Goal: Check status: Check status

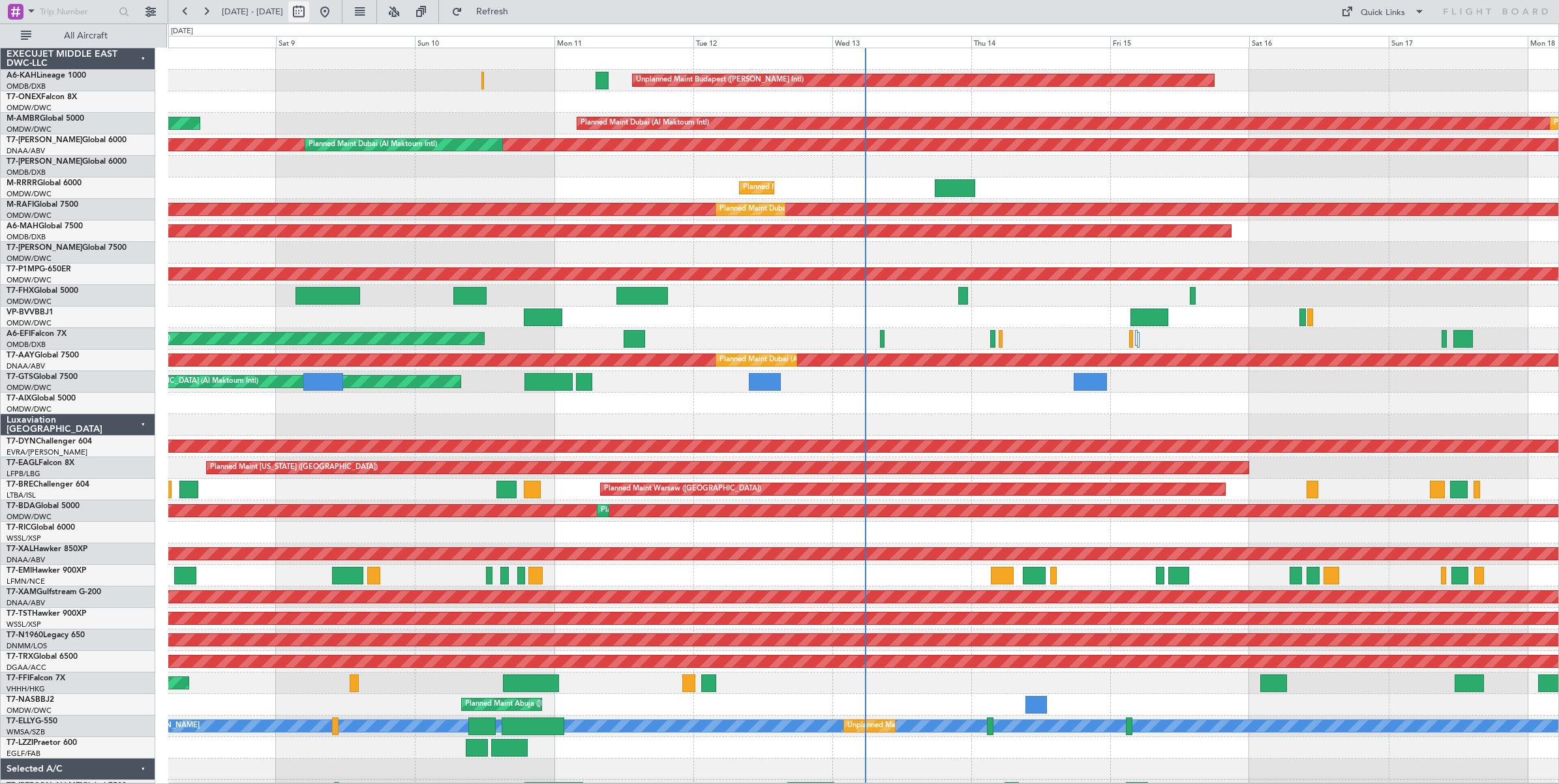
click at [309, 15] on button at bounding box center [299, 12] width 21 height 21
select select "8"
select select "2025"
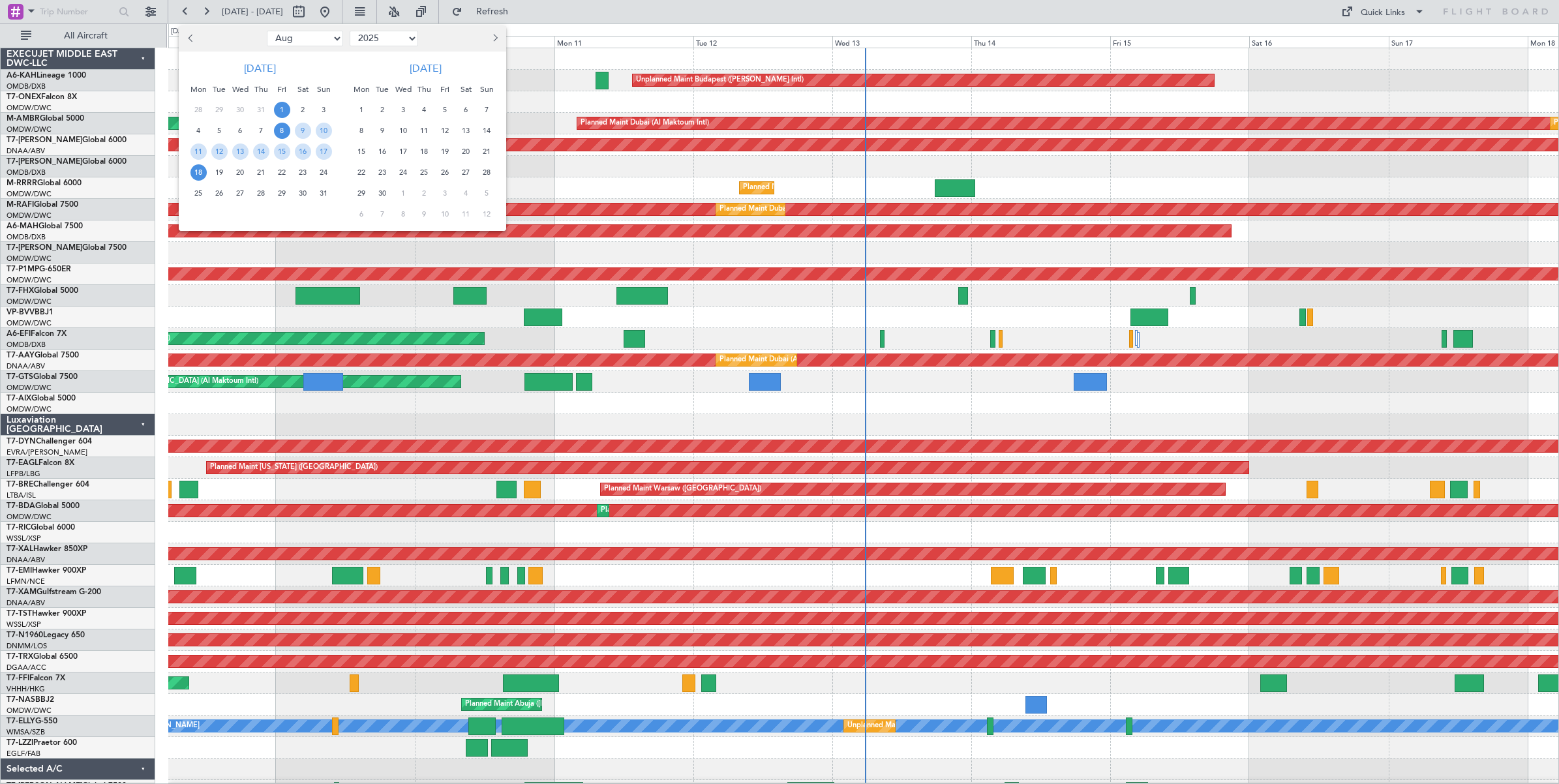
click at [280, 110] on span "1" at bounding box center [282, 109] width 16 height 16
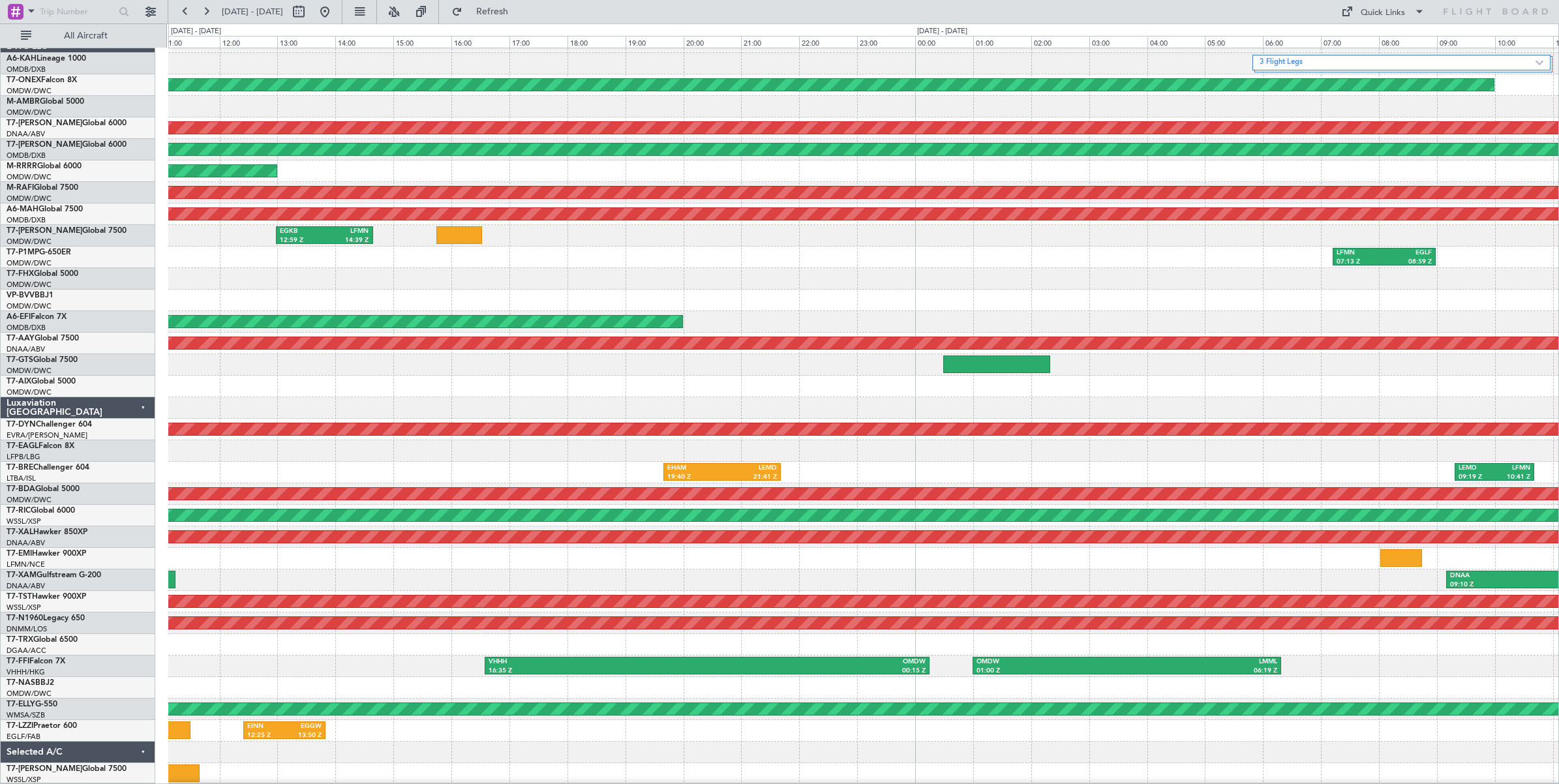
click at [1309, 247] on div "3 Flight Legs Planned Maint Geneva ([GEOGRAPHIC_DATA]) Unplanned Maint [GEOGRAP…" at bounding box center [863, 408] width 1390 height 753
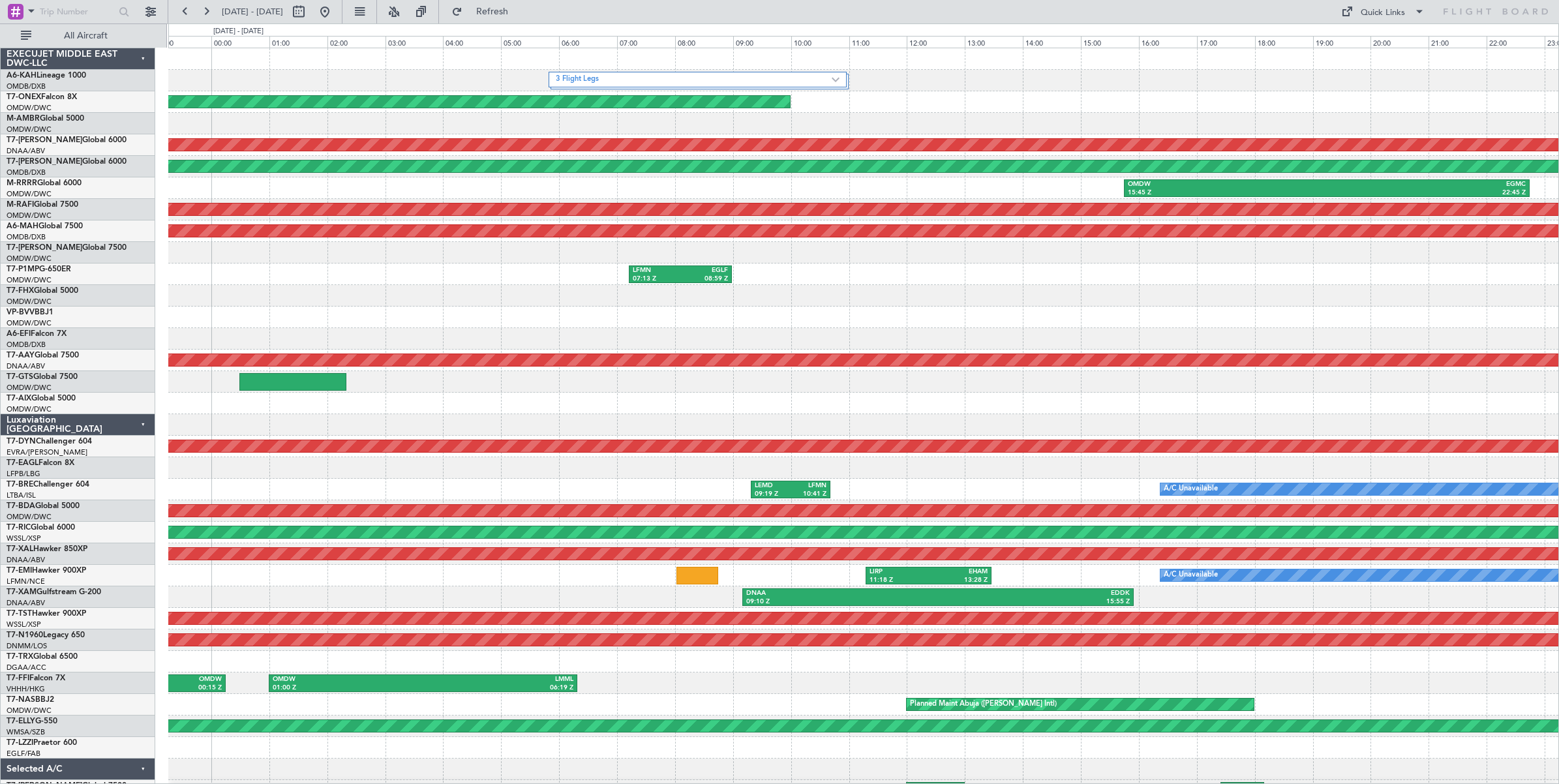
scroll to position [3, 0]
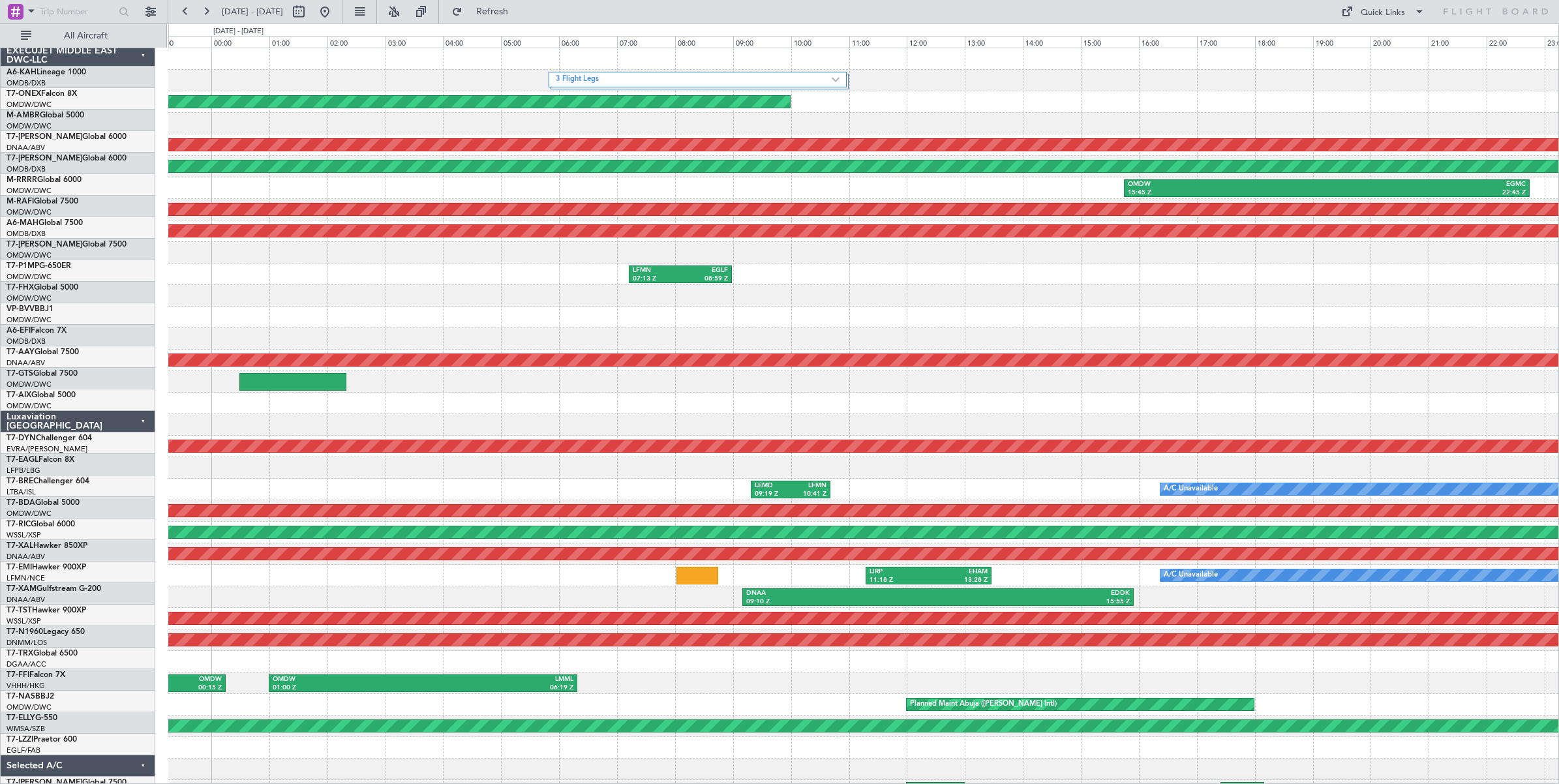
click at [297, 277] on div "LFMN 07:13 Z EGLF 08:59 Z" at bounding box center [863, 274] width 1390 height 22
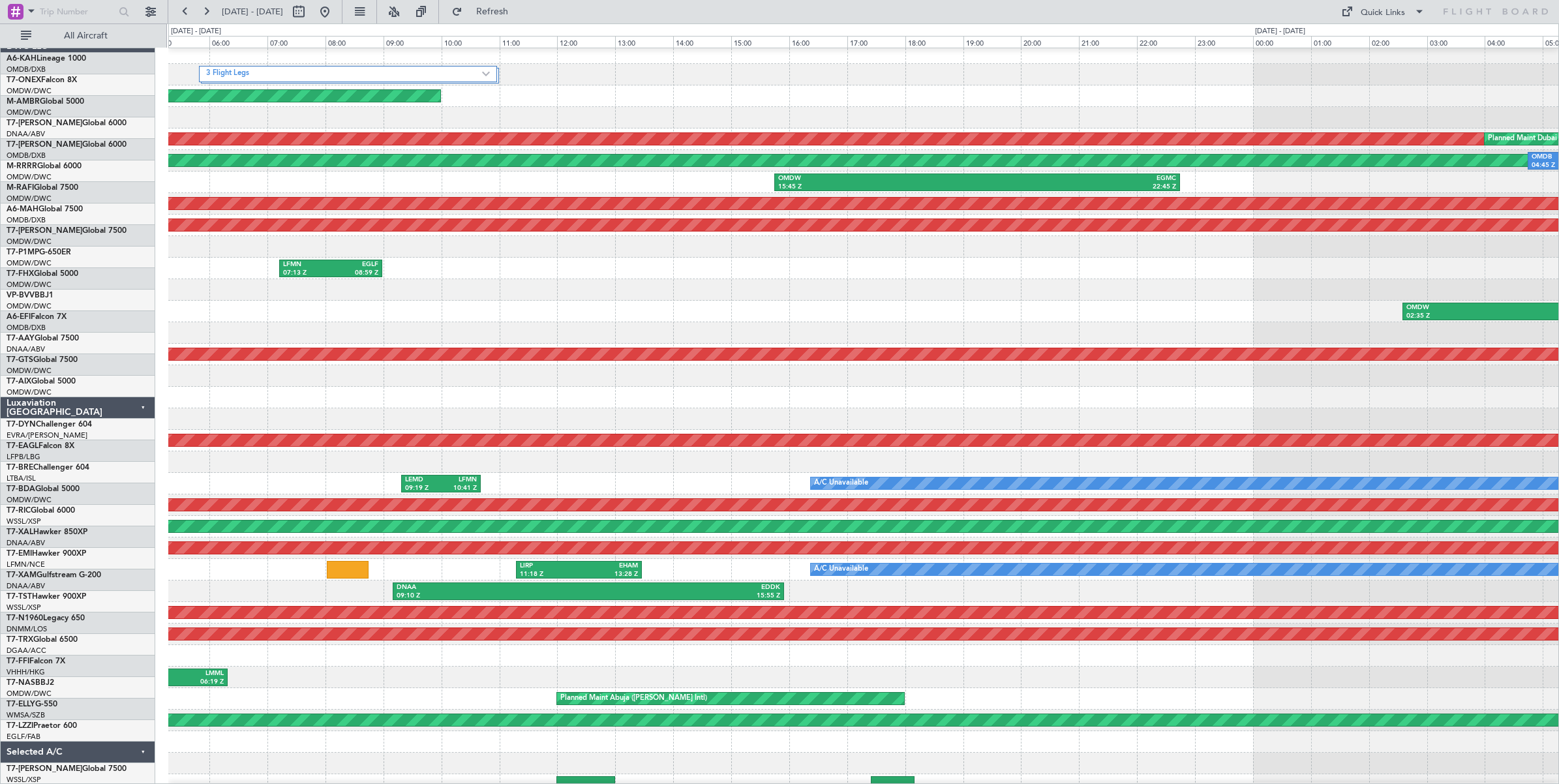
click at [340, 301] on div "OMDW 02:35 Z LFMN 09:25 Z LFMN 10:50 Z LFPB 12:25 Z" at bounding box center [863, 311] width 1390 height 22
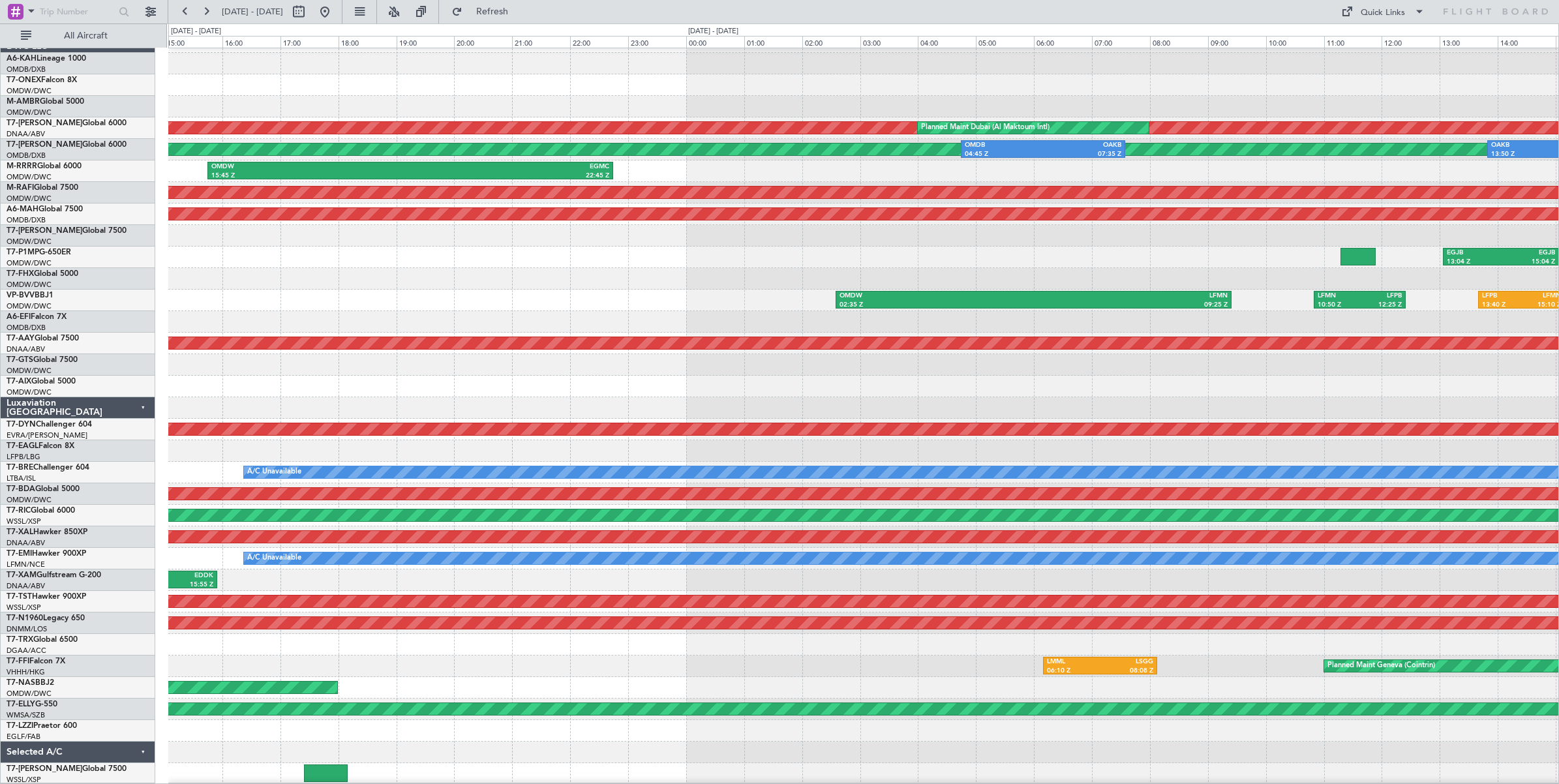
scroll to position [17, 0]
click at [309, 15] on button at bounding box center [299, 12] width 21 height 21
select select "8"
select select "2025"
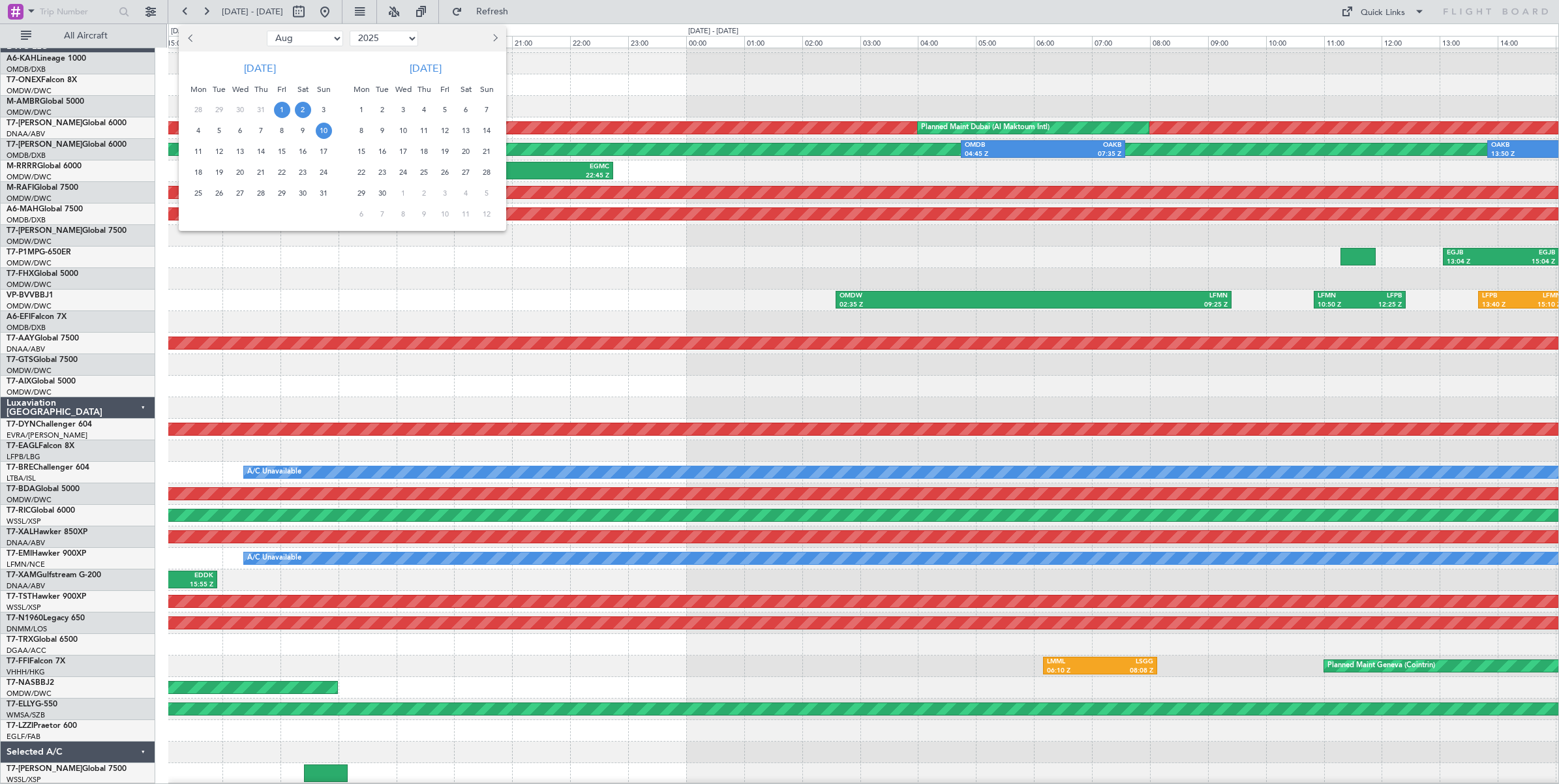
click at [325, 132] on span "10" at bounding box center [323, 130] width 16 height 16
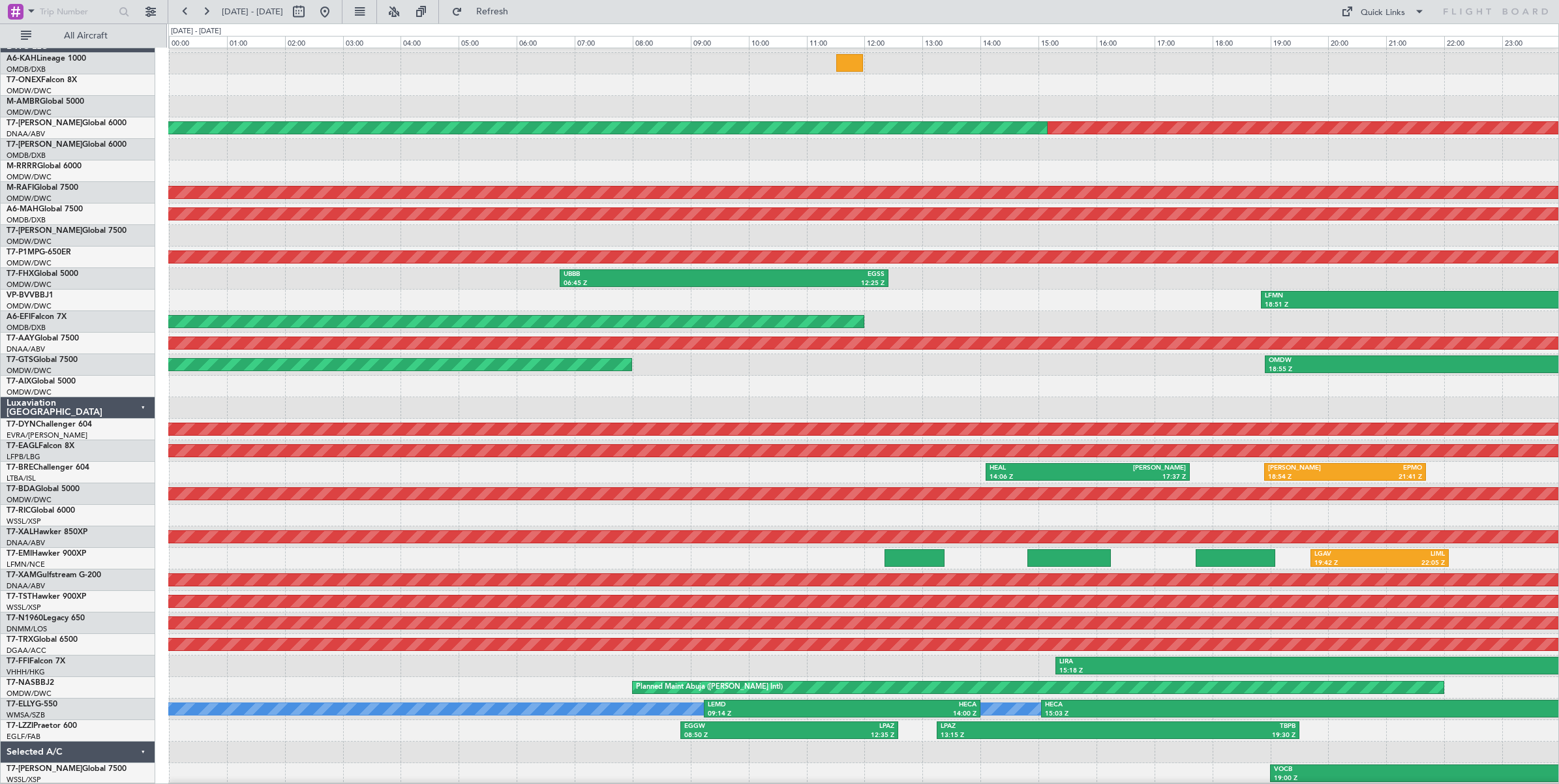
scroll to position [16, 0]
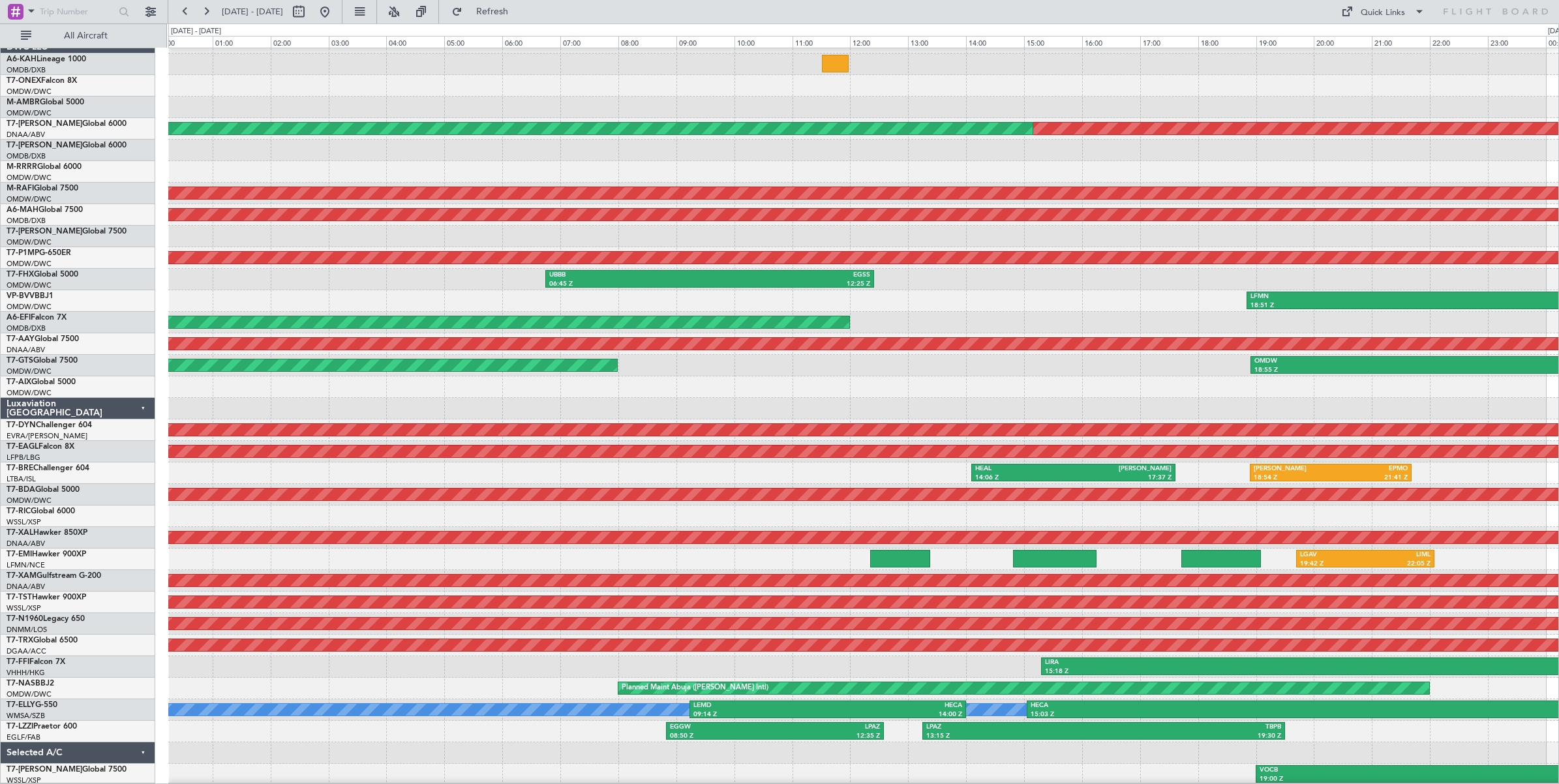
click at [1113, 311] on div "LFMN 18:51 Z OMDW 01:26 Z" at bounding box center [863, 301] width 1390 height 22
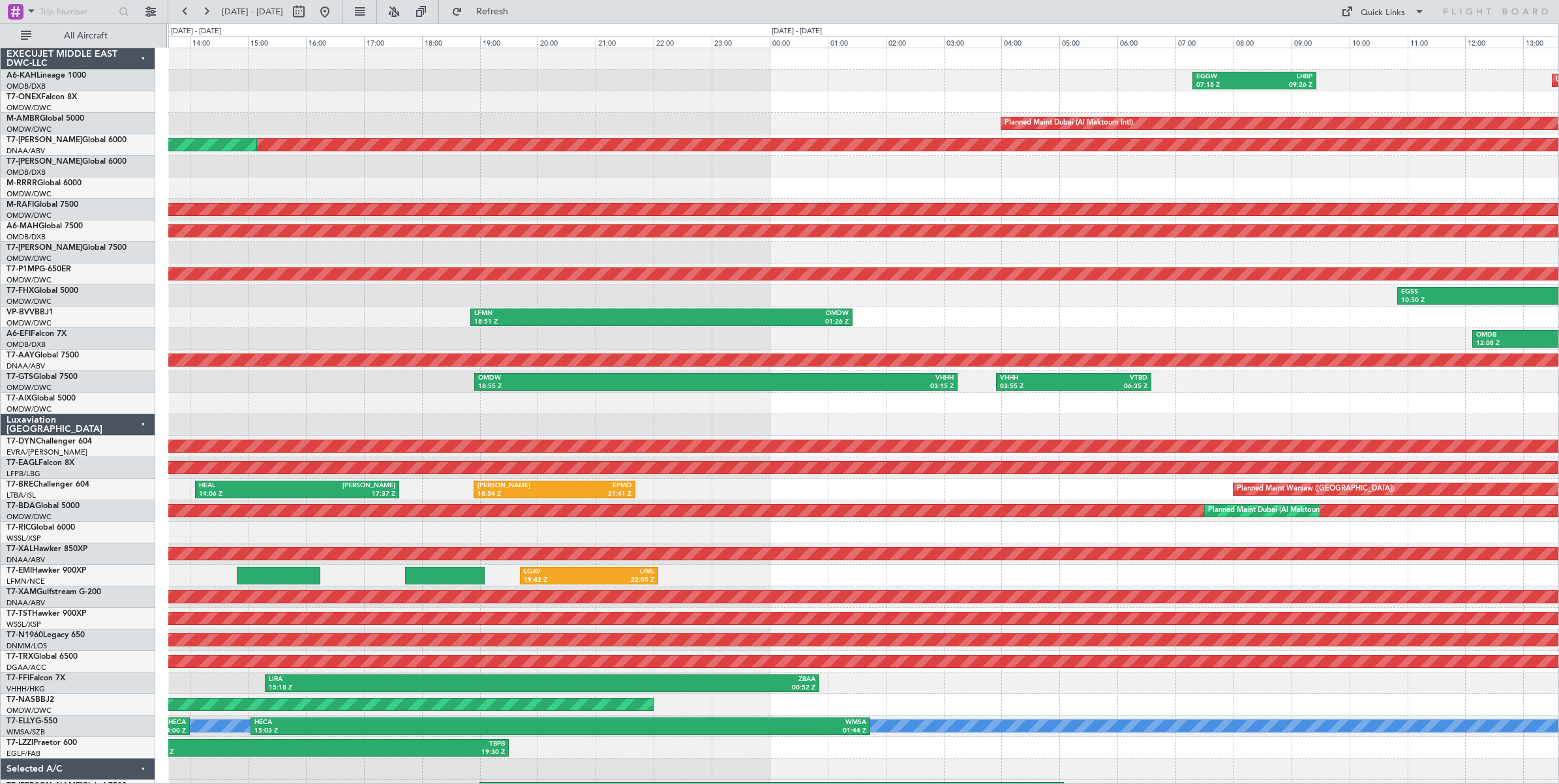
scroll to position [2, 0]
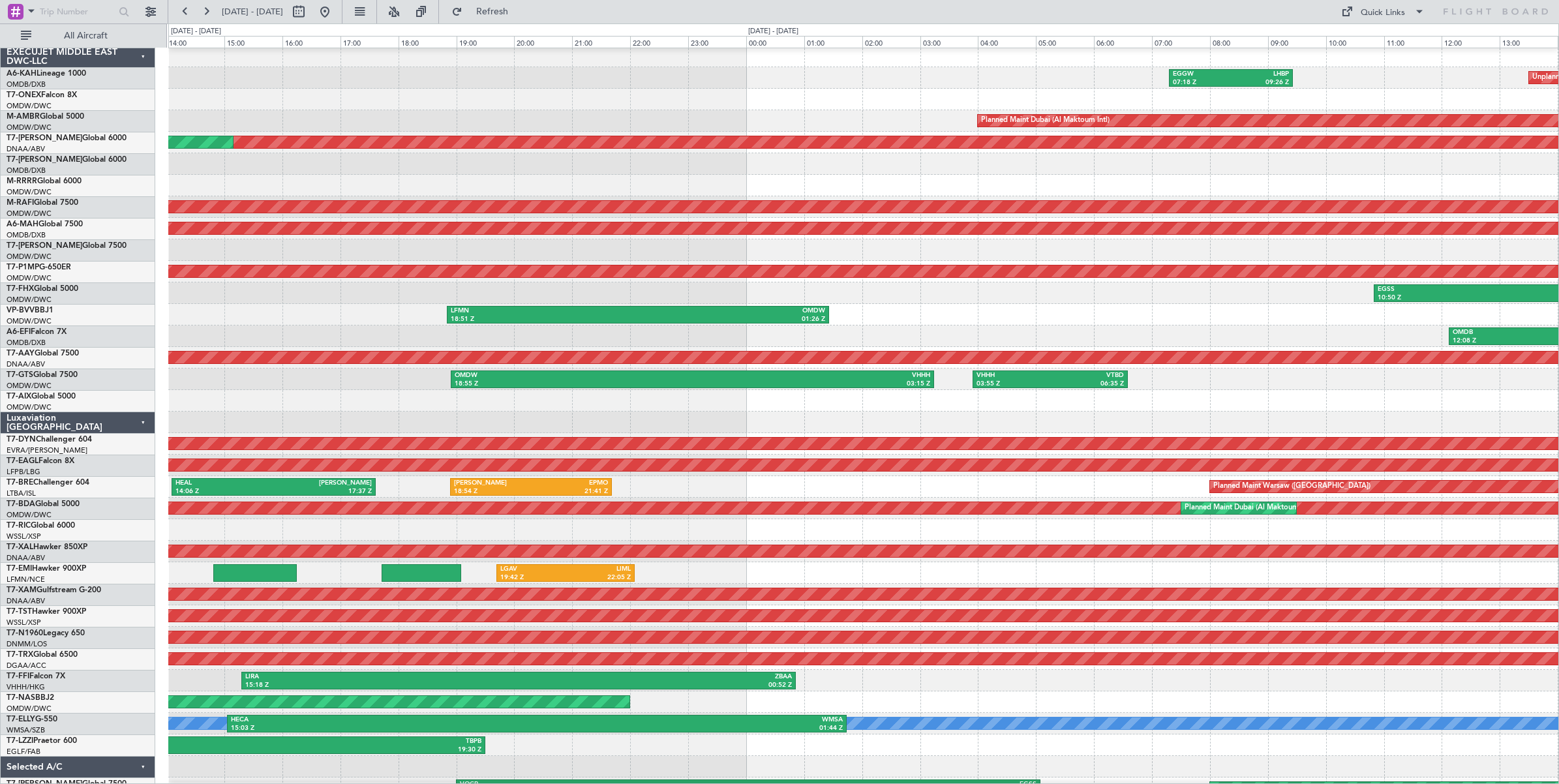
click at [569, 333] on div "OMDB 12:08 Z VIDP 15:45 Z Unplanned Maint [GEOGRAPHIC_DATA] ([GEOGRAPHIC_DATA] …" at bounding box center [863, 336] width 1390 height 22
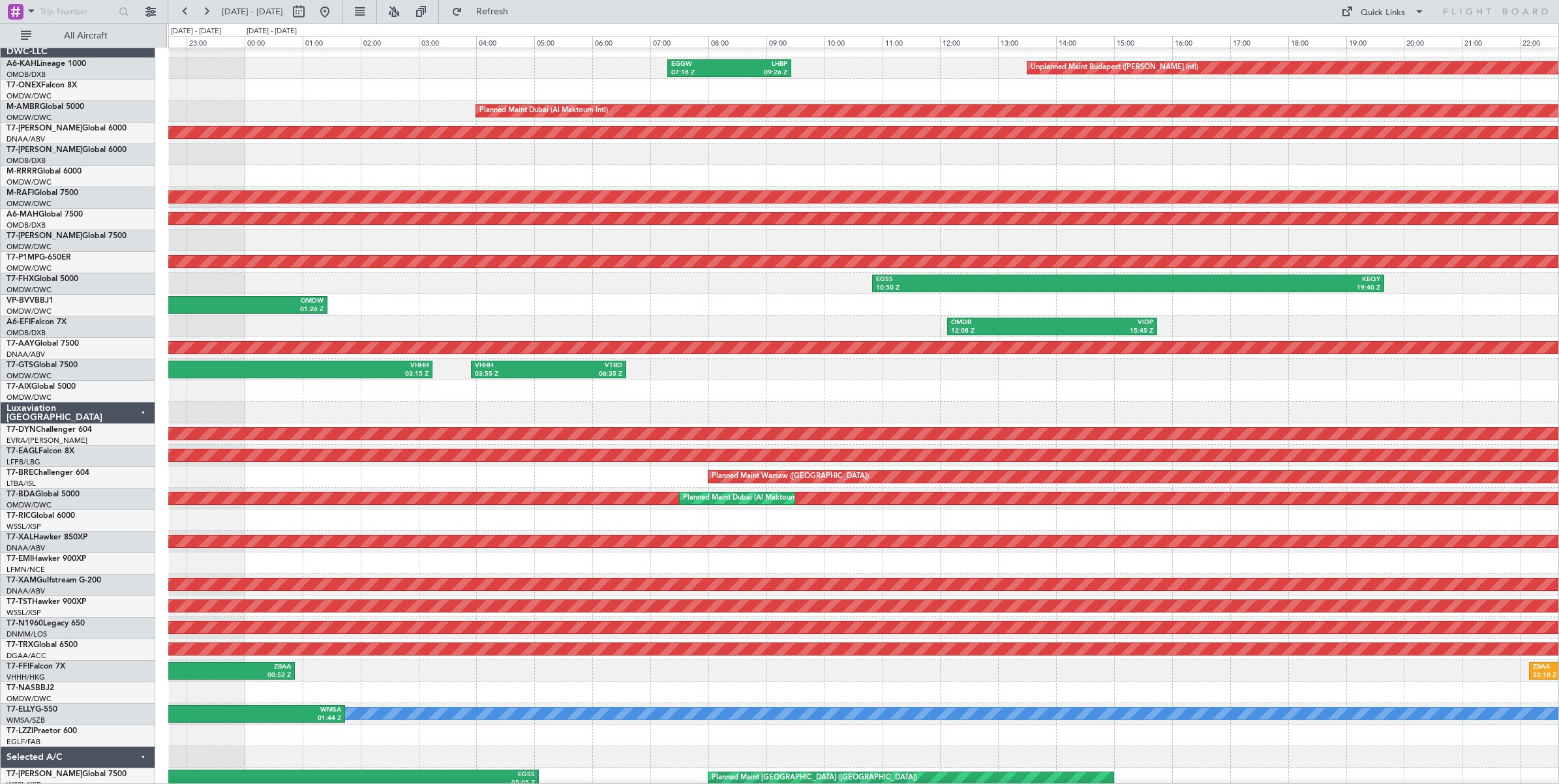
scroll to position [10, 0]
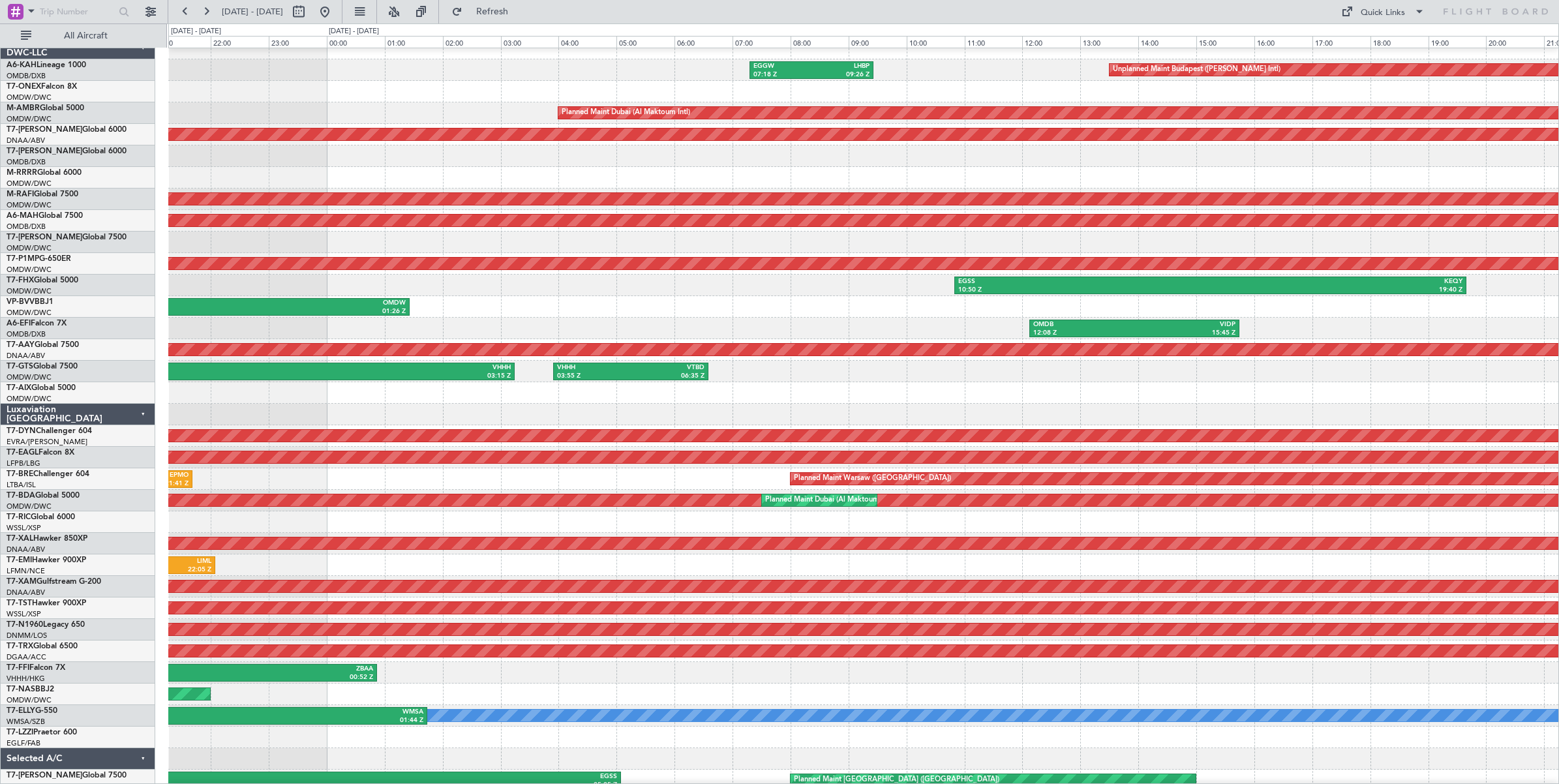
click at [778, 305] on div "LFMN 18:51 Z OMDW 01:26 Z" at bounding box center [863, 306] width 1390 height 22
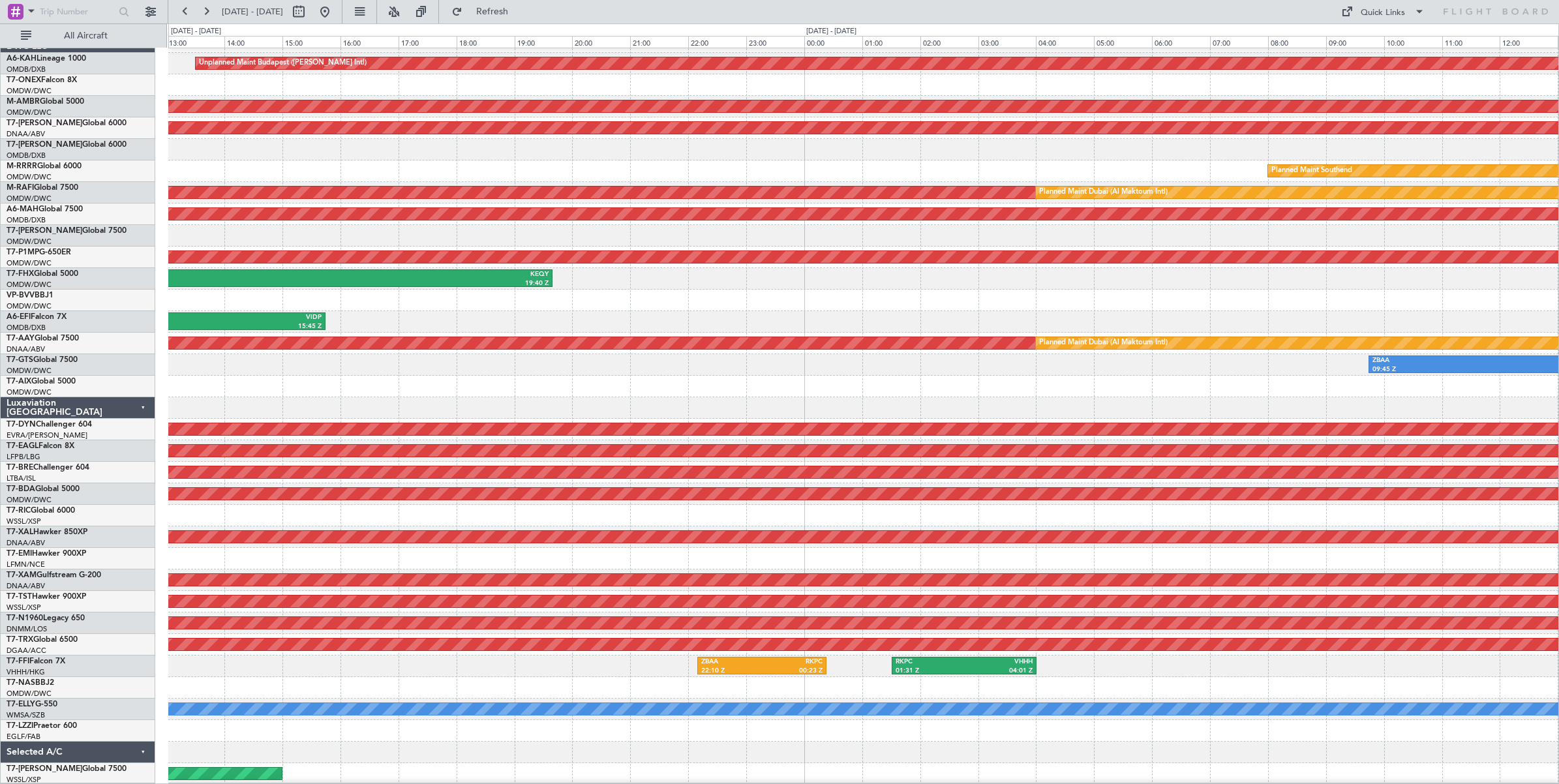
click at [506, 298] on div at bounding box center [863, 300] width 1390 height 22
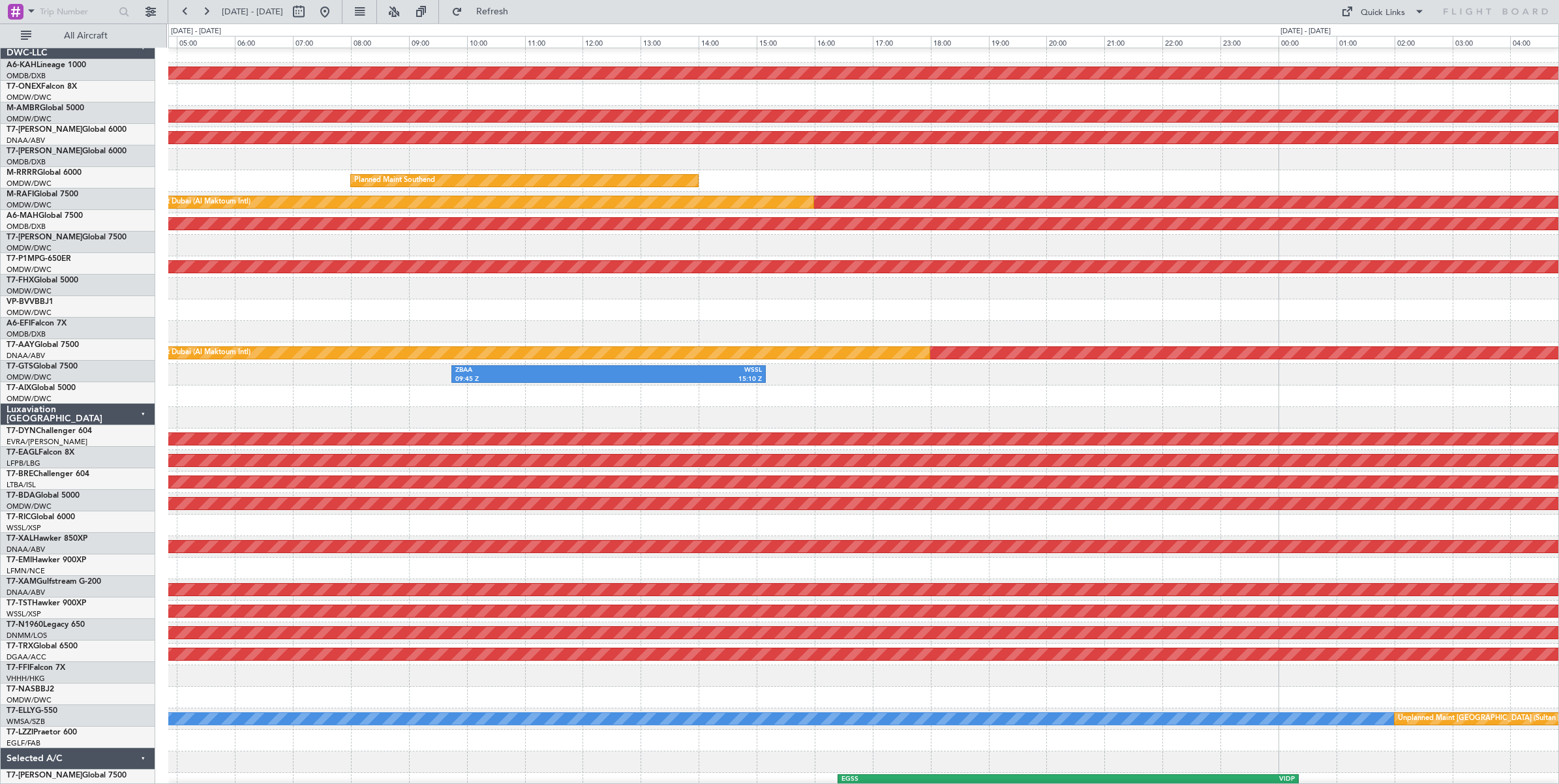
click at [690, 312] on div at bounding box center [863, 310] width 1390 height 22
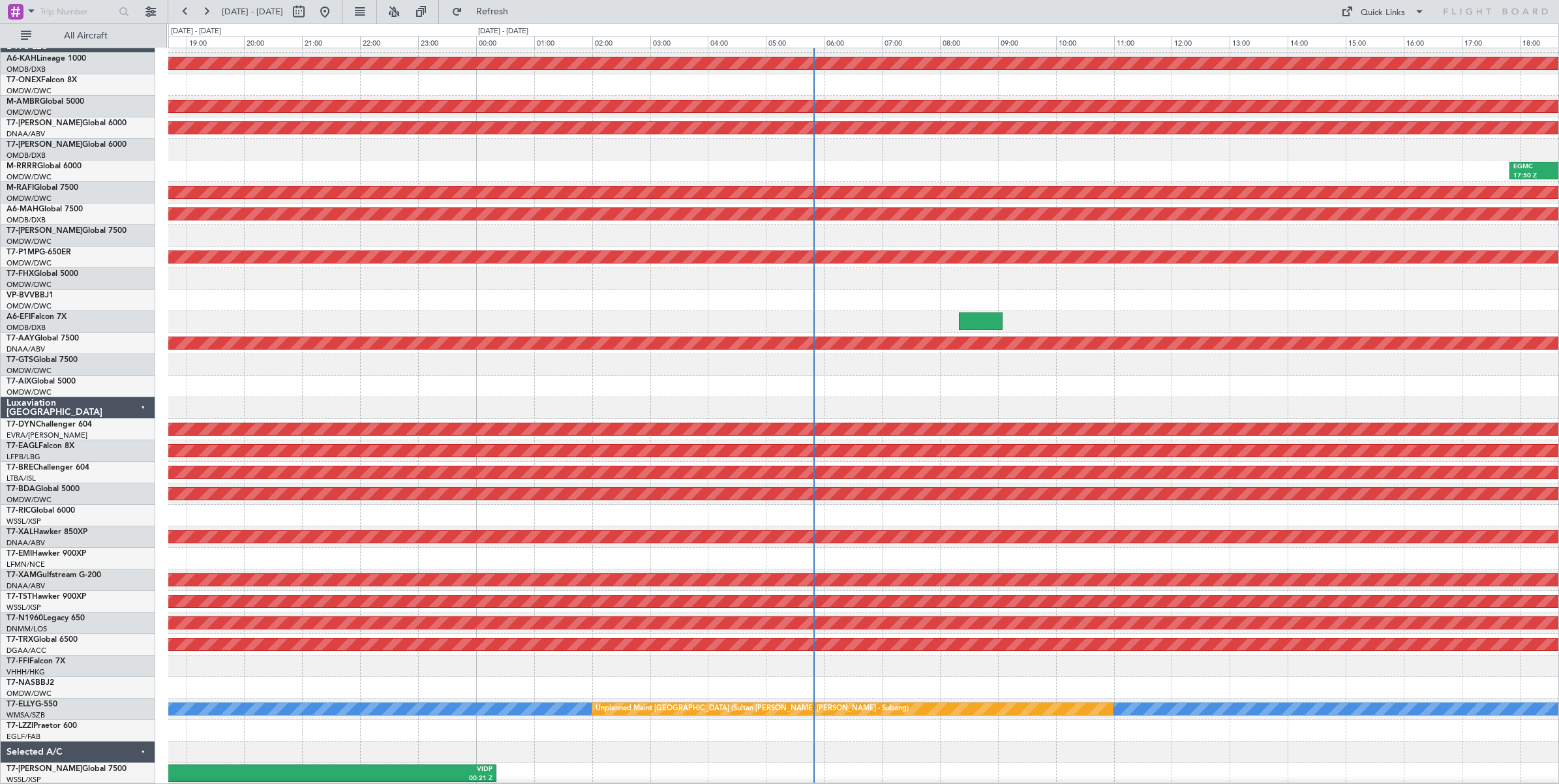
click at [487, 272] on div "Unplanned Maint Budapest ([PERSON_NAME] Intl) Planned Maint [GEOGRAPHIC_DATA] (…" at bounding box center [863, 408] width 1390 height 753
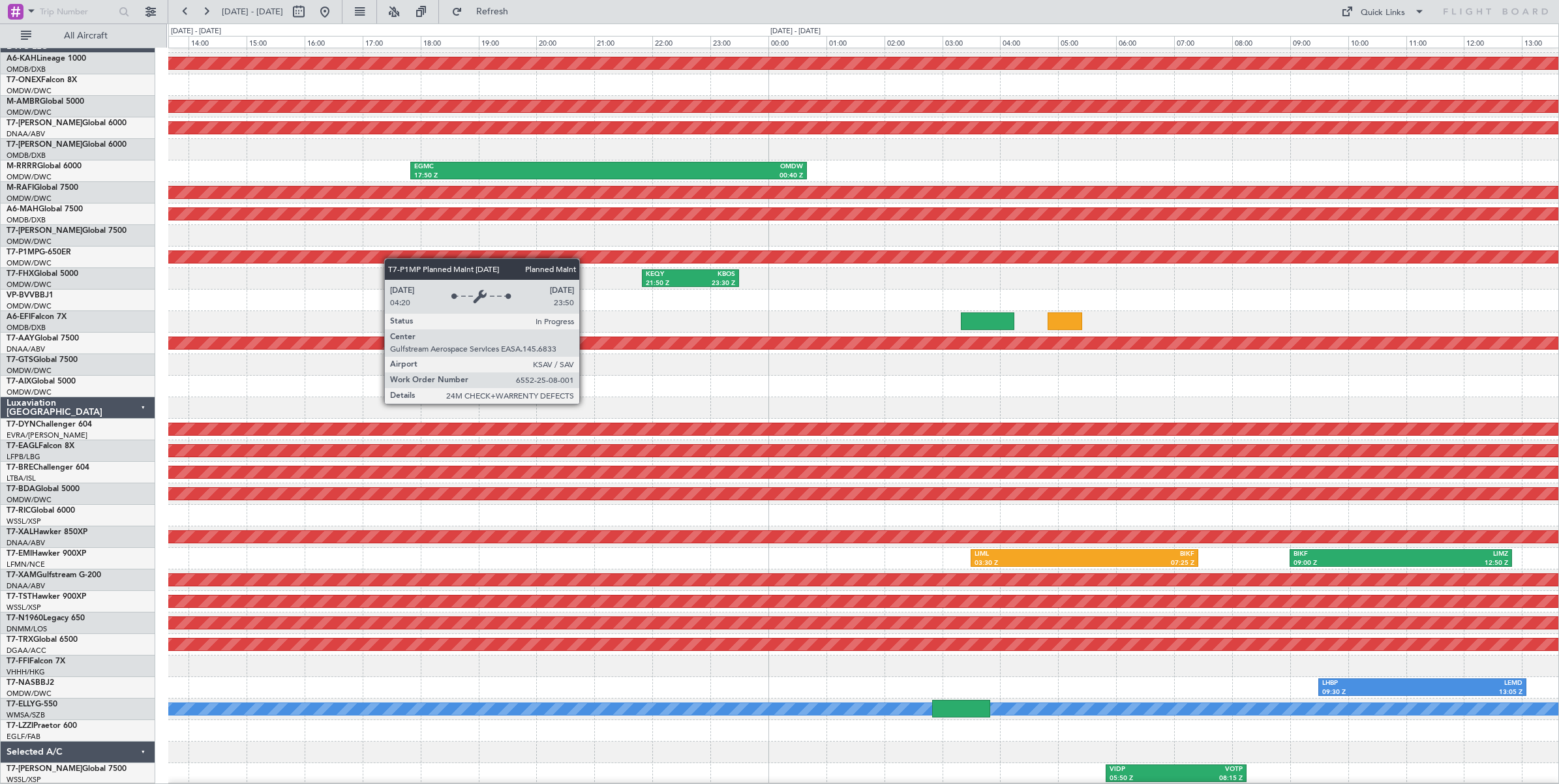
scroll to position [17, 0]
click at [280, 256] on div "Unplanned Maint Budapest ([PERSON_NAME] Intl) Planned Maint [GEOGRAPHIC_DATA] (…" at bounding box center [863, 408] width 1390 height 753
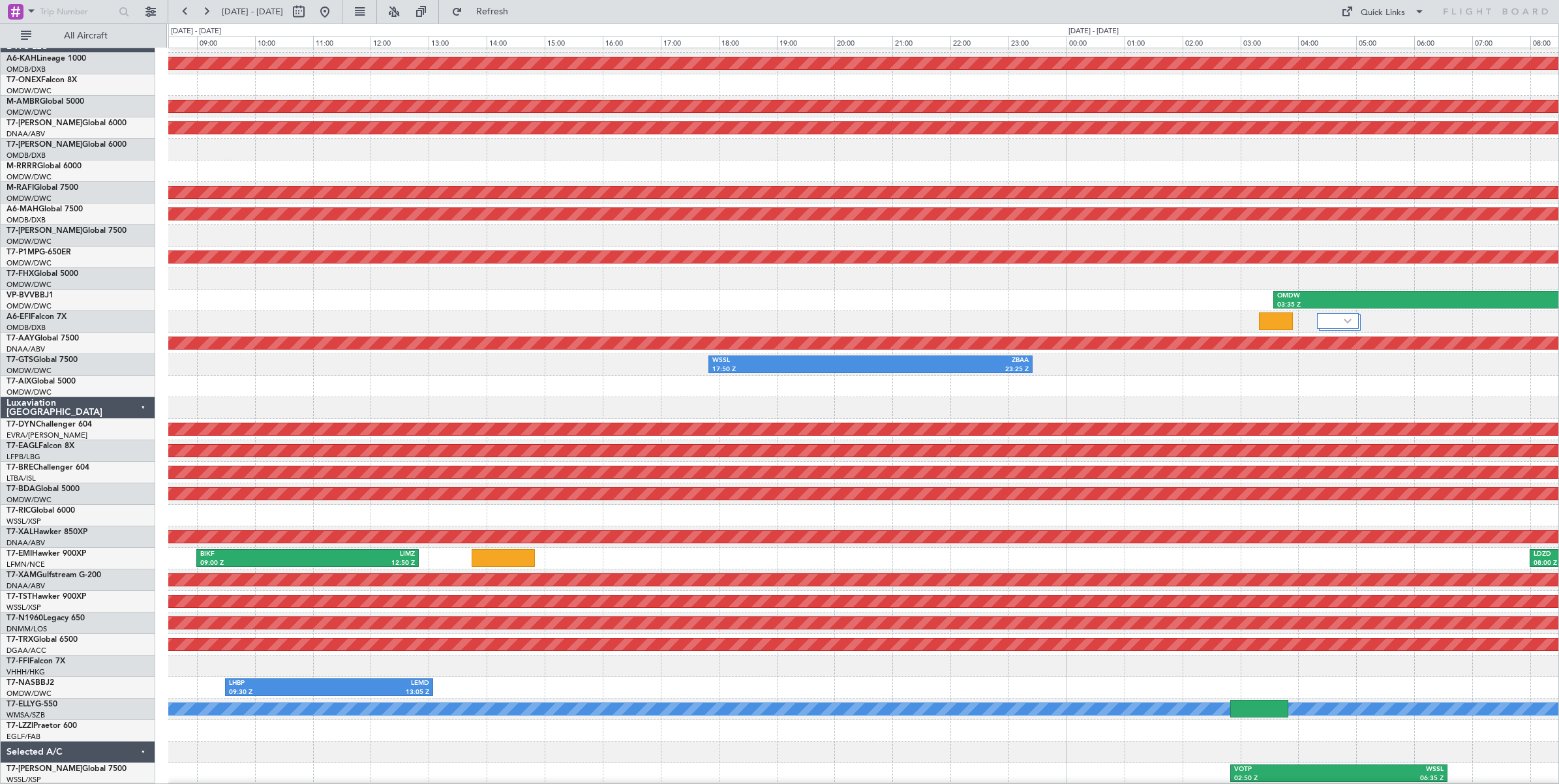
click at [218, 276] on div "Unplanned Maint Budapest ([PERSON_NAME] Intl) Planned Maint [GEOGRAPHIC_DATA] (…" at bounding box center [863, 408] width 1390 height 753
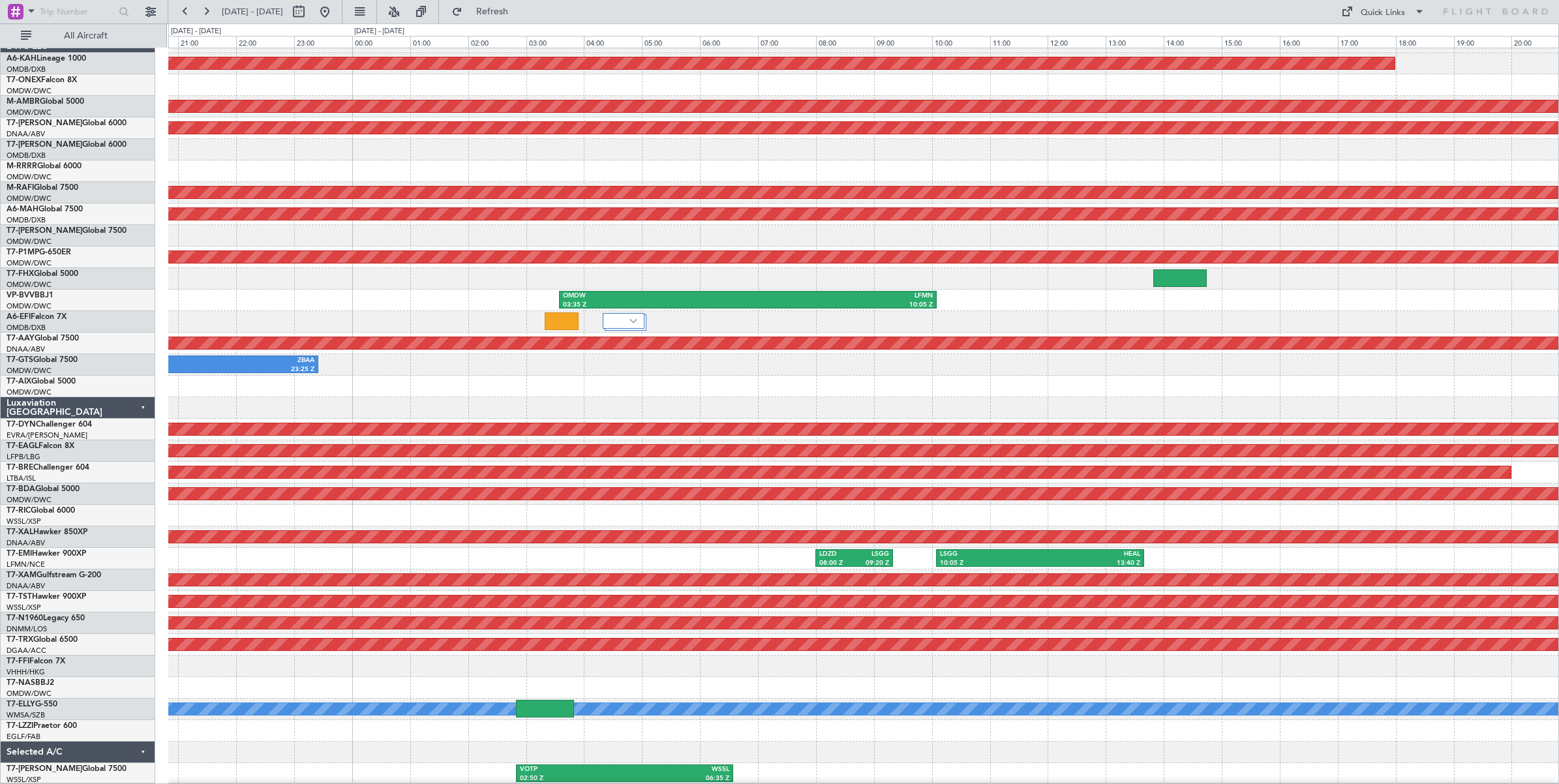
click at [392, 287] on div "Unplanned Maint Budapest ([PERSON_NAME] Intl) Planned Maint [GEOGRAPHIC_DATA] (…" at bounding box center [863, 408] width 1390 height 753
click at [309, 10] on button at bounding box center [299, 12] width 21 height 21
select select "8"
select select "2025"
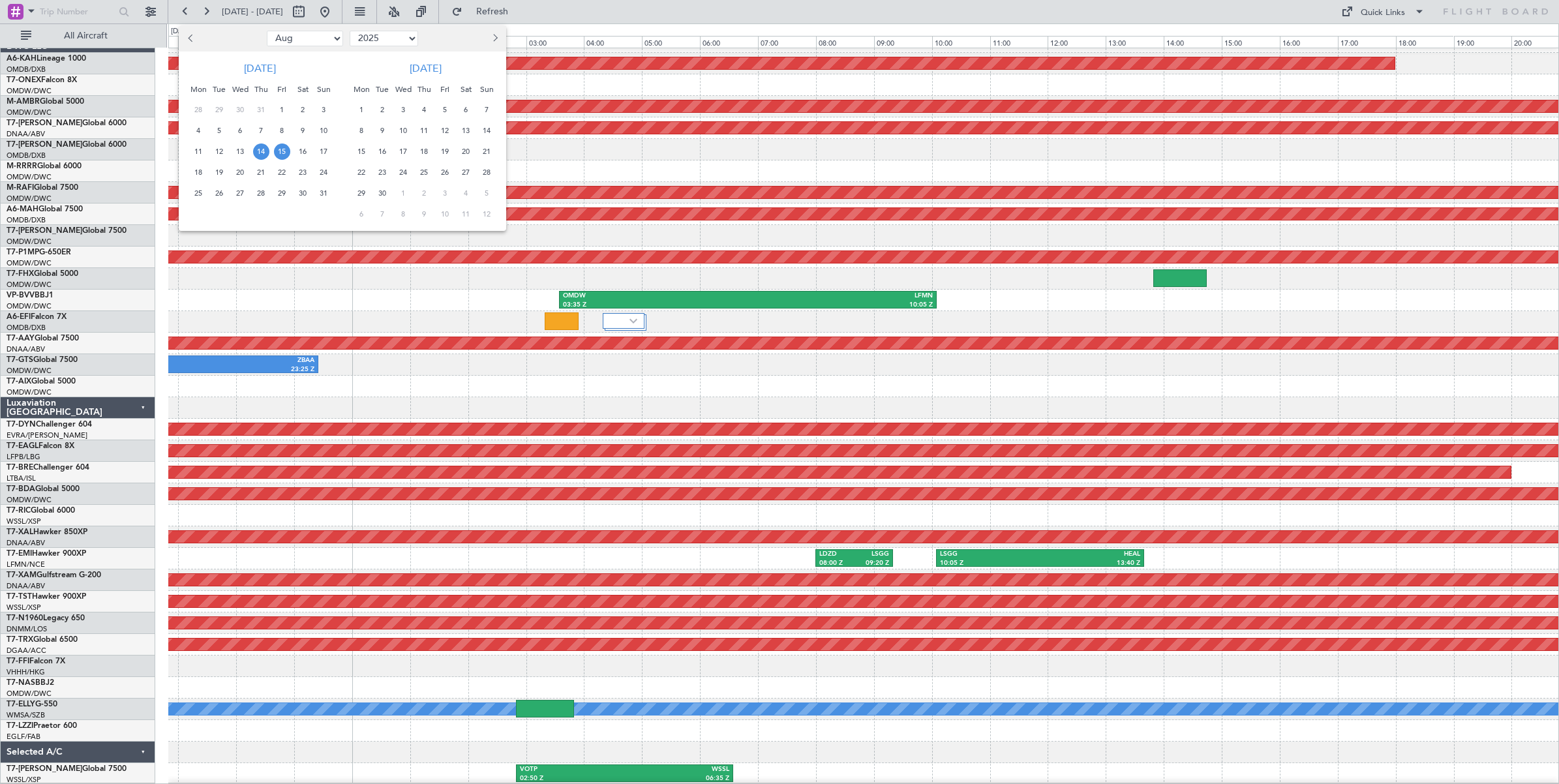
click at [315, 41] on select "Jan Feb Mar Apr May Jun [DATE] Aug Sep Oct Nov Dec" at bounding box center [304, 38] width 76 height 15
select select "6"
click at [266, 31] on select "Jan Feb Mar Apr May Jun [DATE] Aug Sep Oct Nov Dec" at bounding box center [304, 38] width 76 height 15
click at [324, 108] on span "1" at bounding box center [323, 109] width 16 height 16
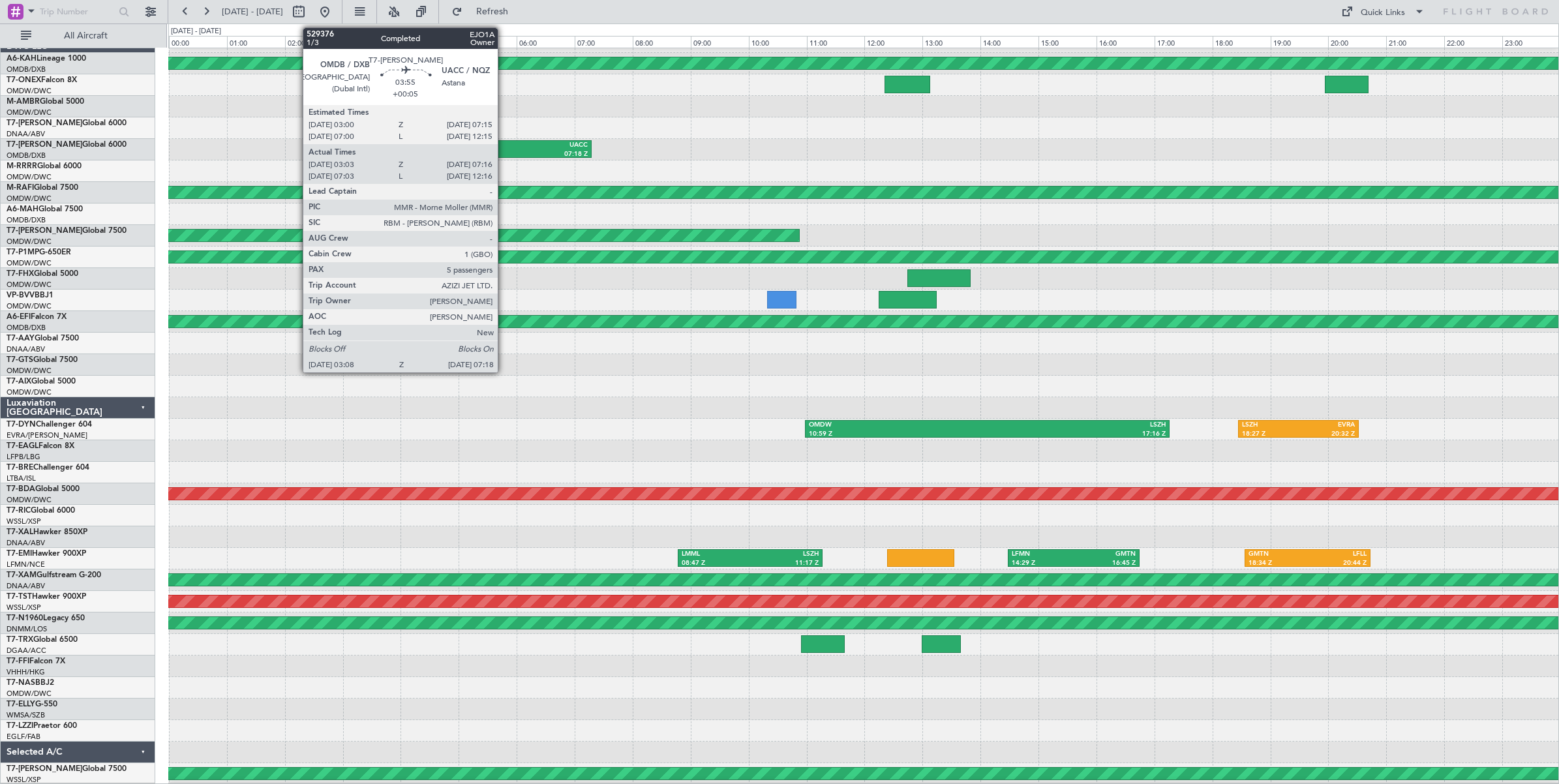
click at [504, 145] on div "UACC" at bounding box center [529, 145] width 117 height 9
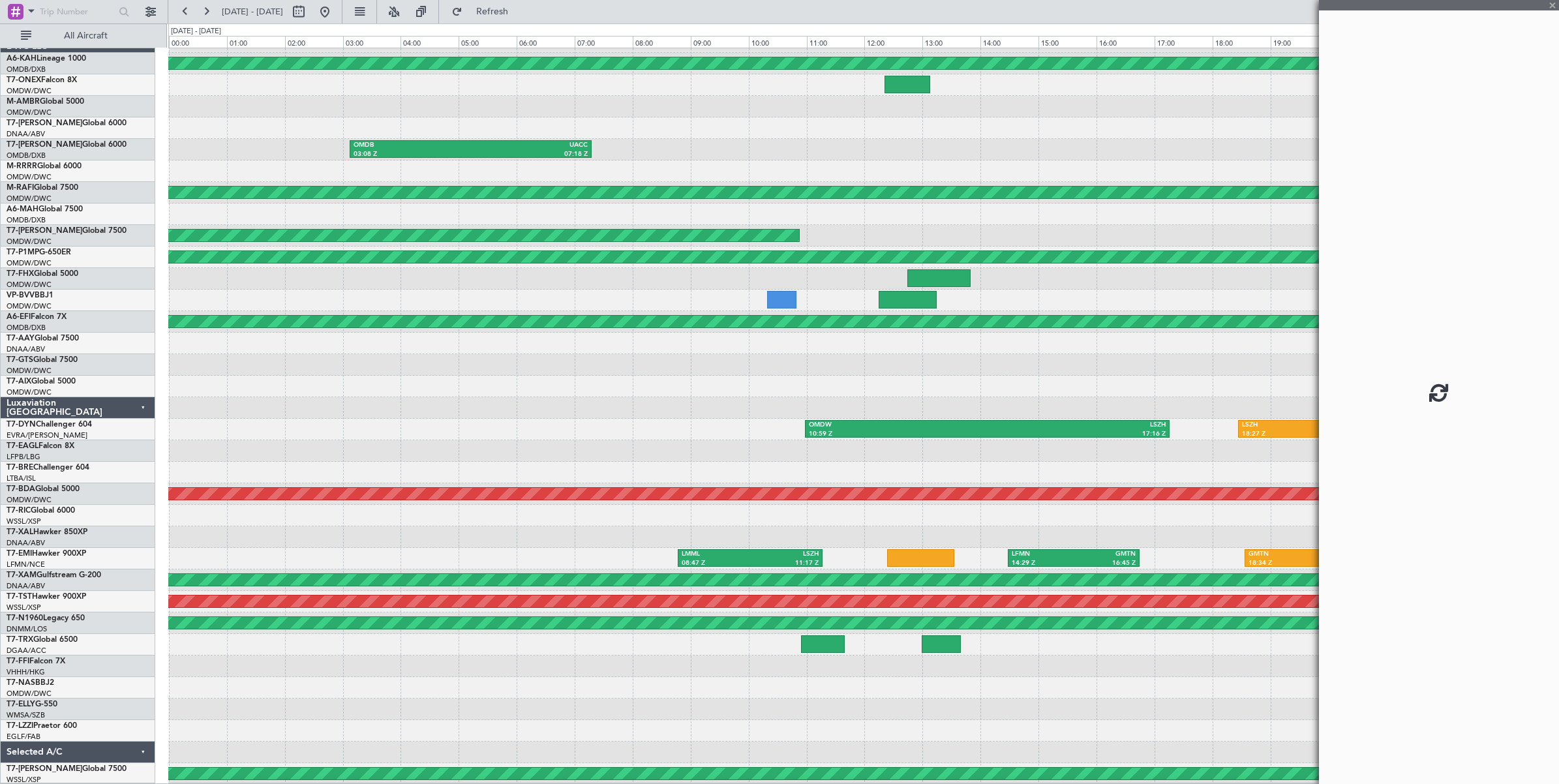
click at [504, 145] on div "UACC" at bounding box center [529, 145] width 117 height 9
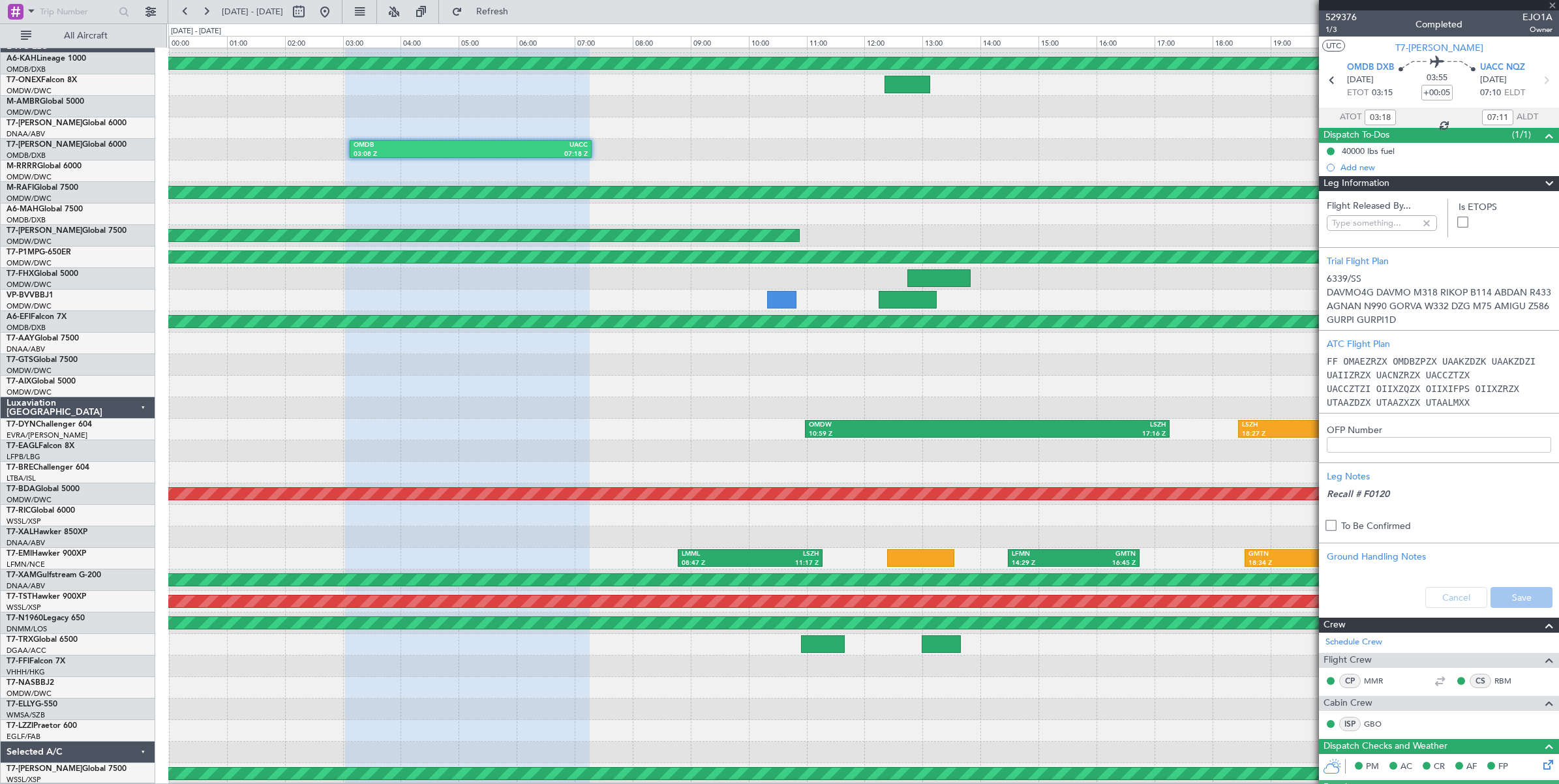
type input "[PERSON_NAME] ([PERSON_NAME])"
type input "6339"
type input "[PERSON_NAME] ([PERSON_NAME])"
type input "6339"
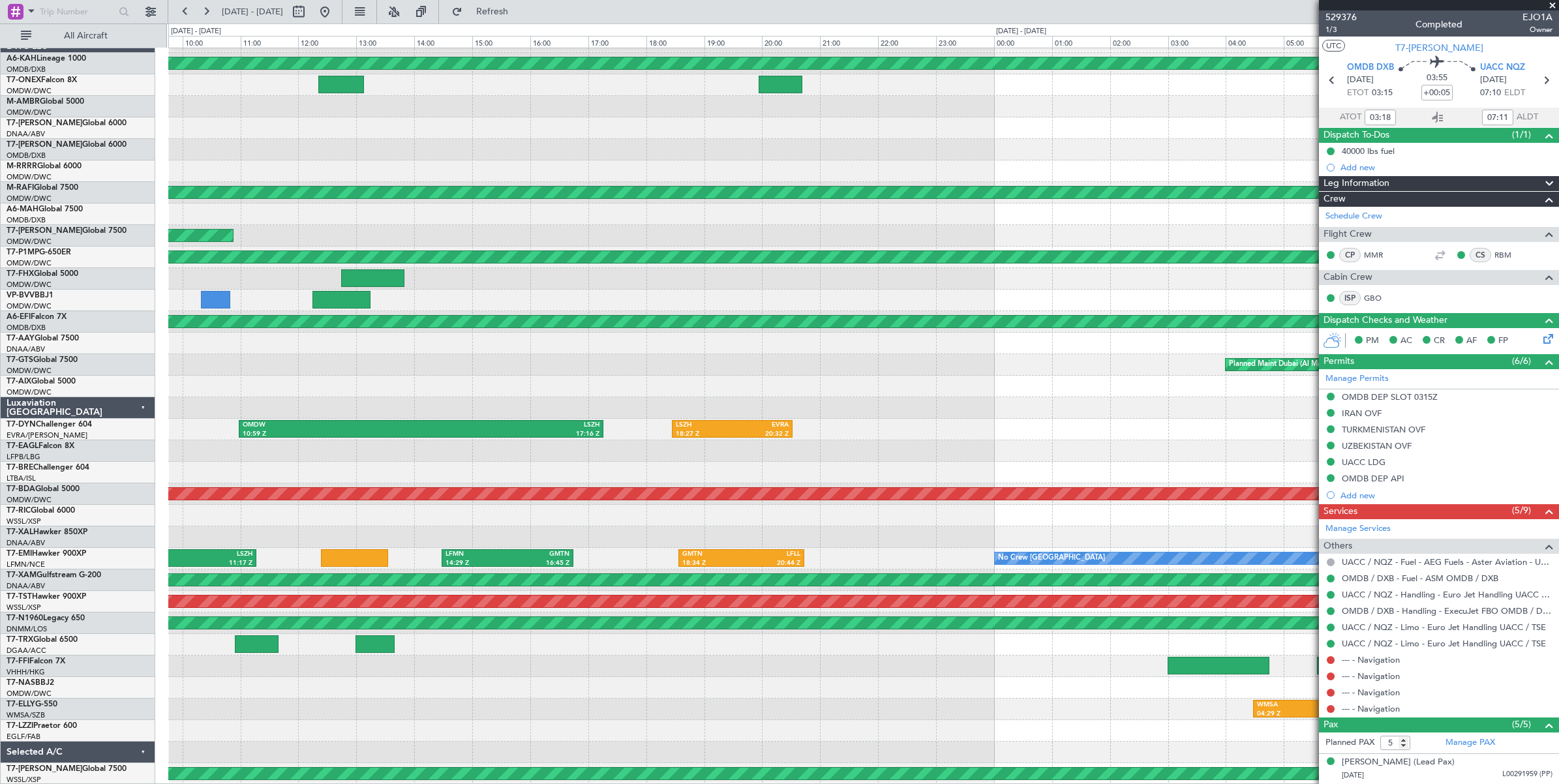
click at [499, 108] on div "Planned Maint [GEOGRAPHIC_DATA] (Al Bateen Executive) UACC 08:45 Z UAAA 10:25 Z…" at bounding box center [863, 408] width 1390 height 753
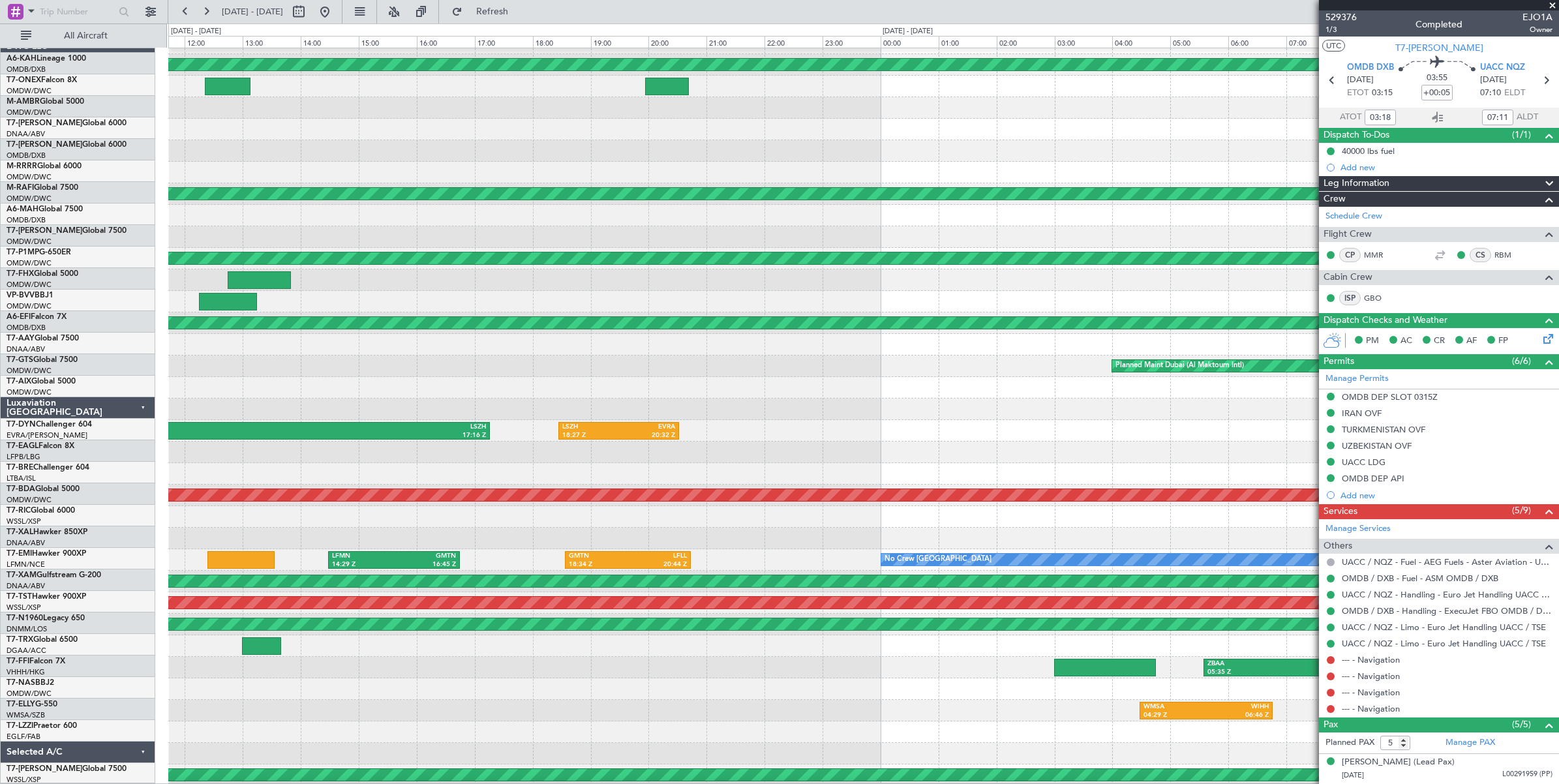
click at [536, 120] on div at bounding box center [863, 129] width 1390 height 22
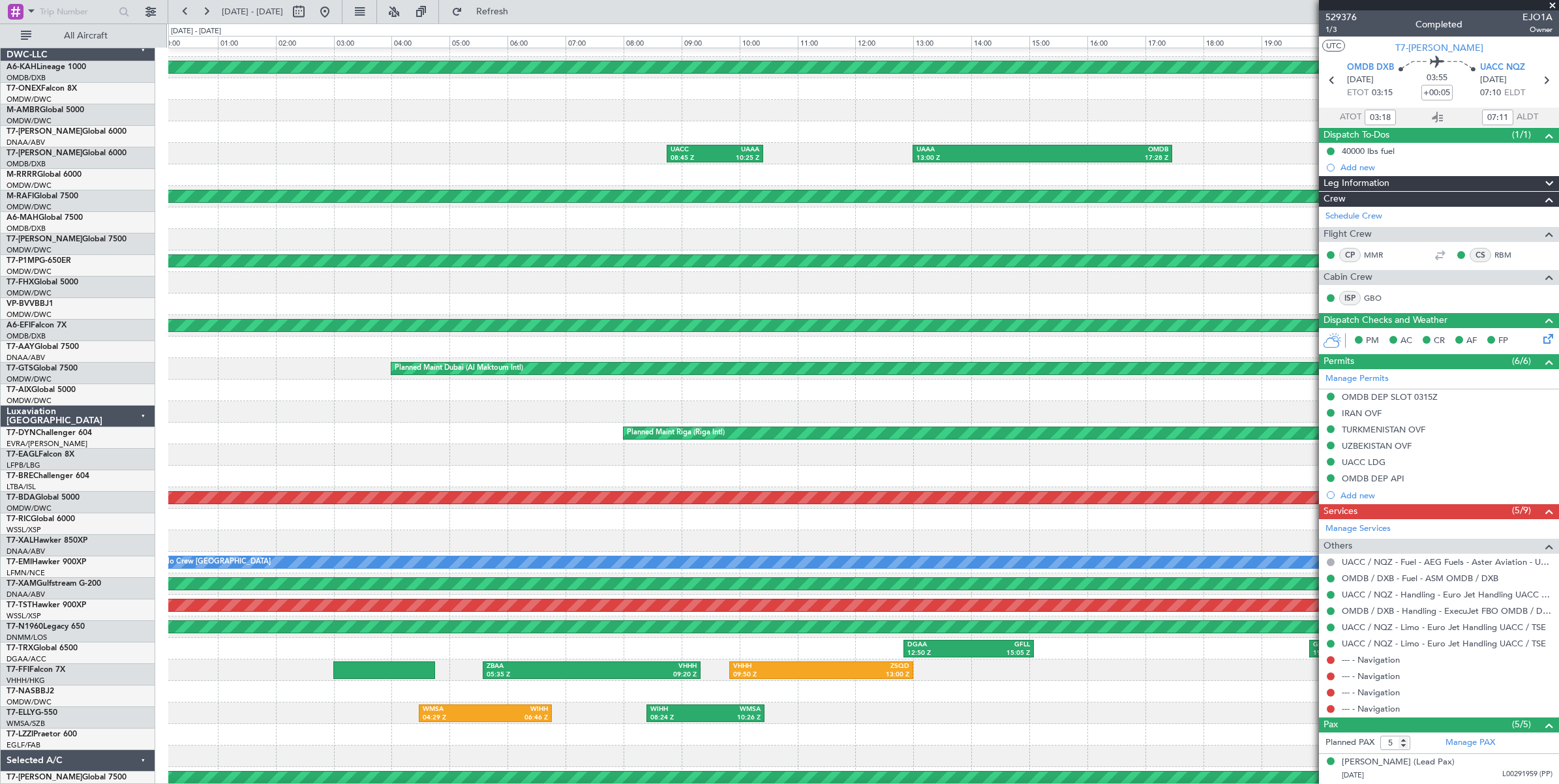
scroll to position [16, 0]
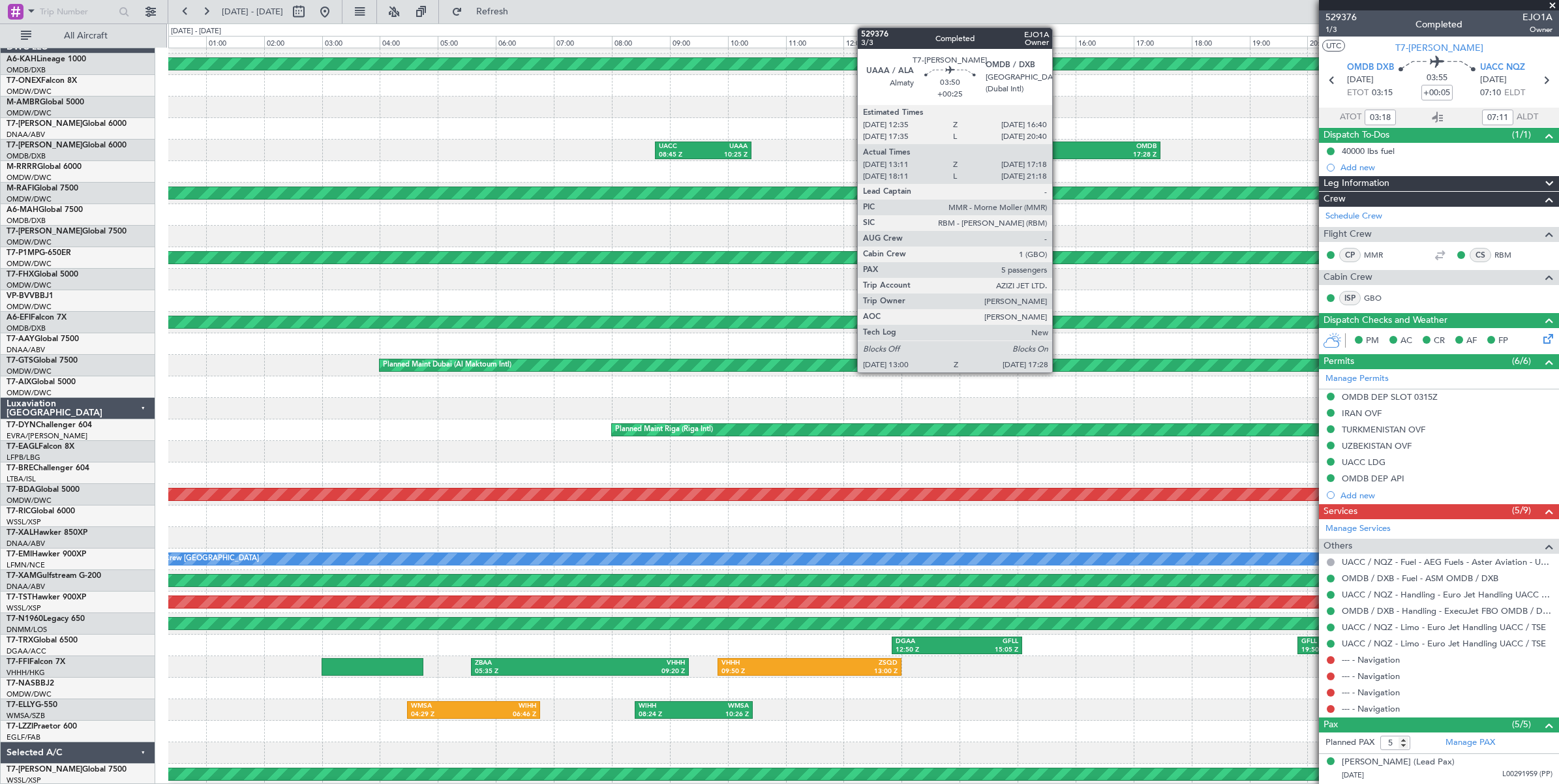
click at [1059, 147] on div "OMDB" at bounding box center [1094, 146] width 126 height 9
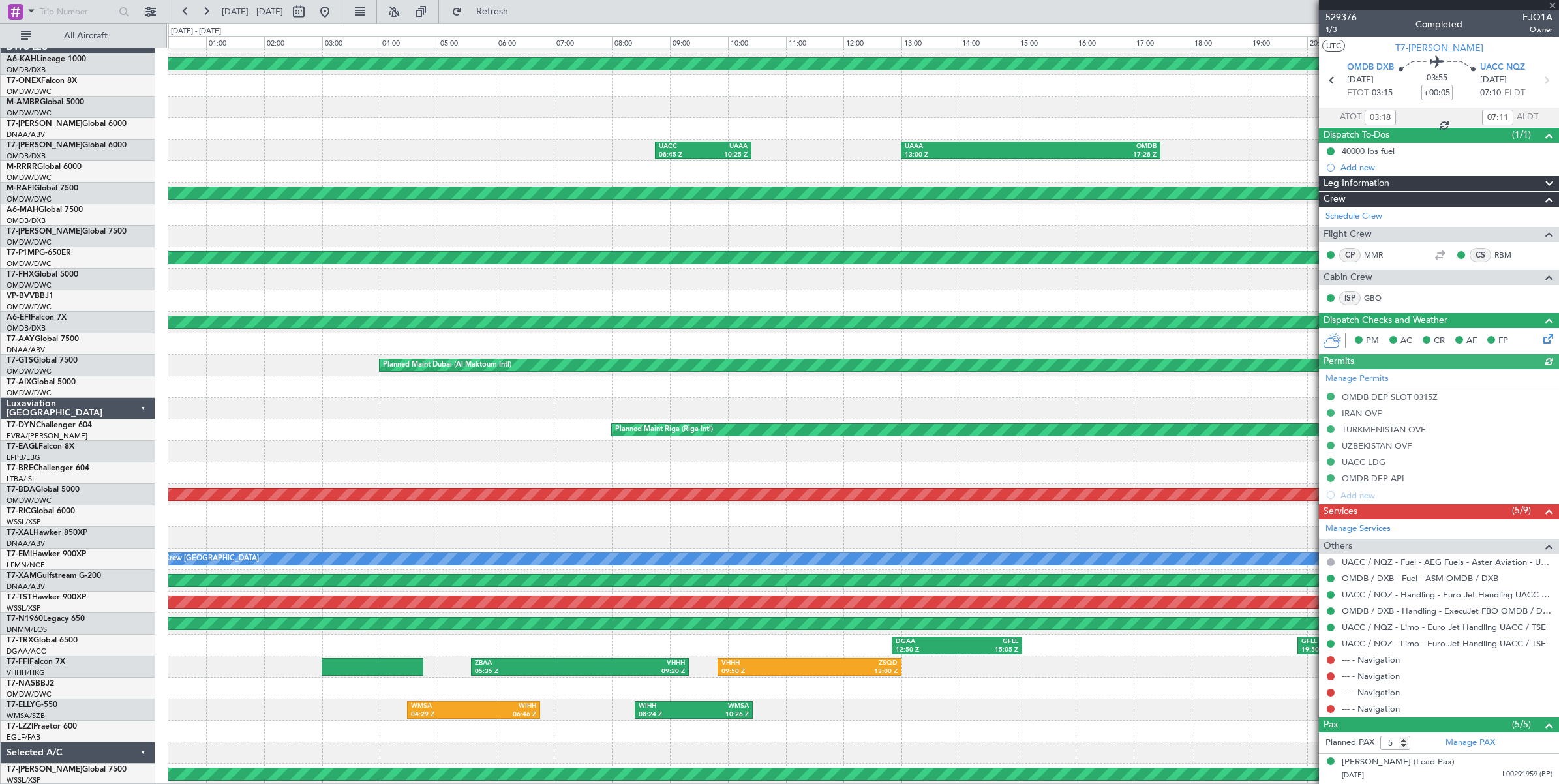
type input "[PERSON_NAME] ([PERSON_NAME])"
type input "6339"
click at [309, 13] on button at bounding box center [299, 12] width 21 height 21
select select "6"
select select "2025"
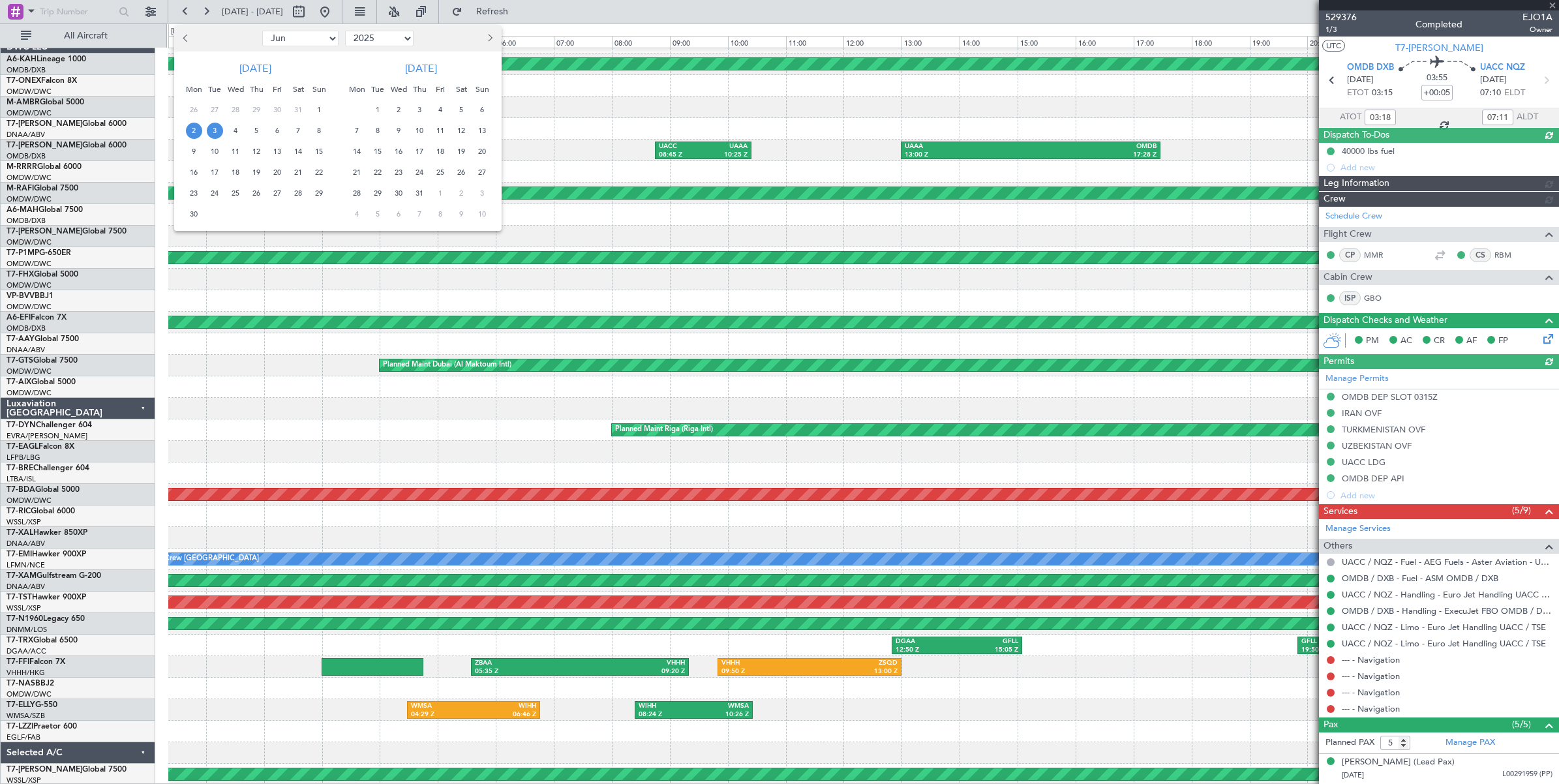
type input "[PERSON_NAME] ([PERSON_NAME])"
type input "6339"
click at [257, 131] on span "5" at bounding box center [256, 130] width 16 height 16
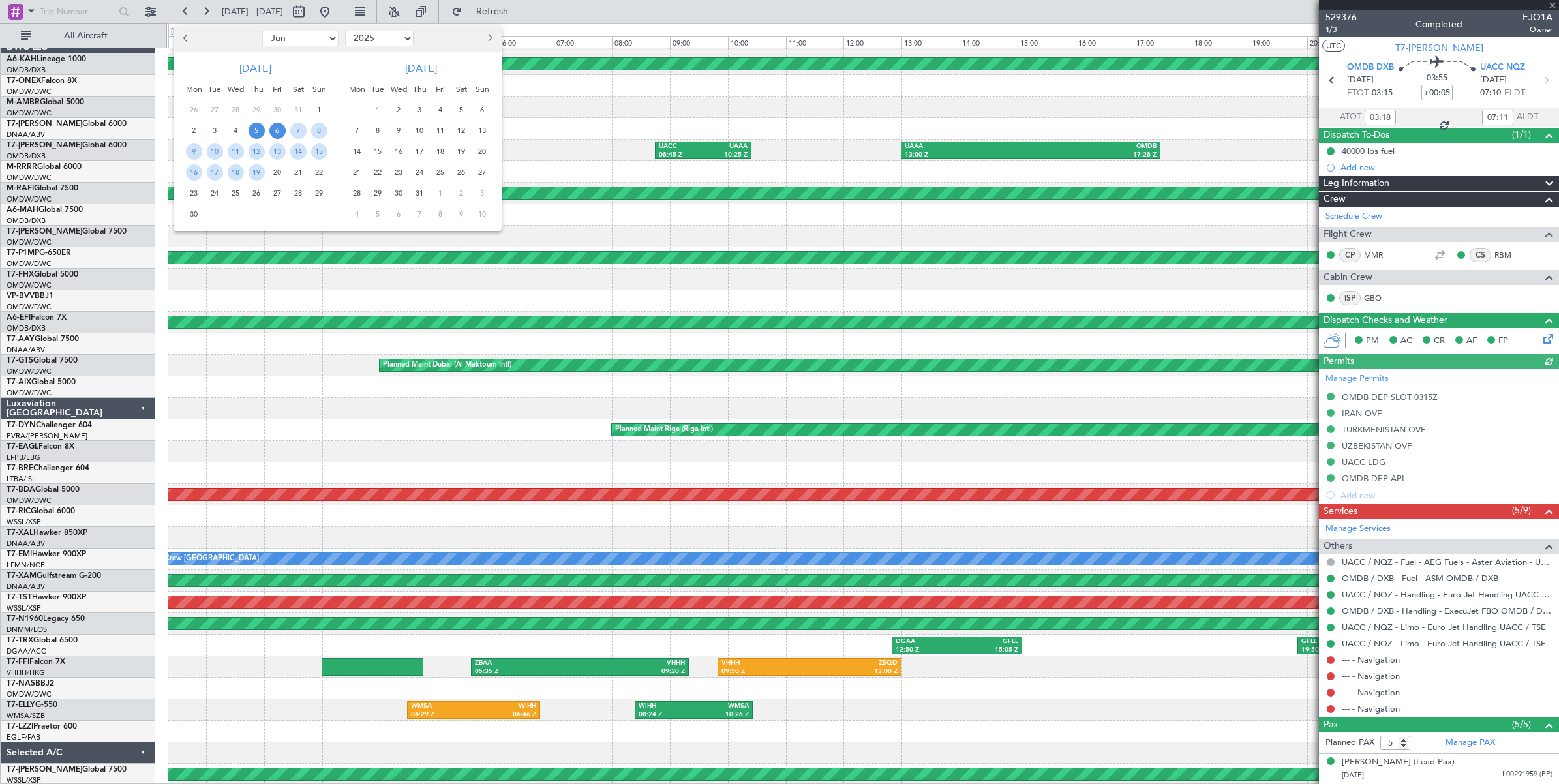
click at [273, 129] on span "6" at bounding box center [277, 130] width 16 height 16
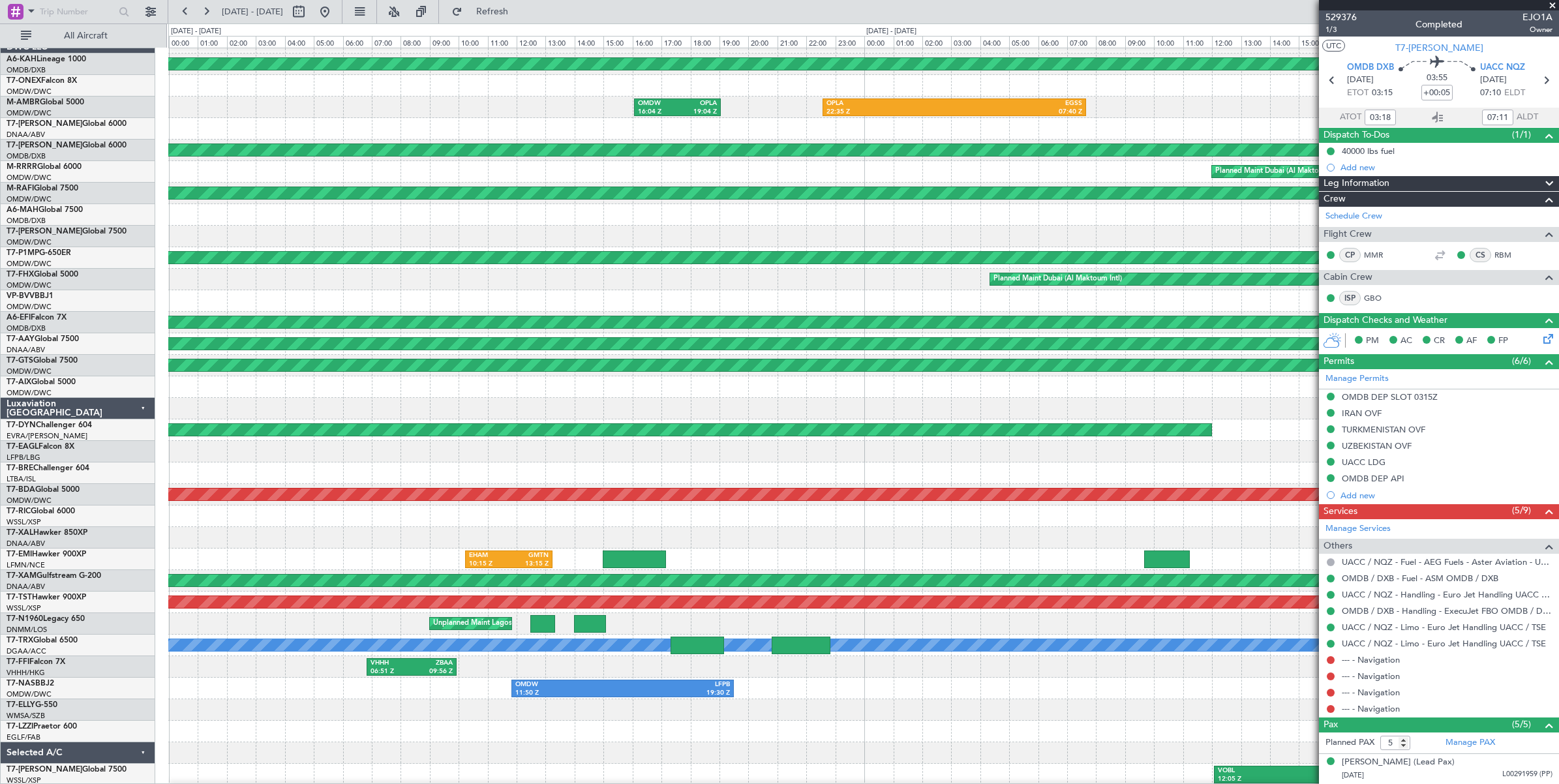
scroll to position [0, 0]
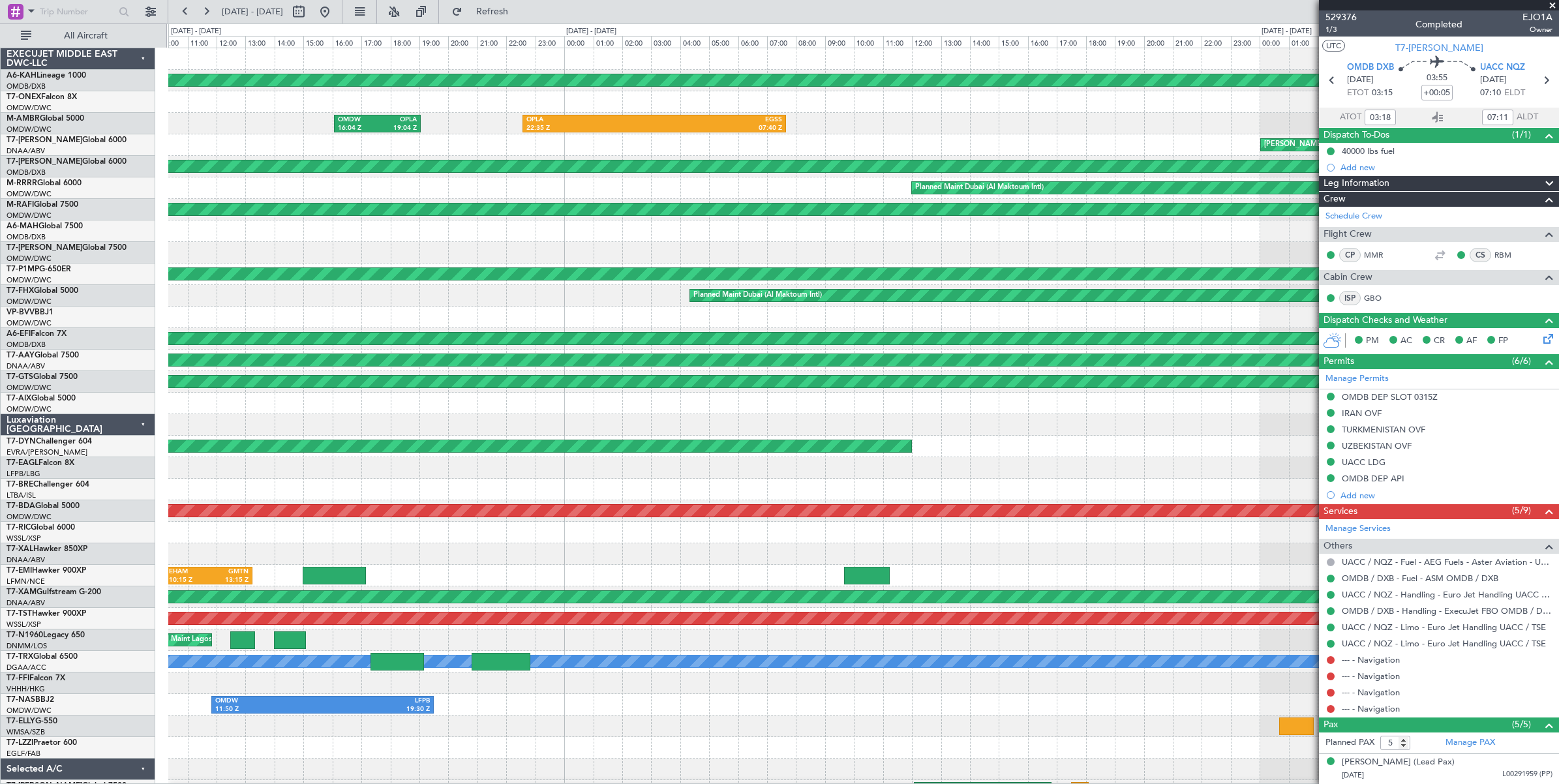
click at [213, 121] on div "OMDW 16:04 Z OPLA 19:04 Z OPLA 22:35 Z EGSS 07:40 Z EGSS 07:55 Z OMDW 14:31 Z" at bounding box center [863, 123] width 1390 height 22
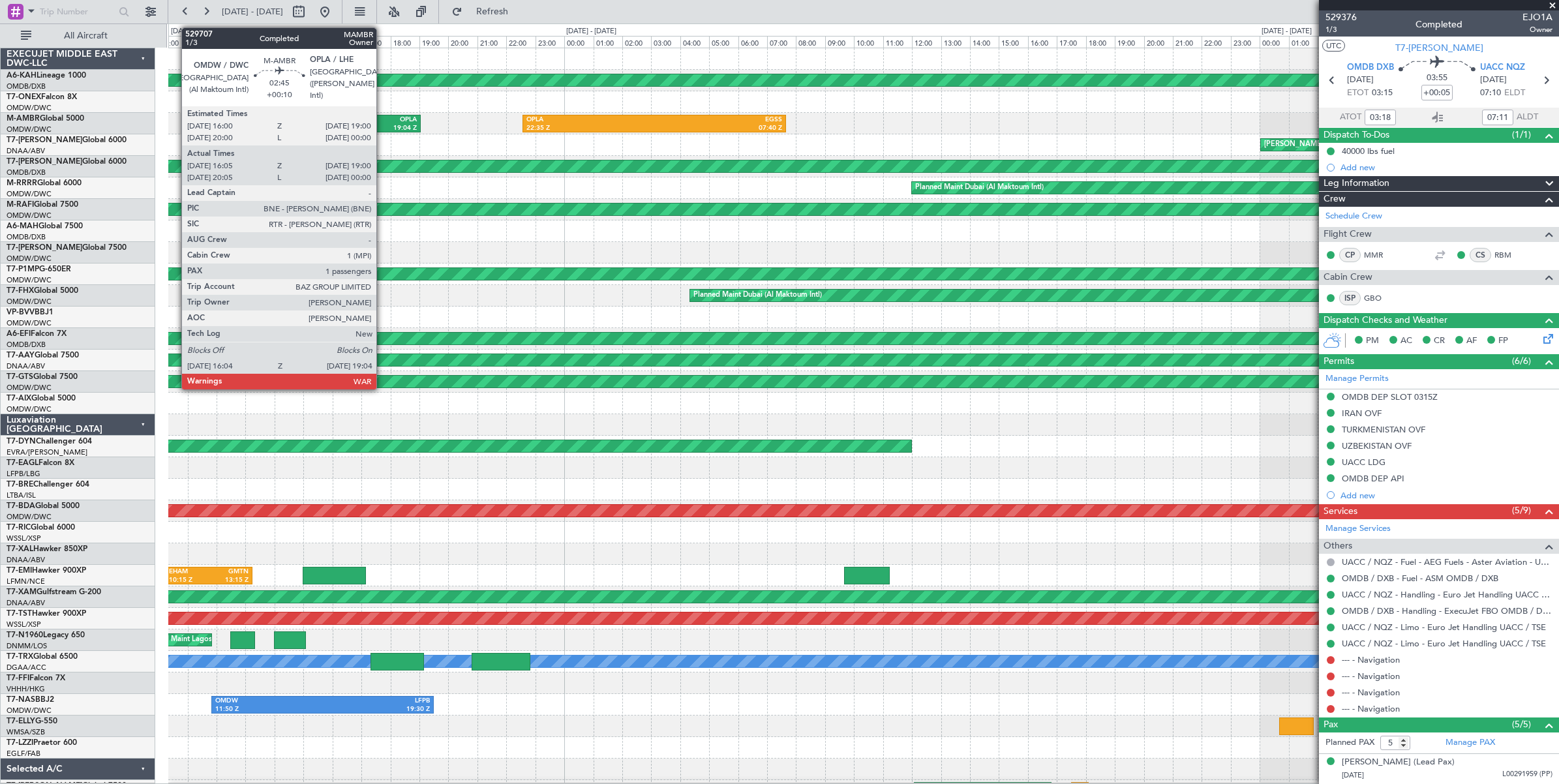
click at [383, 122] on div "OPLA" at bounding box center [397, 120] width 40 height 9
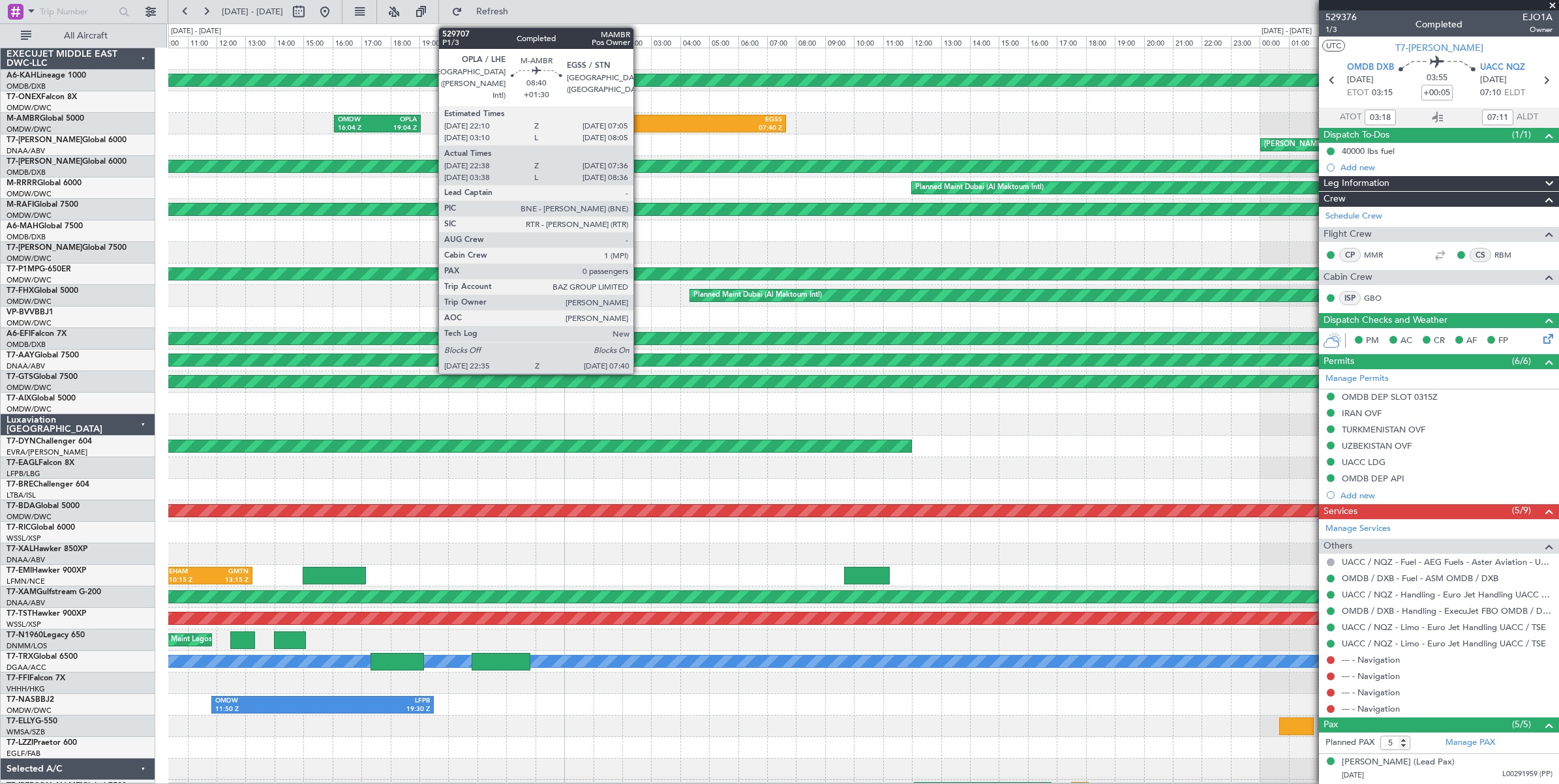
click at [640, 124] on div "22:35 Z" at bounding box center [590, 128] width 128 height 9
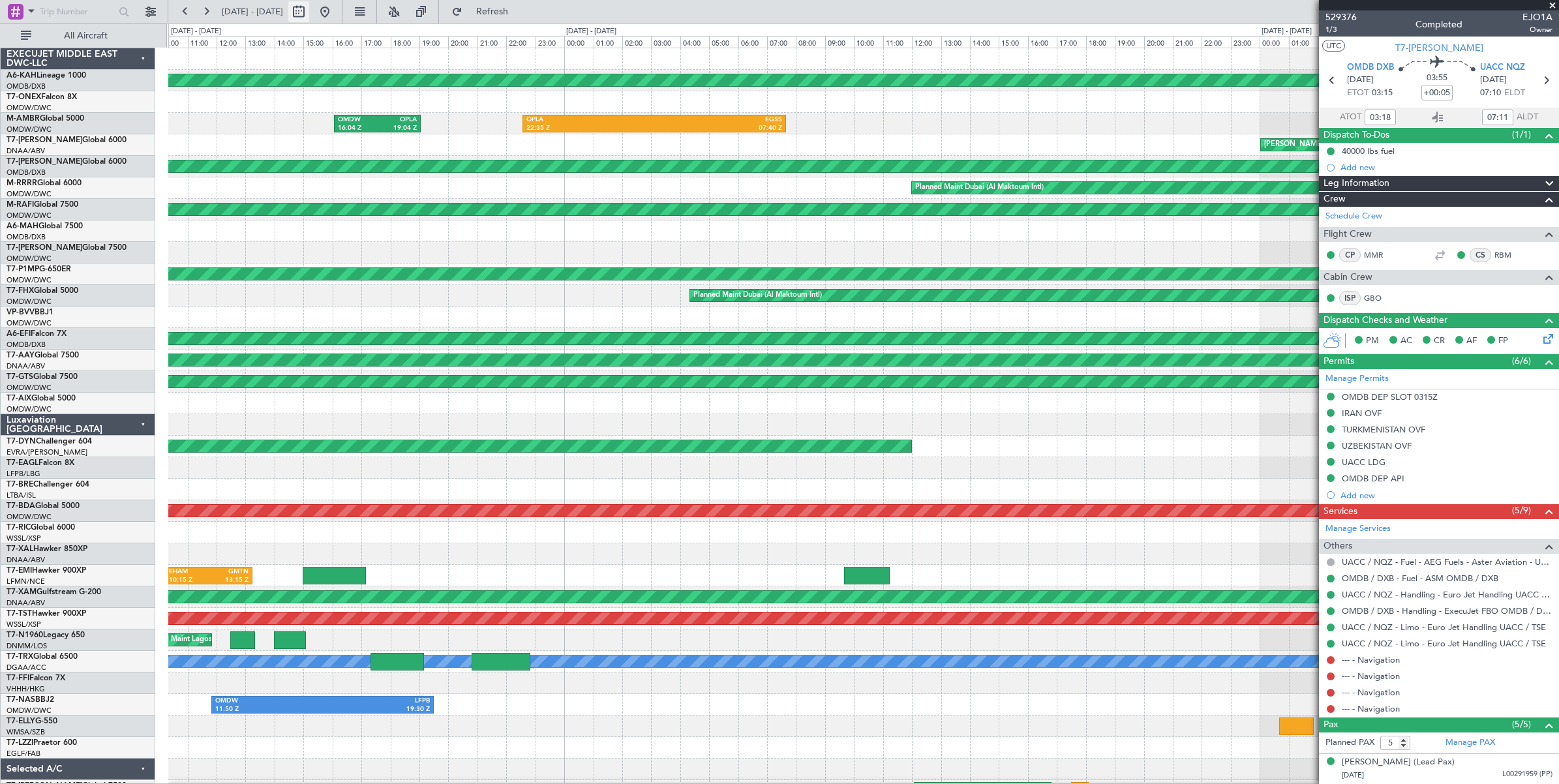
click at [309, 17] on button at bounding box center [299, 12] width 21 height 21
select select "6"
select select "2025"
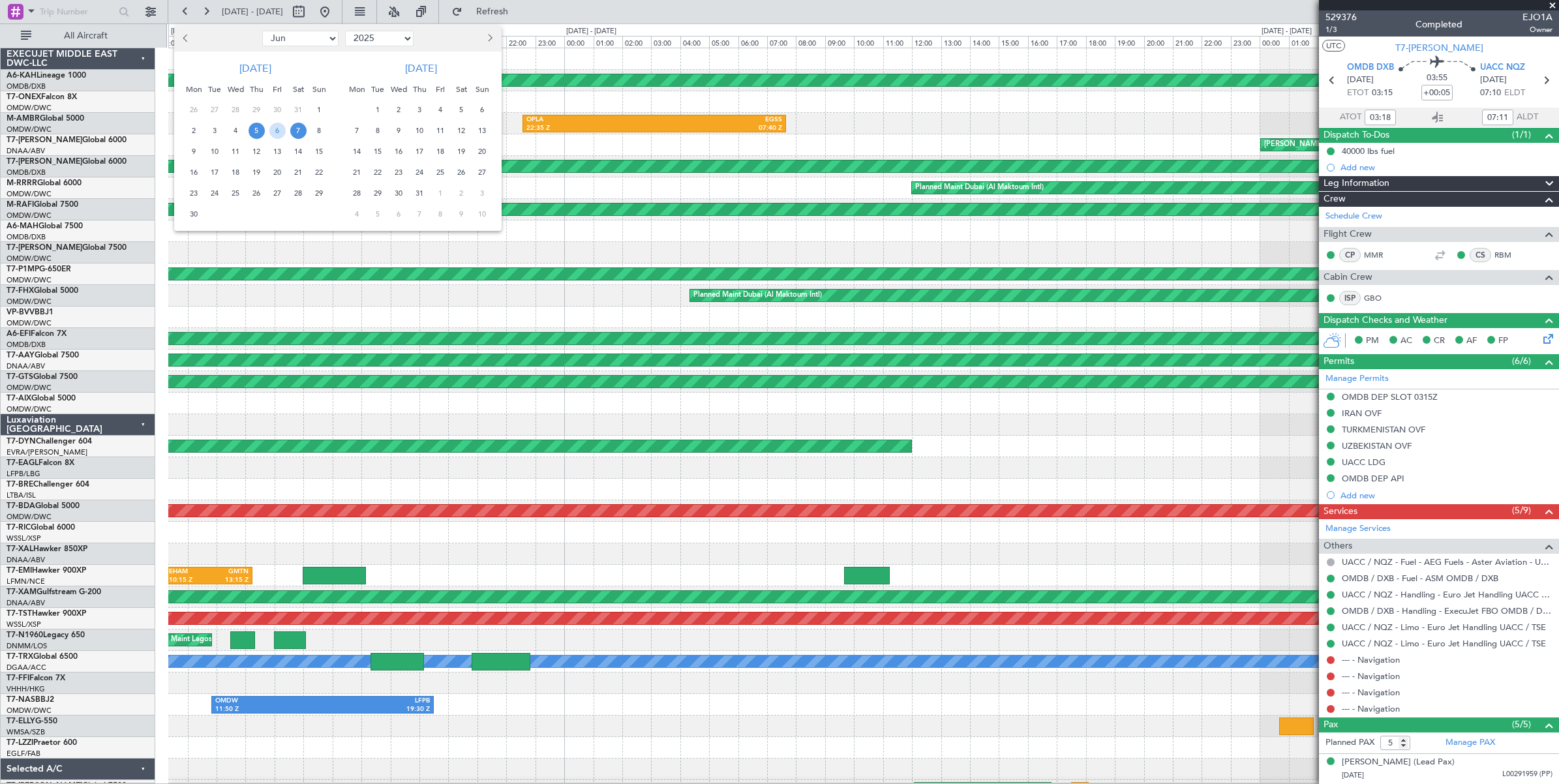
click at [193, 152] on span "9" at bounding box center [194, 151] width 16 height 16
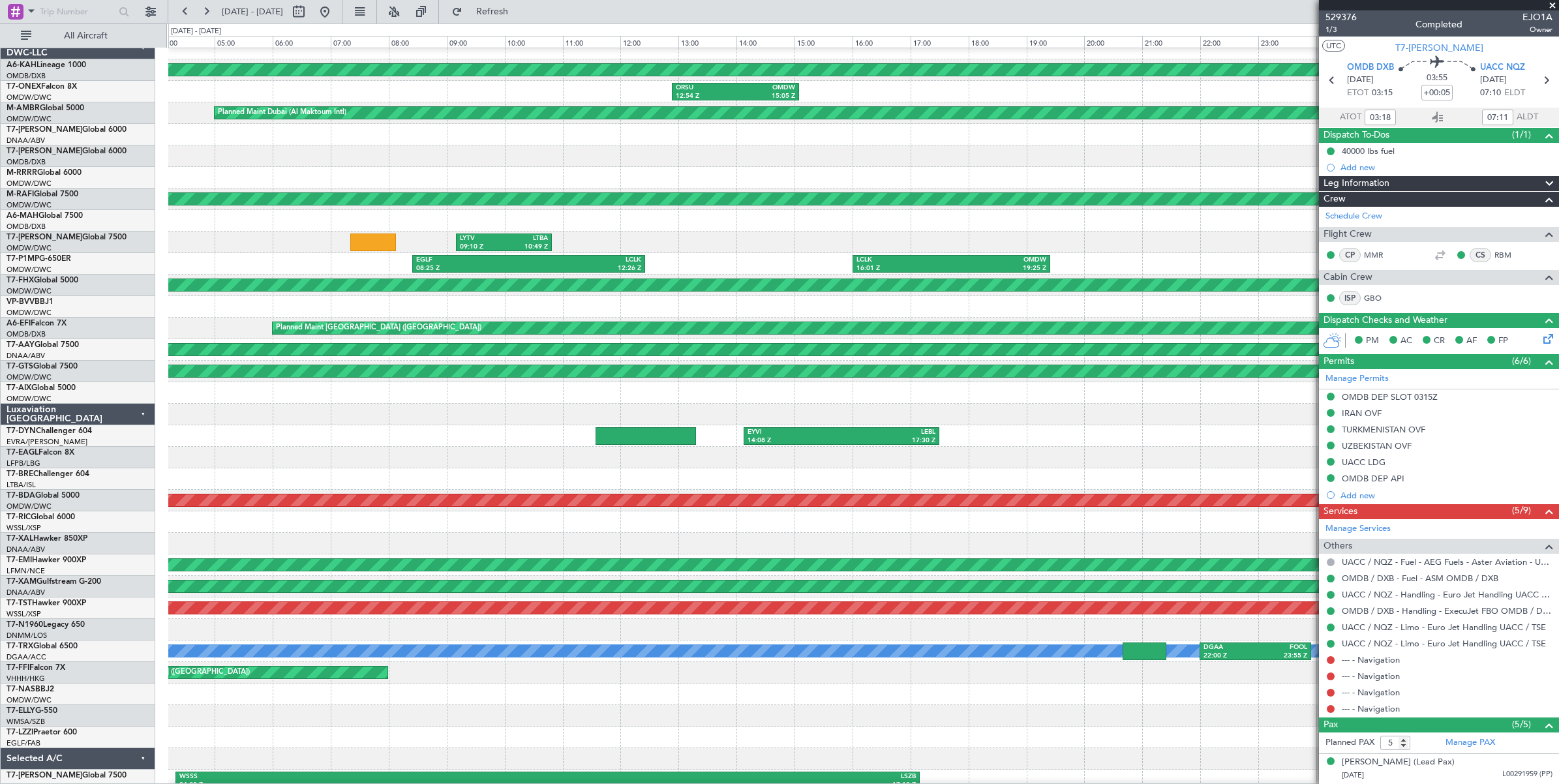
click at [197, 238] on div "LYTV 09:10 Z LTBA 10:49 Z" at bounding box center [863, 242] width 1390 height 22
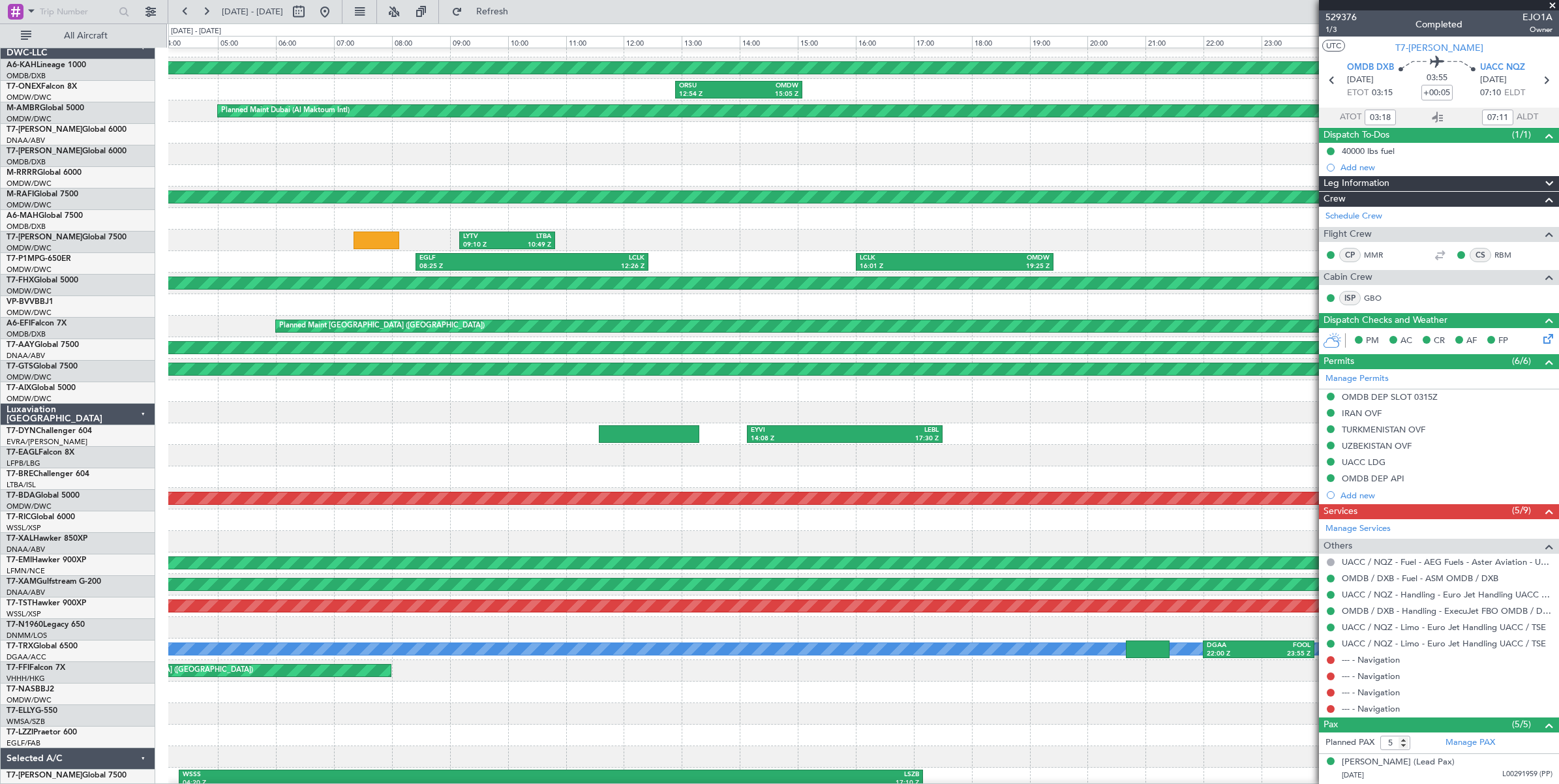
scroll to position [12, 0]
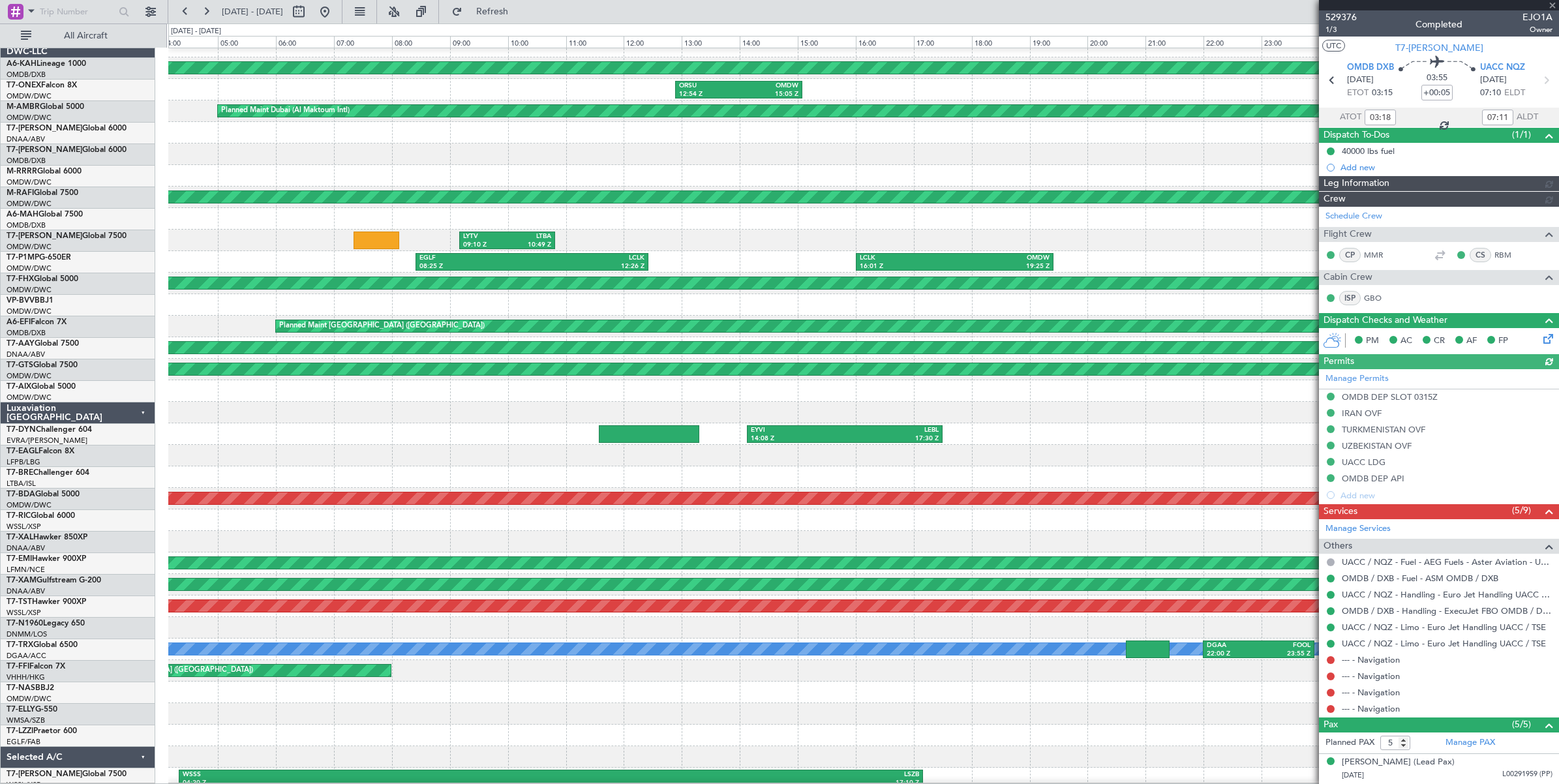
type input "[PERSON_NAME] ([PERSON_NAME])"
type input "6339"
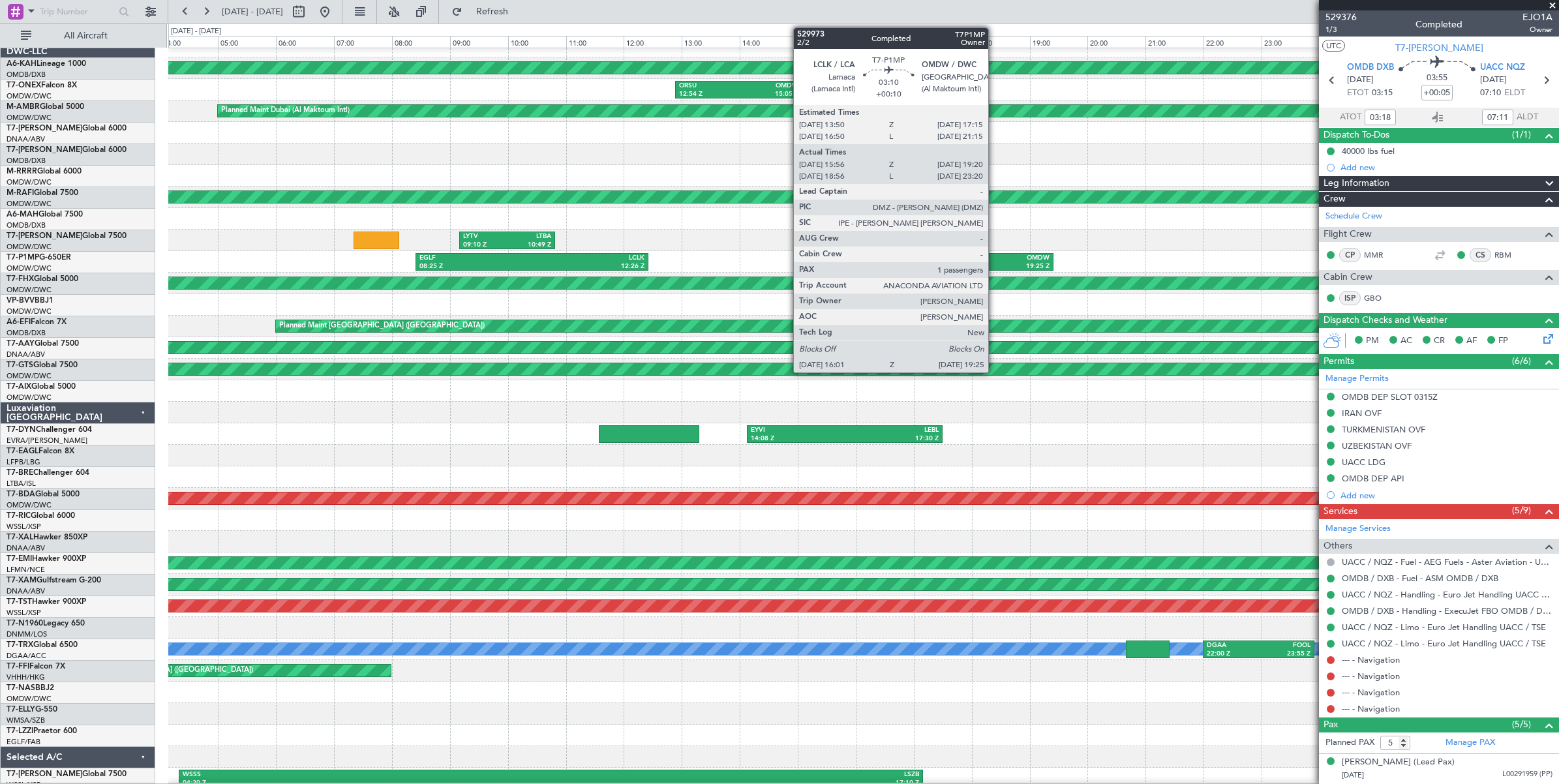
click at [995, 264] on div "19:25 Z" at bounding box center [1002, 266] width 94 height 9
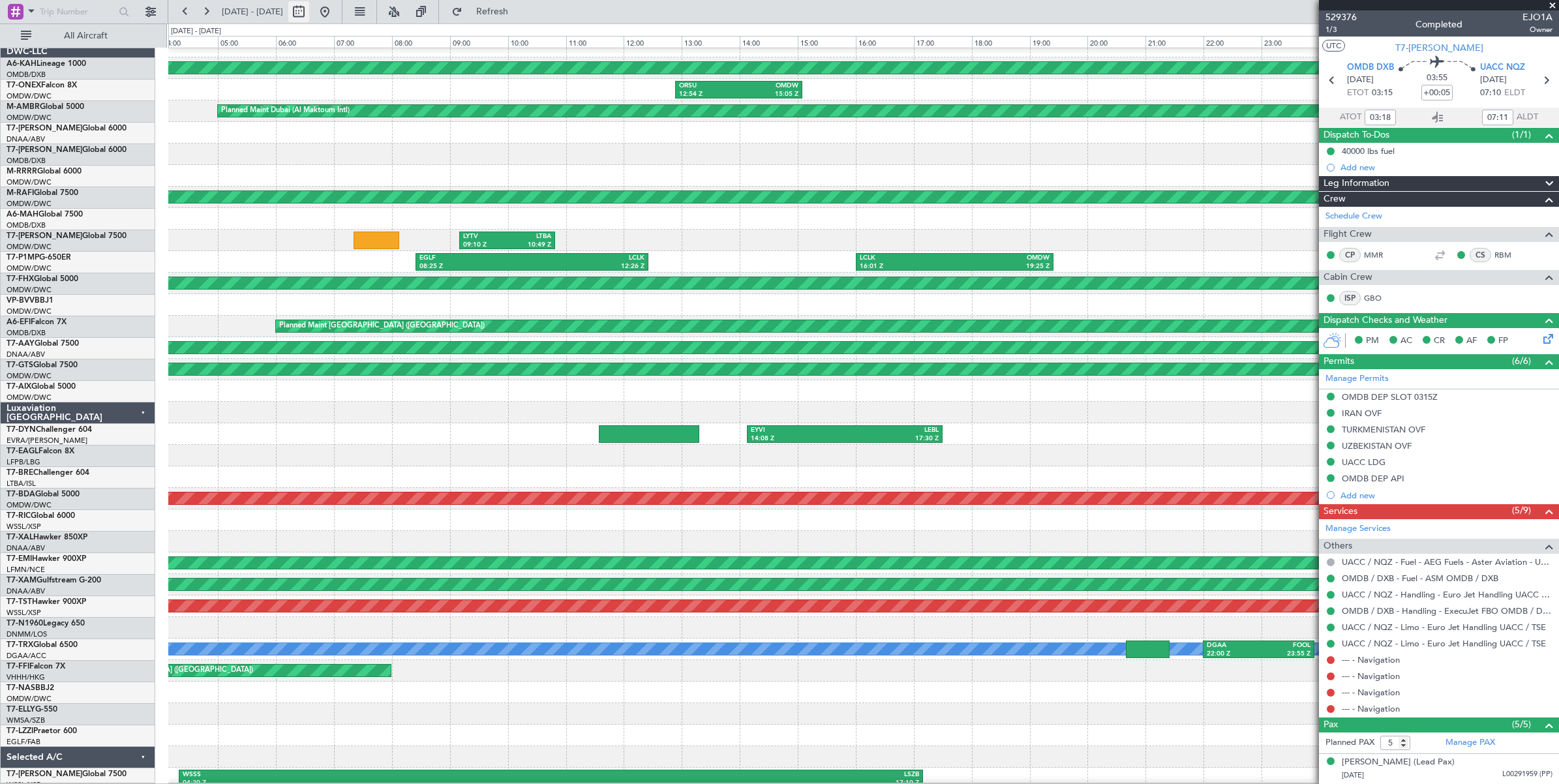
click at [309, 15] on button at bounding box center [299, 12] width 21 height 21
select select "6"
select select "2025"
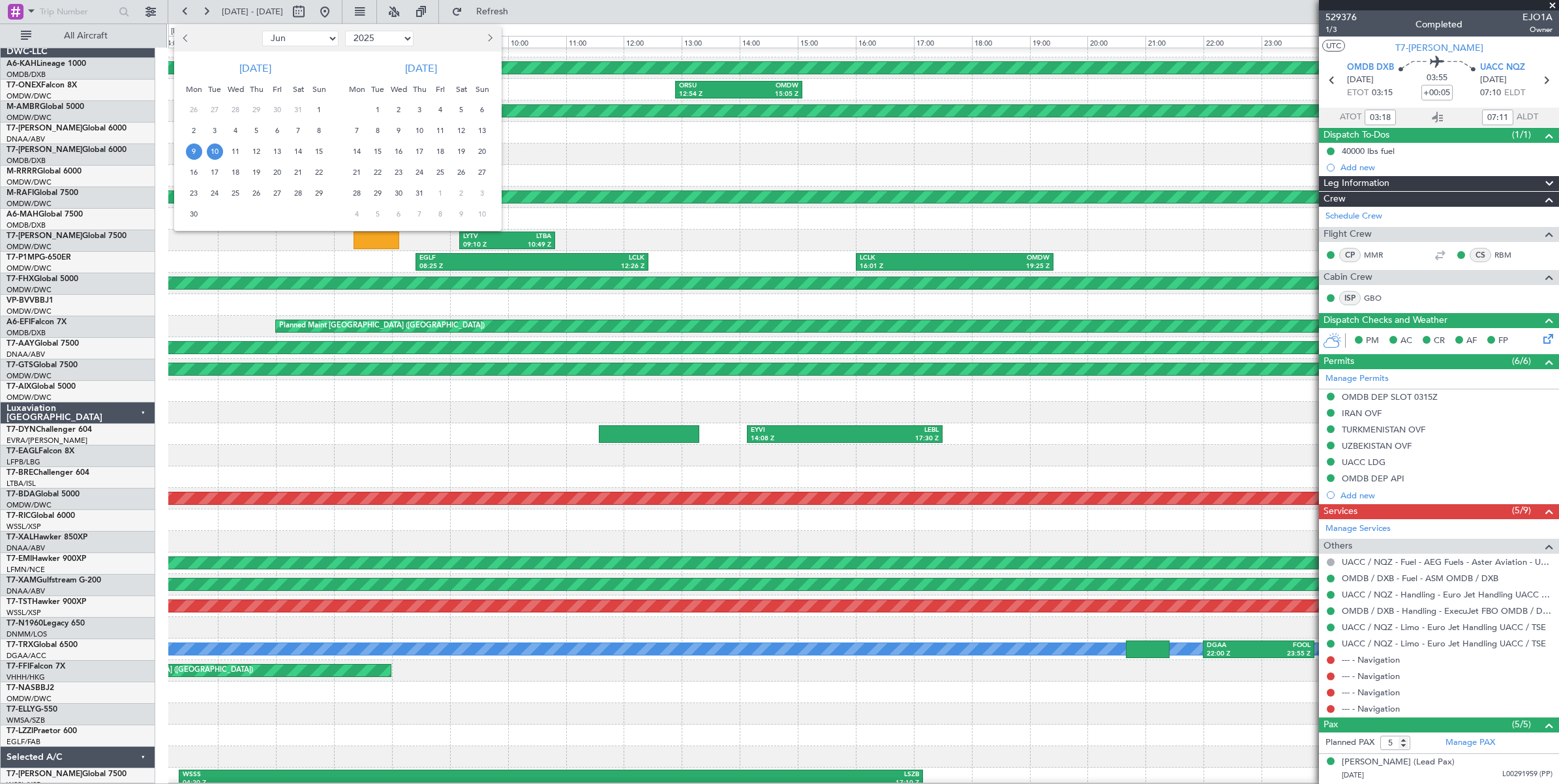
click at [310, 40] on select "Jan Feb Mar Apr May Jun [DATE] Aug Sep Oct Nov Dec" at bounding box center [300, 38] width 76 height 15
select select "7"
click at [262, 31] on select "Jan Feb Mar Apr May Jun [DATE] Aug Sep Oct Nov Dec" at bounding box center [300, 38] width 76 height 15
click at [235, 129] on span "9" at bounding box center [235, 130] width 16 height 16
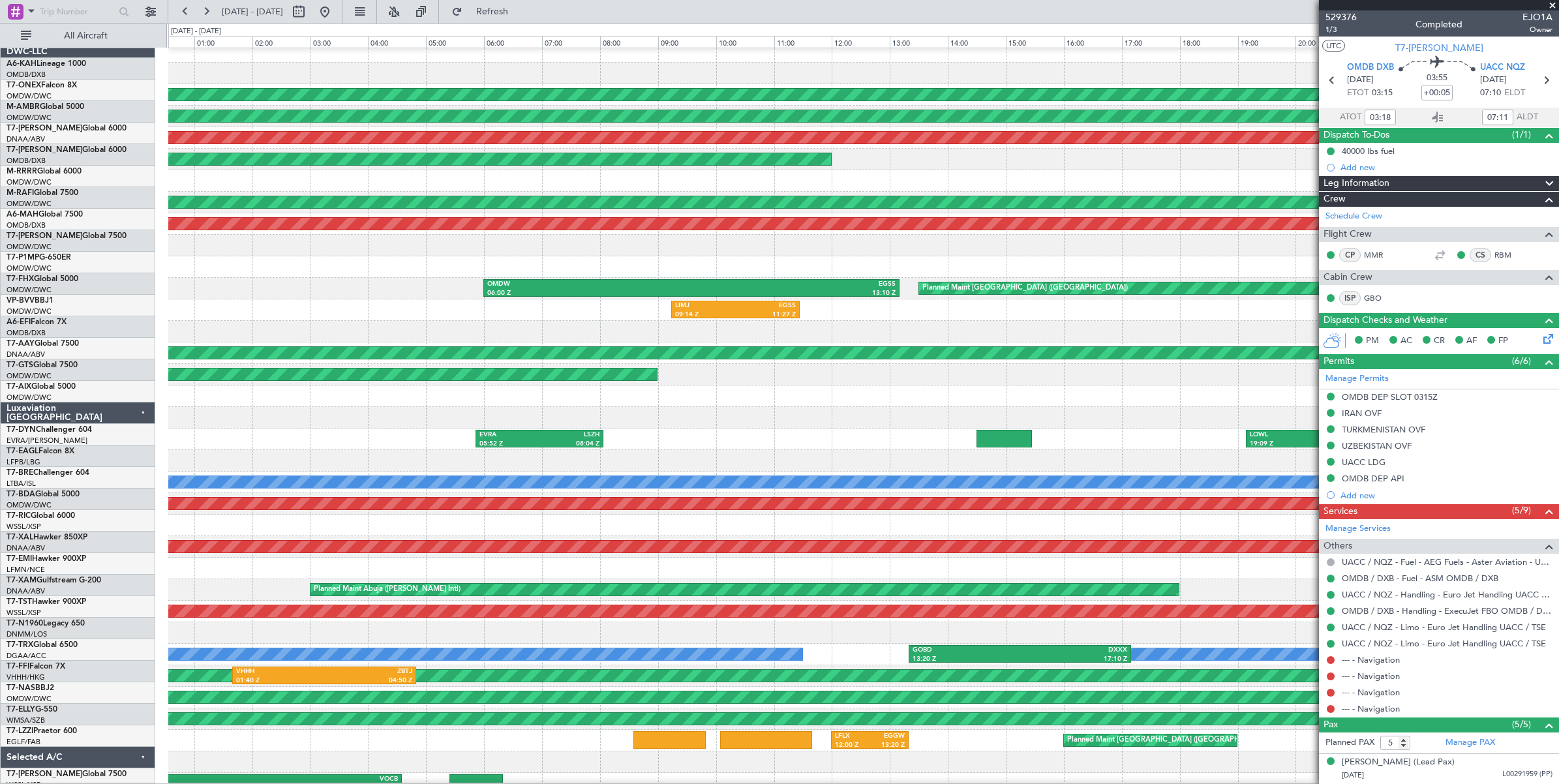
scroll to position [0, 0]
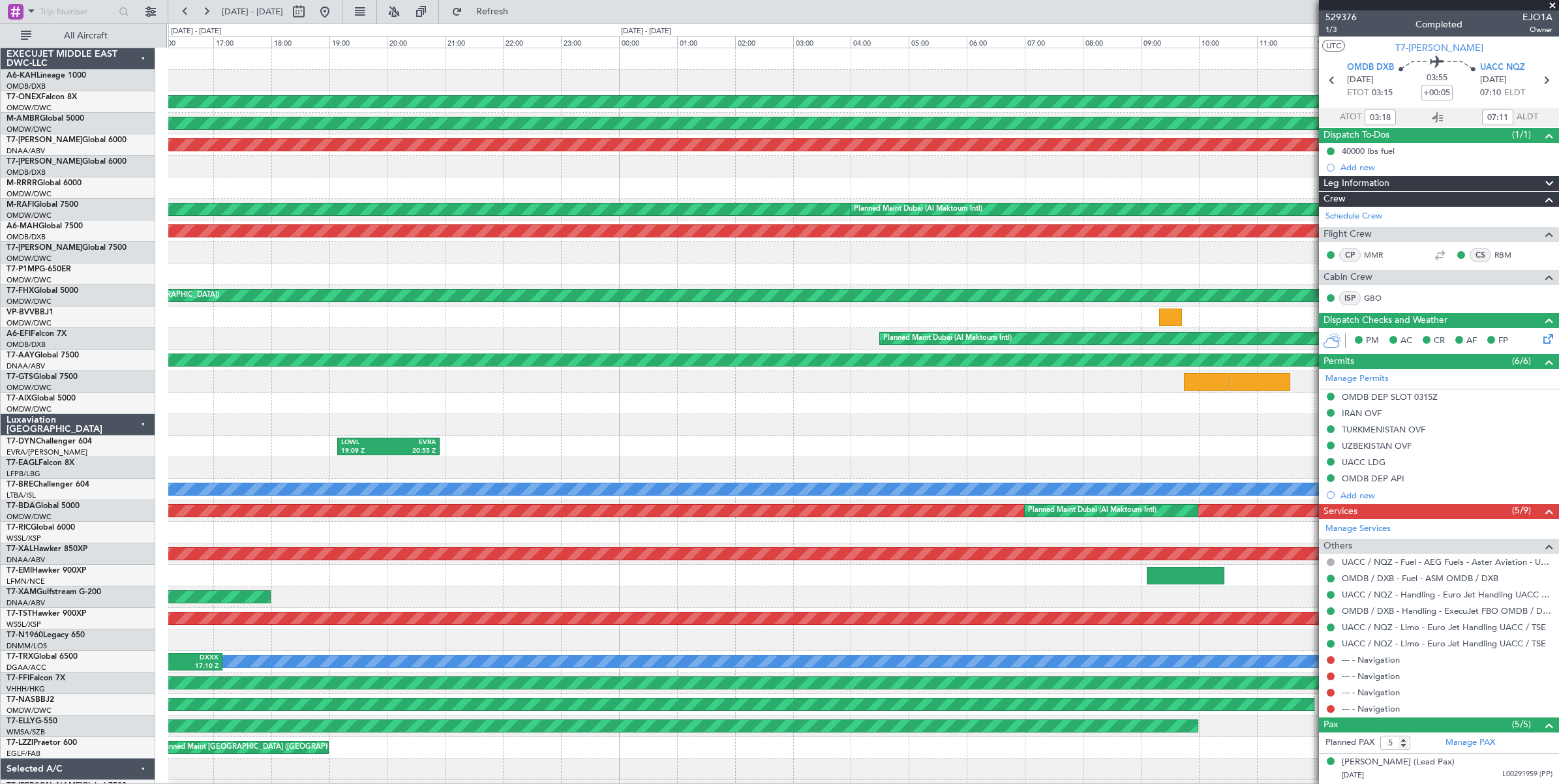
click at [181, 196] on div at bounding box center [863, 188] width 1390 height 22
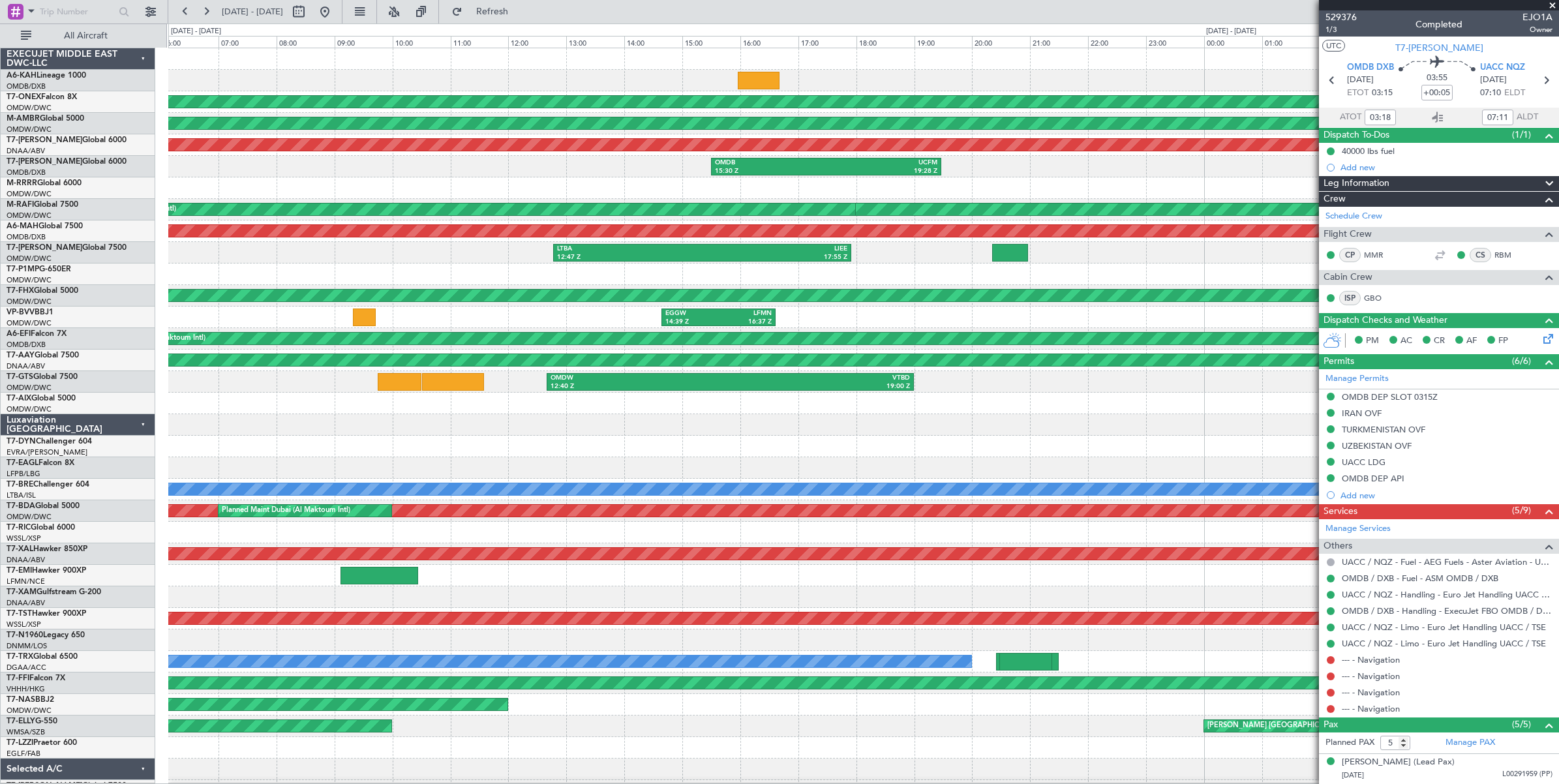
scroll to position [8, 0]
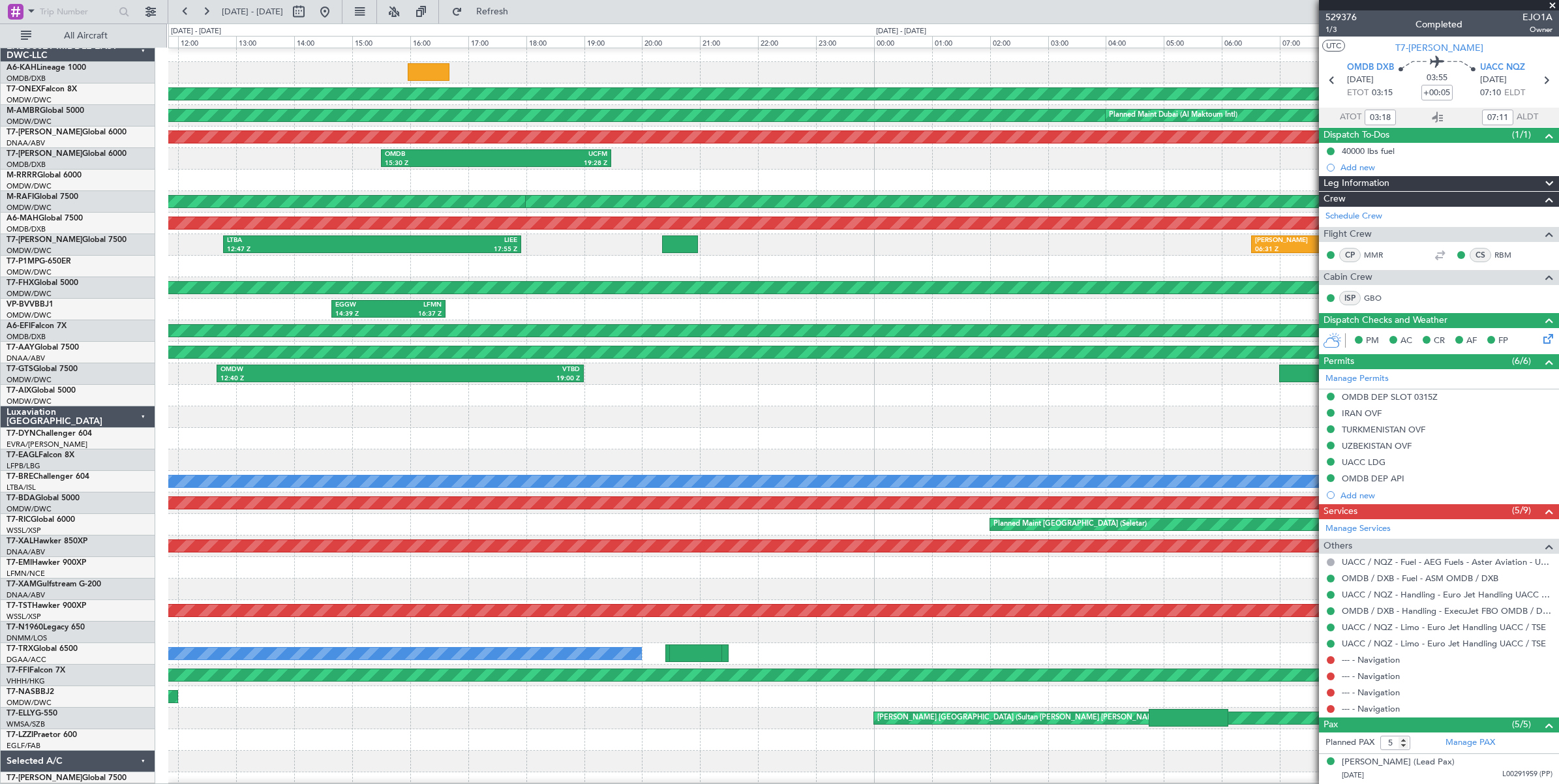
click at [255, 154] on div "OMDB 15:30 Z UCFM 19:28 Z UCFM 10:30 Z EDDF 17:54 Z" at bounding box center [863, 159] width 1390 height 22
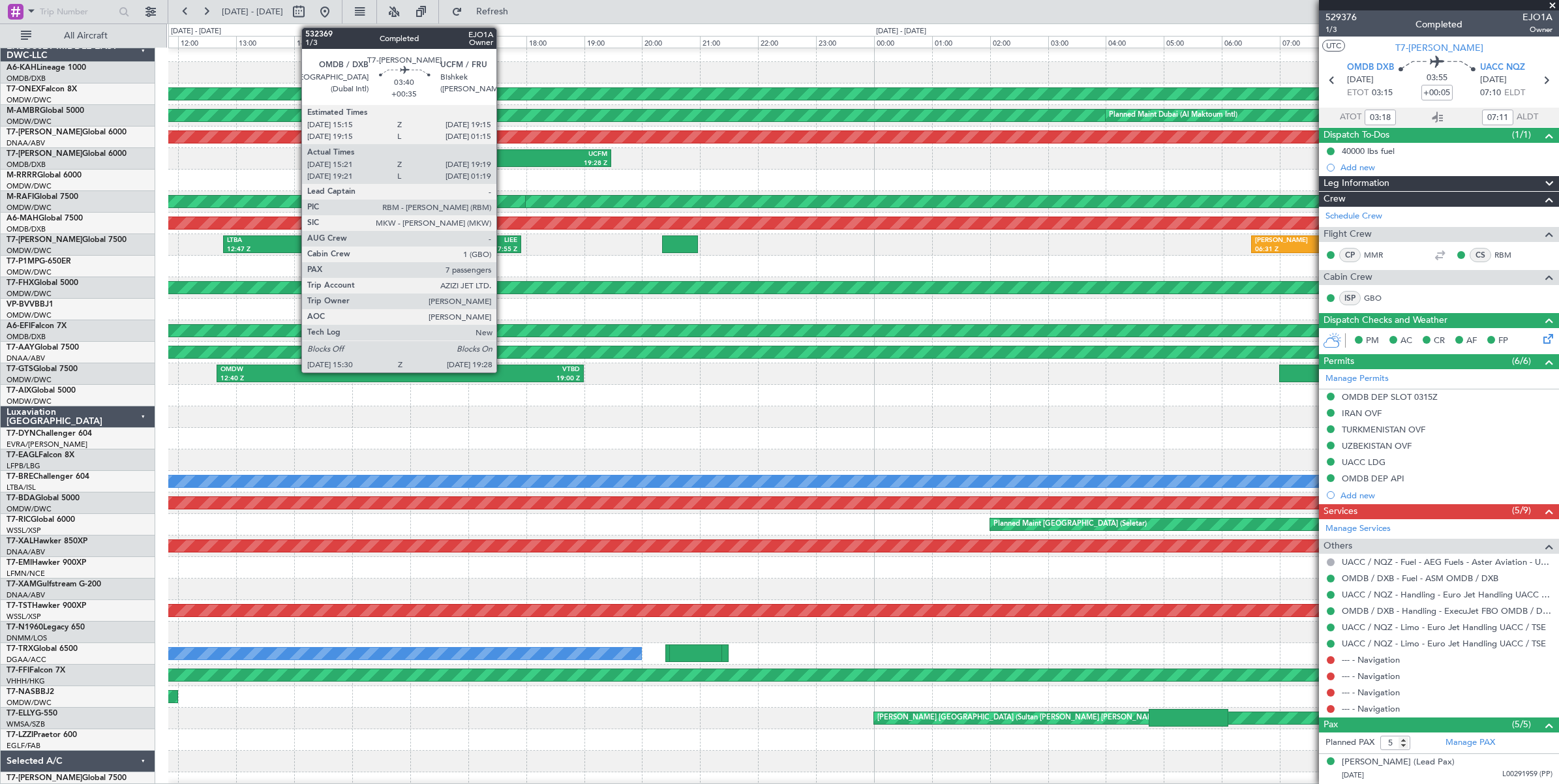
click at [503, 155] on div "UCFM" at bounding box center [551, 155] width 111 height 9
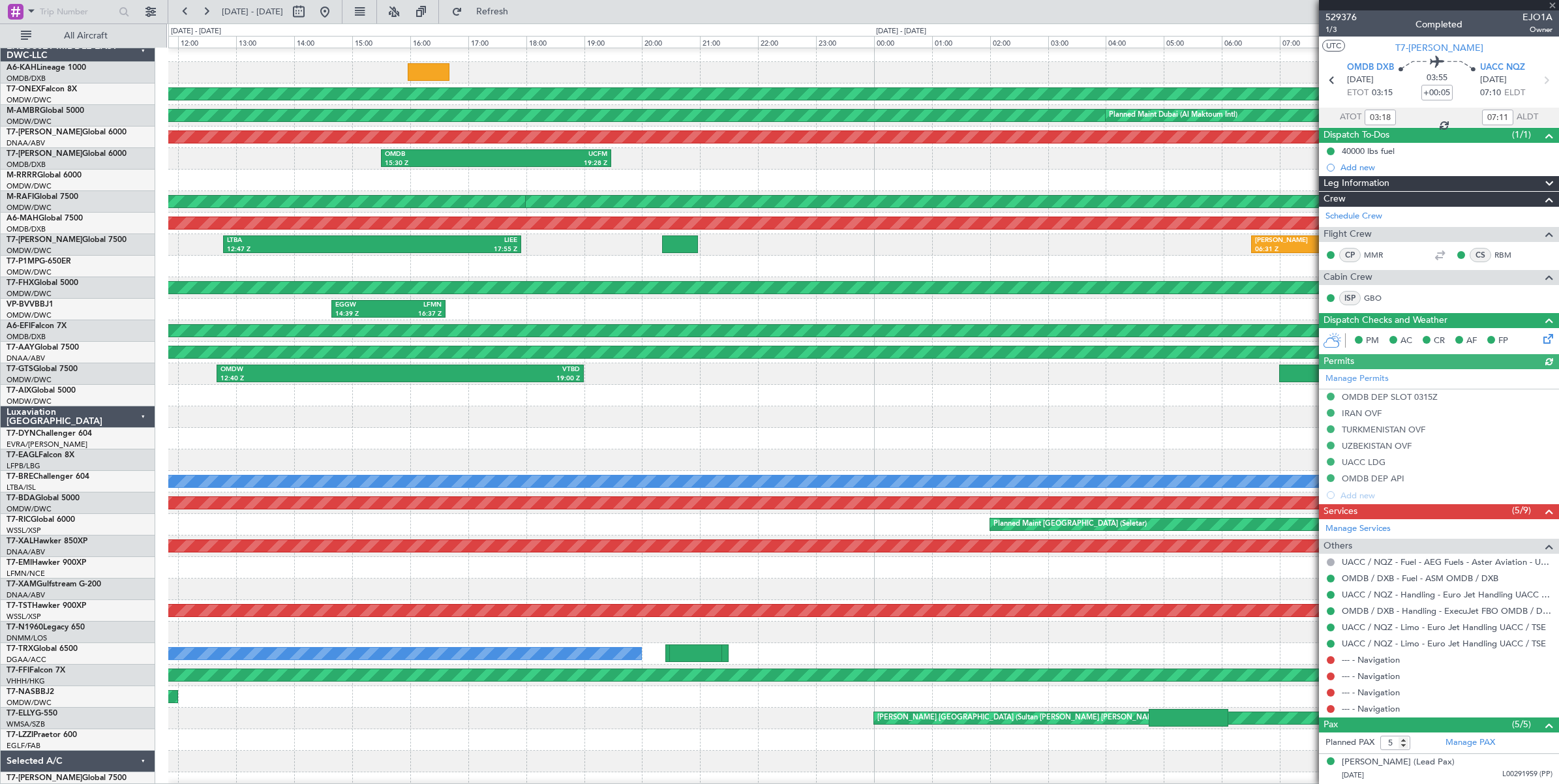
type input "[PERSON_NAME] ([PERSON_NAME])"
type input "6339"
click at [309, 12] on button at bounding box center [299, 12] width 21 height 21
select select "7"
select select "2025"
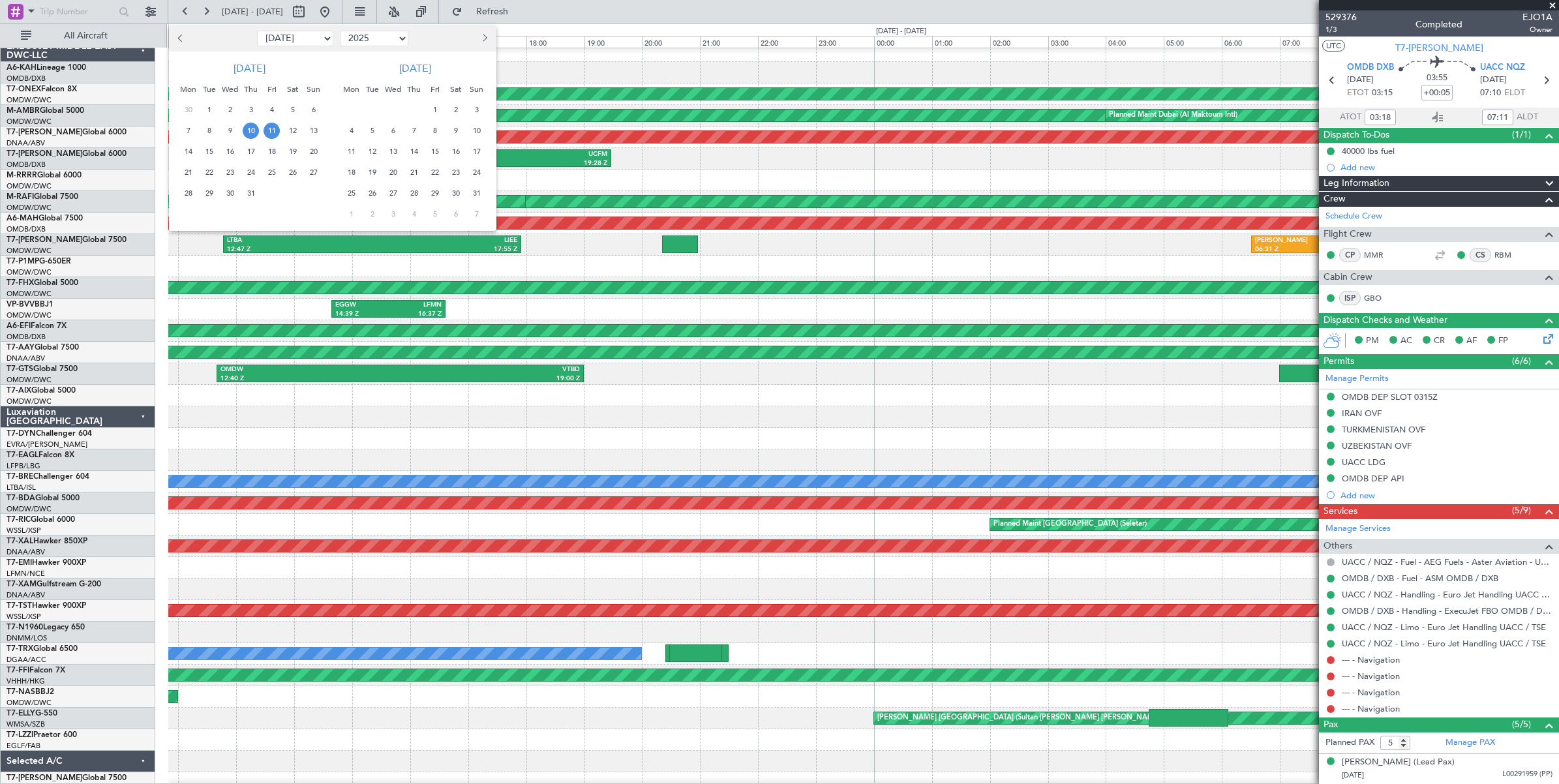
click at [252, 131] on span "10" at bounding box center [250, 130] width 16 height 16
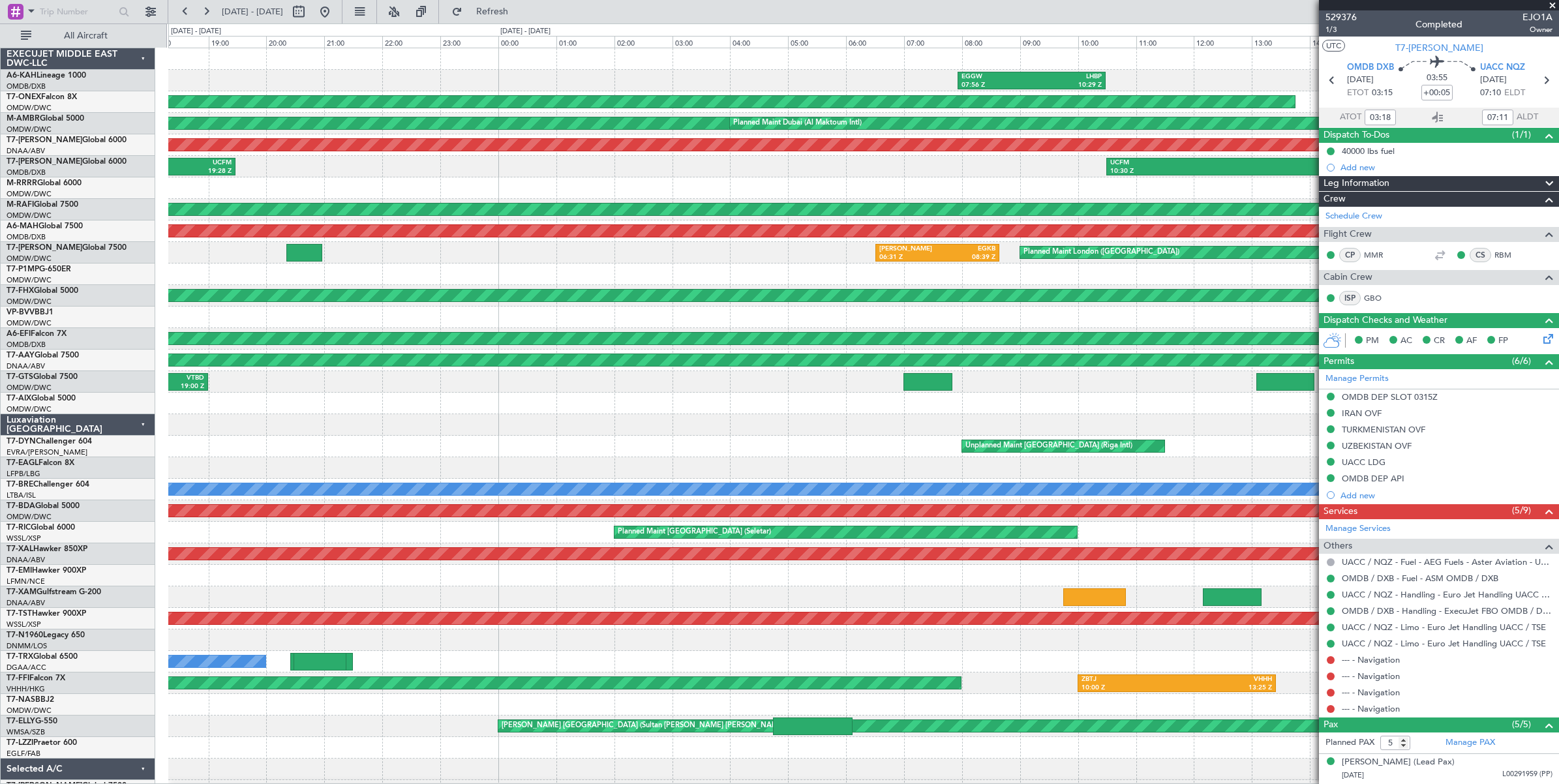
scroll to position [12, 0]
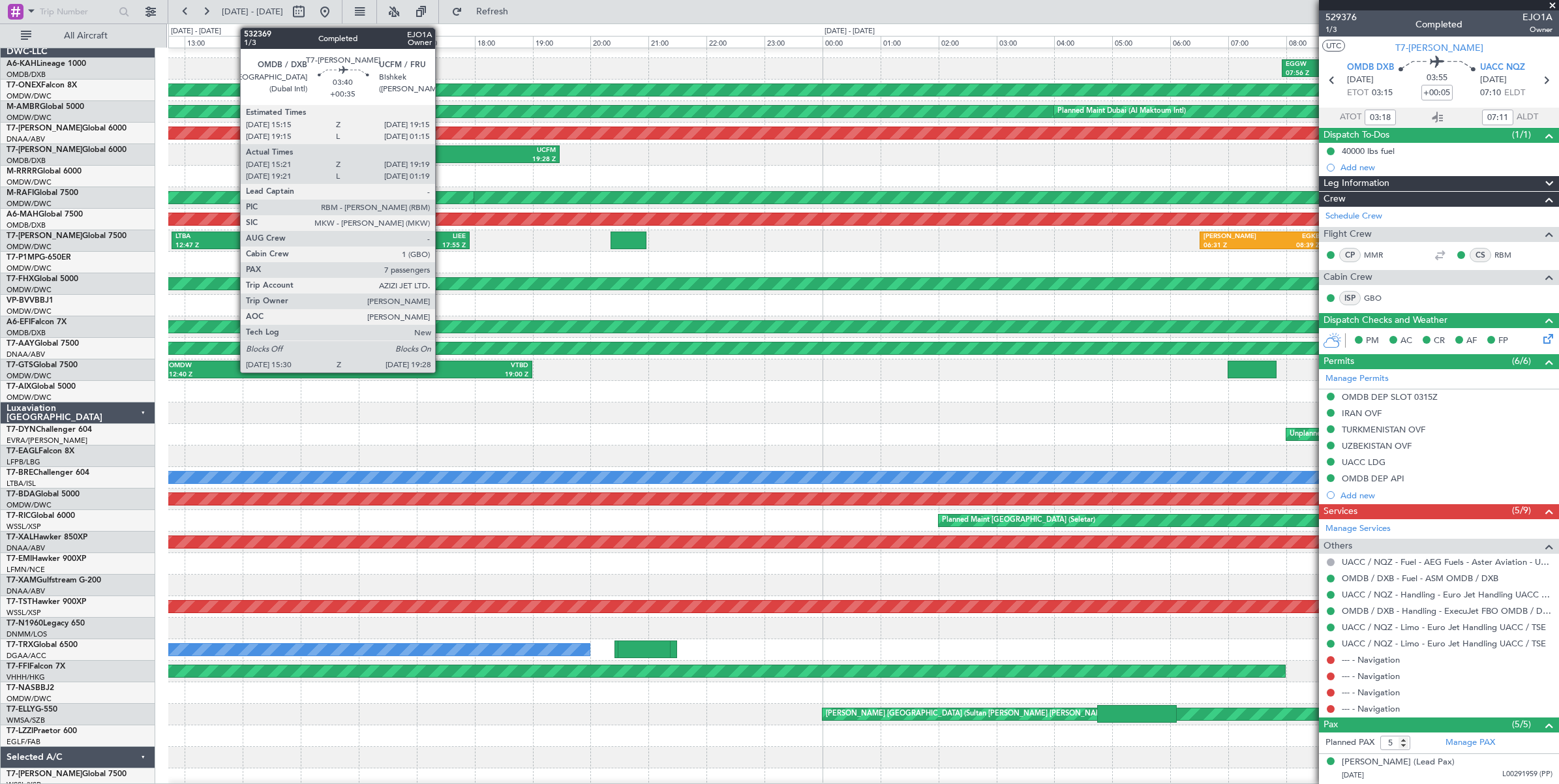
click at [441, 155] on div "15:30 Z" at bounding box center [389, 159] width 111 height 9
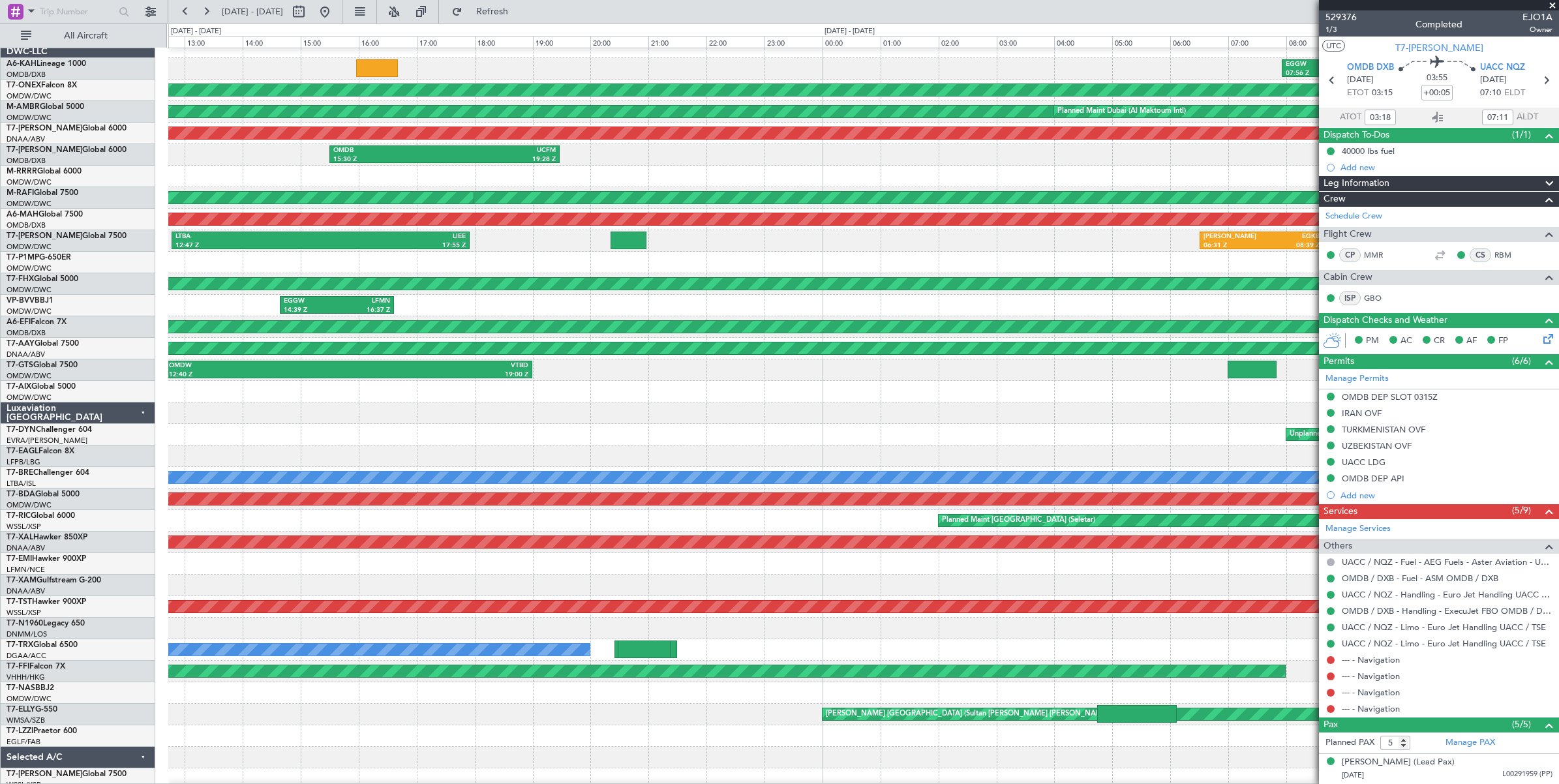
type input "[PERSON_NAME] ([PERSON_NAME])"
type input "6339"
click at [309, 12] on button at bounding box center [299, 12] width 21 height 21
select select "7"
select select "2025"
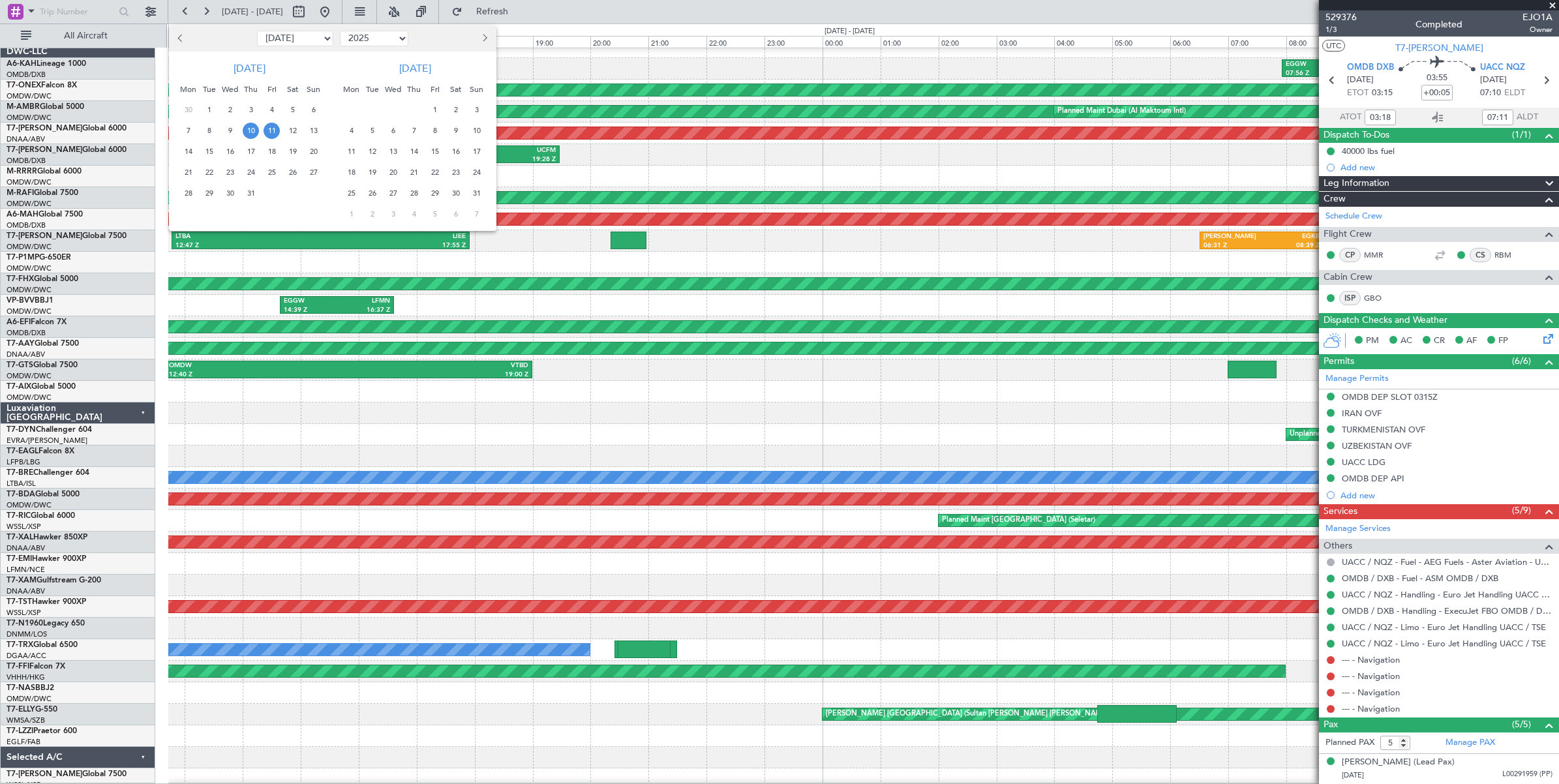
click at [304, 39] on select "Jan Feb Mar Apr May Jun [DATE] Aug Sep Oct Nov Dec" at bounding box center [294, 38] width 76 height 15
select select "6"
click at [257, 31] on select "Jan Feb Mar Apr May Jun [DATE] Aug Sep Oct Nov Dec" at bounding box center [294, 38] width 76 height 15
click at [252, 194] on span "26" at bounding box center [250, 193] width 16 height 16
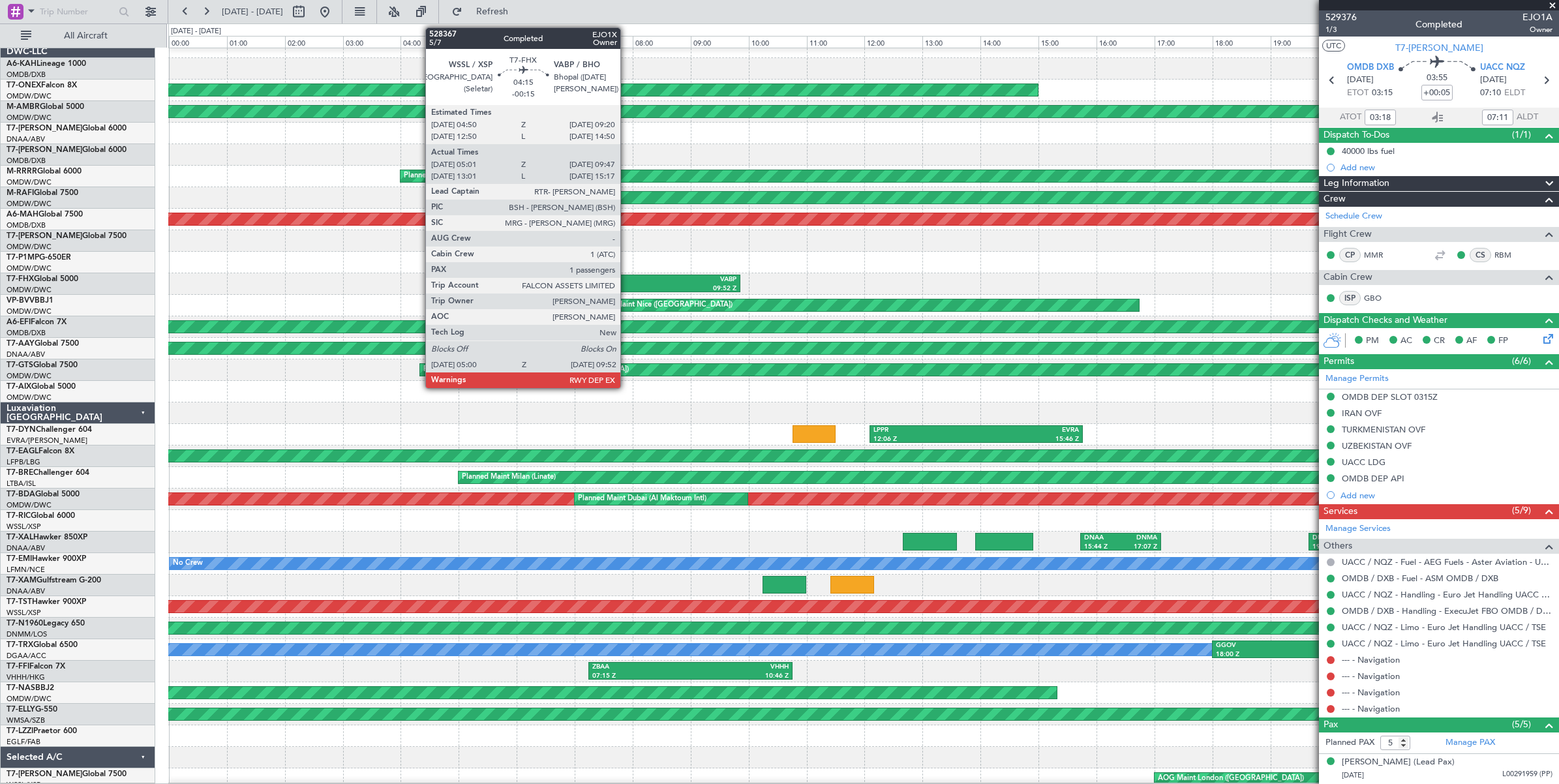
click at [627, 281] on div "VABP" at bounding box center [668, 280] width 138 height 9
click at [623, 282] on div "VABP" at bounding box center [668, 280] width 138 height 9
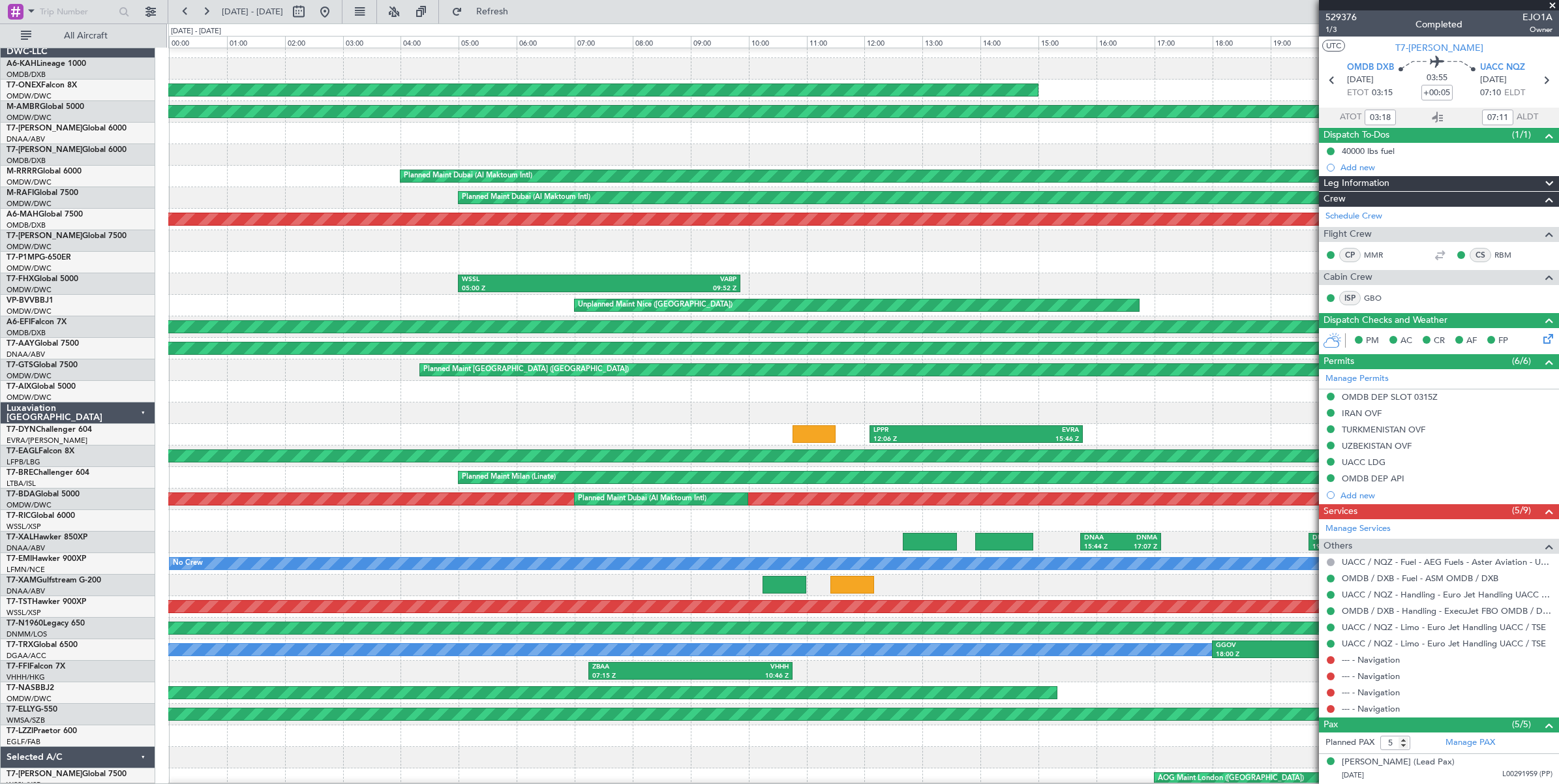
type input "[PERSON_NAME] ([PERSON_NAME])"
type input "6339"
click at [309, 11] on button at bounding box center [299, 12] width 21 height 21
select select "6"
select select "2025"
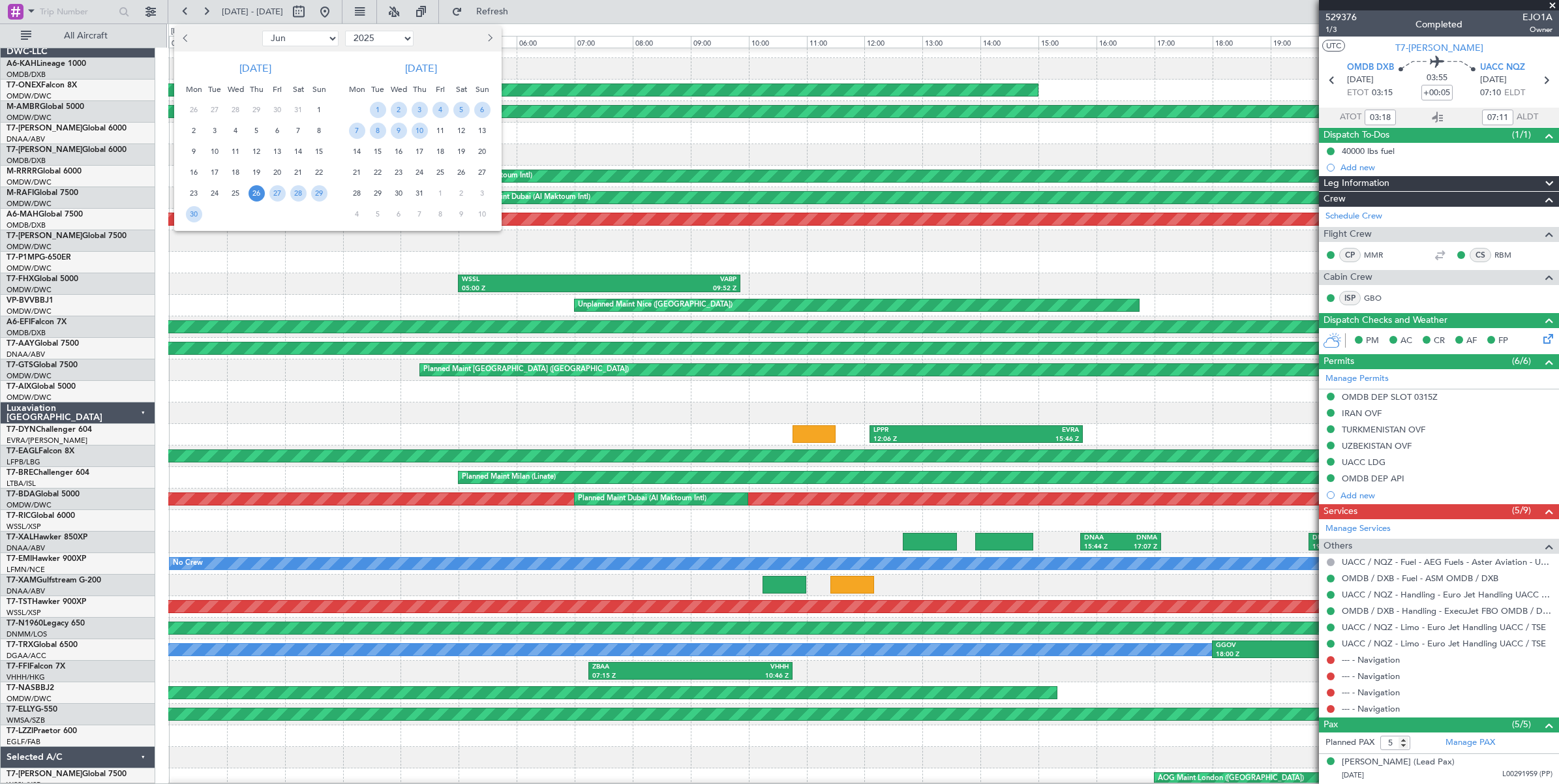
click at [308, 43] on select "Jan Feb Mar Apr May Jun [DATE] Aug Sep Oct Nov Dec" at bounding box center [300, 38] width 76 height 15
click at [262, 31] on select "Jan Feb Mar Apr May Jun [DATE] Aug Sep Oct Nov Dec" at bounding box center [300, 38] width 76 height 15
click at [277, 111] on span "4" at bounding box center [277, 109] width 16 height 16
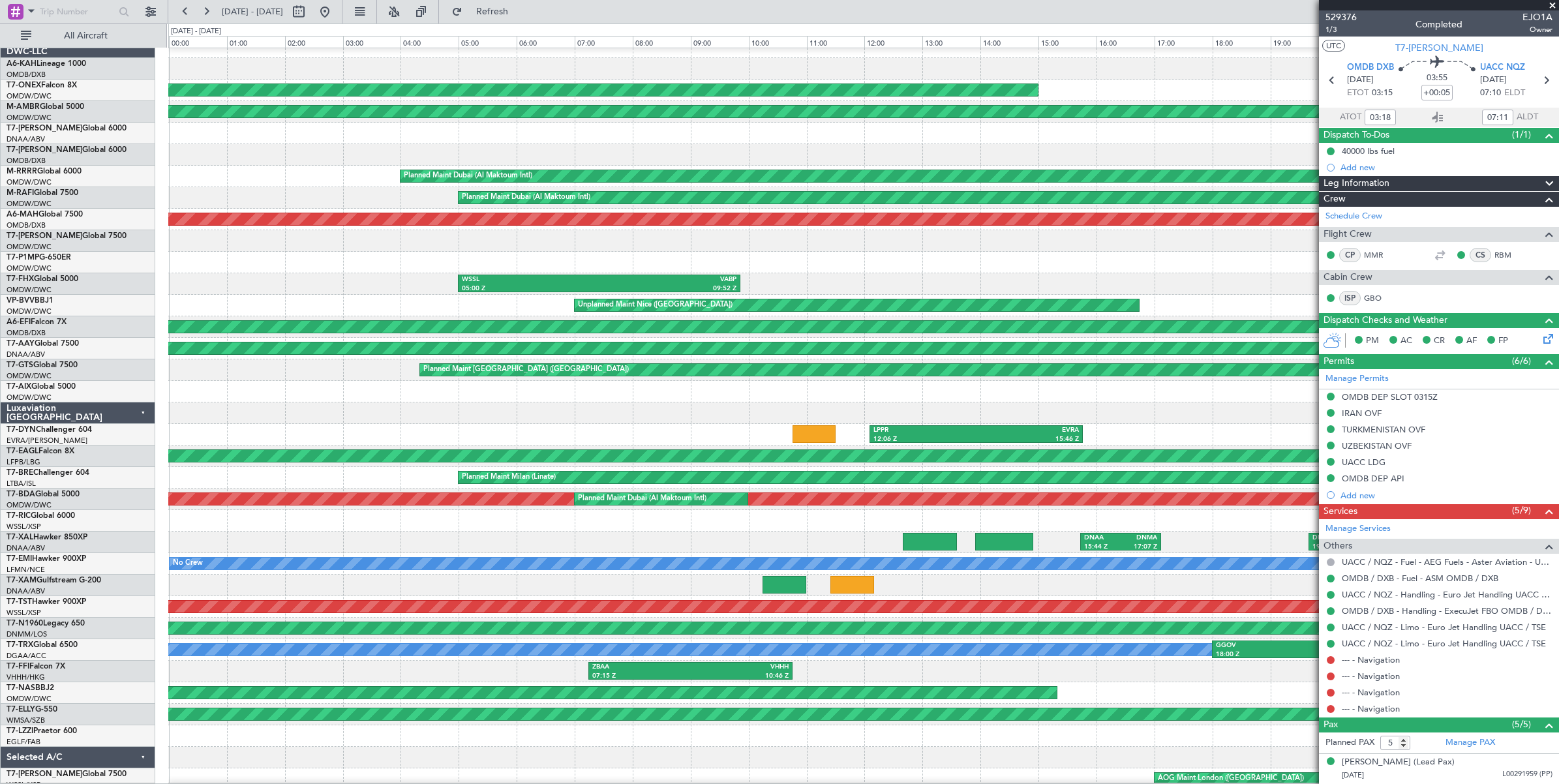
select select "6"
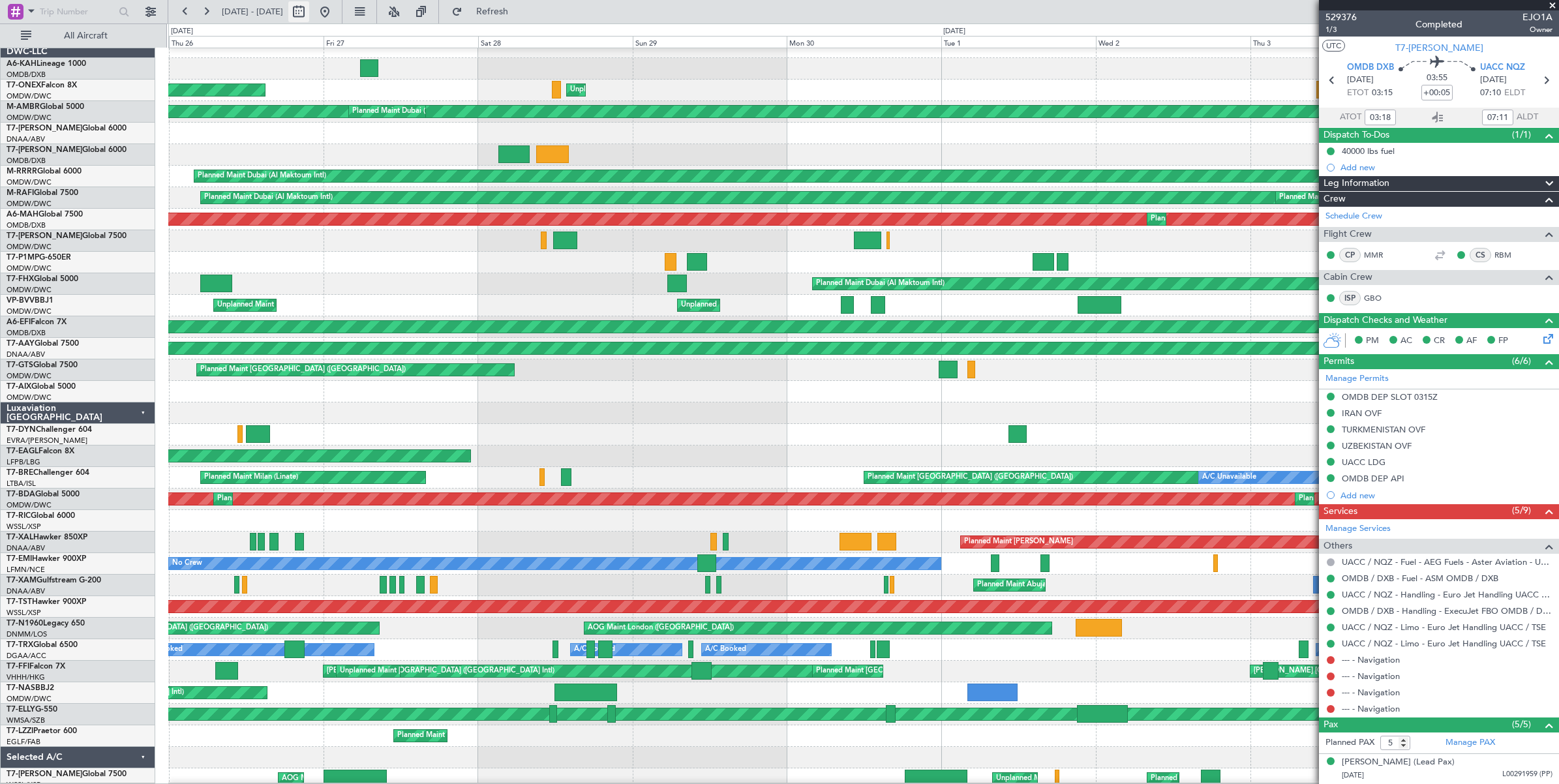
click at [309, 12] on button at bounding box center [299, 12] width 21 height 21
select select "6"
select select "2025"
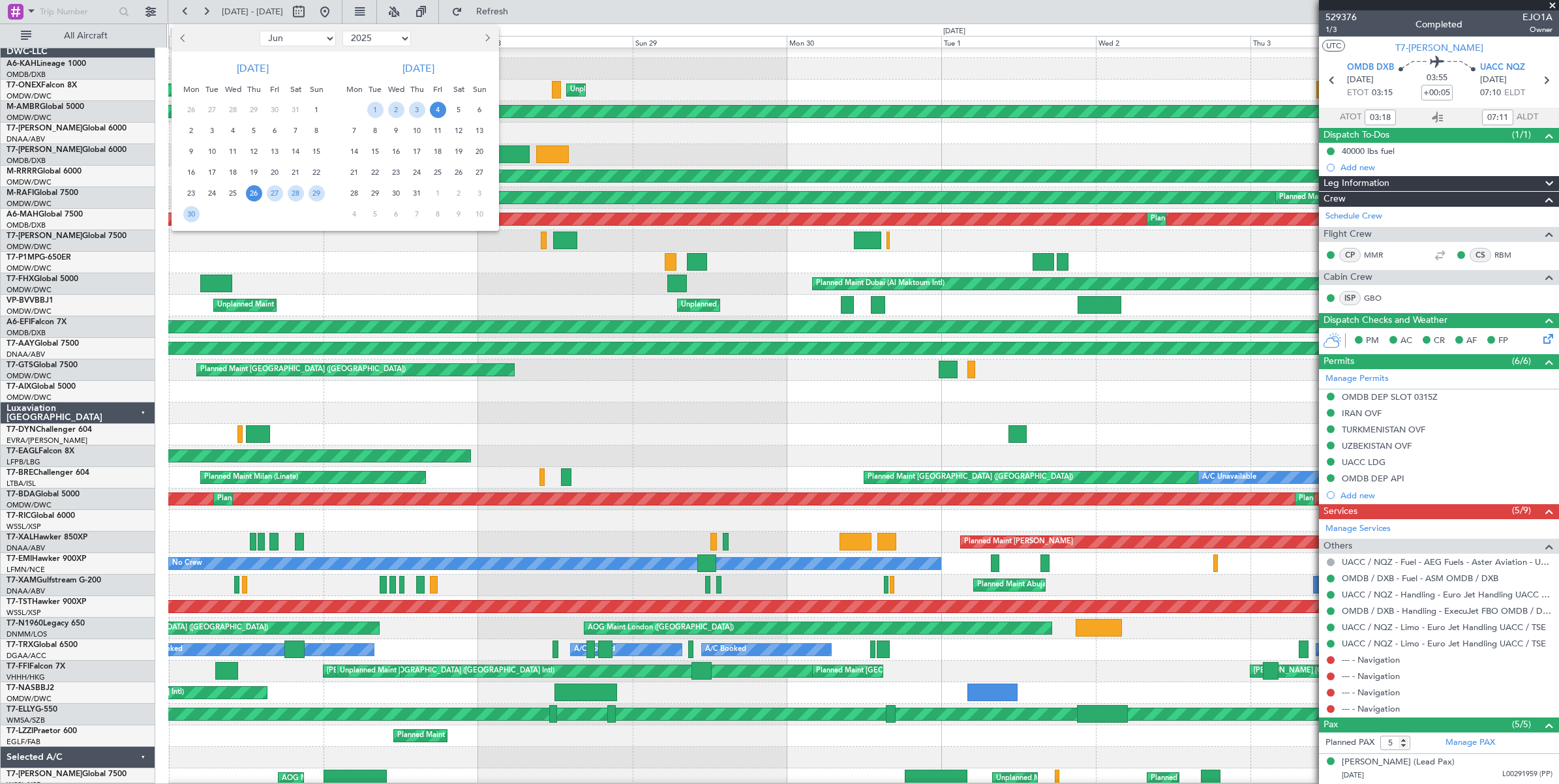
click at [437, 110] on span "4" at bounding box center [438, 109] width 16 height 16
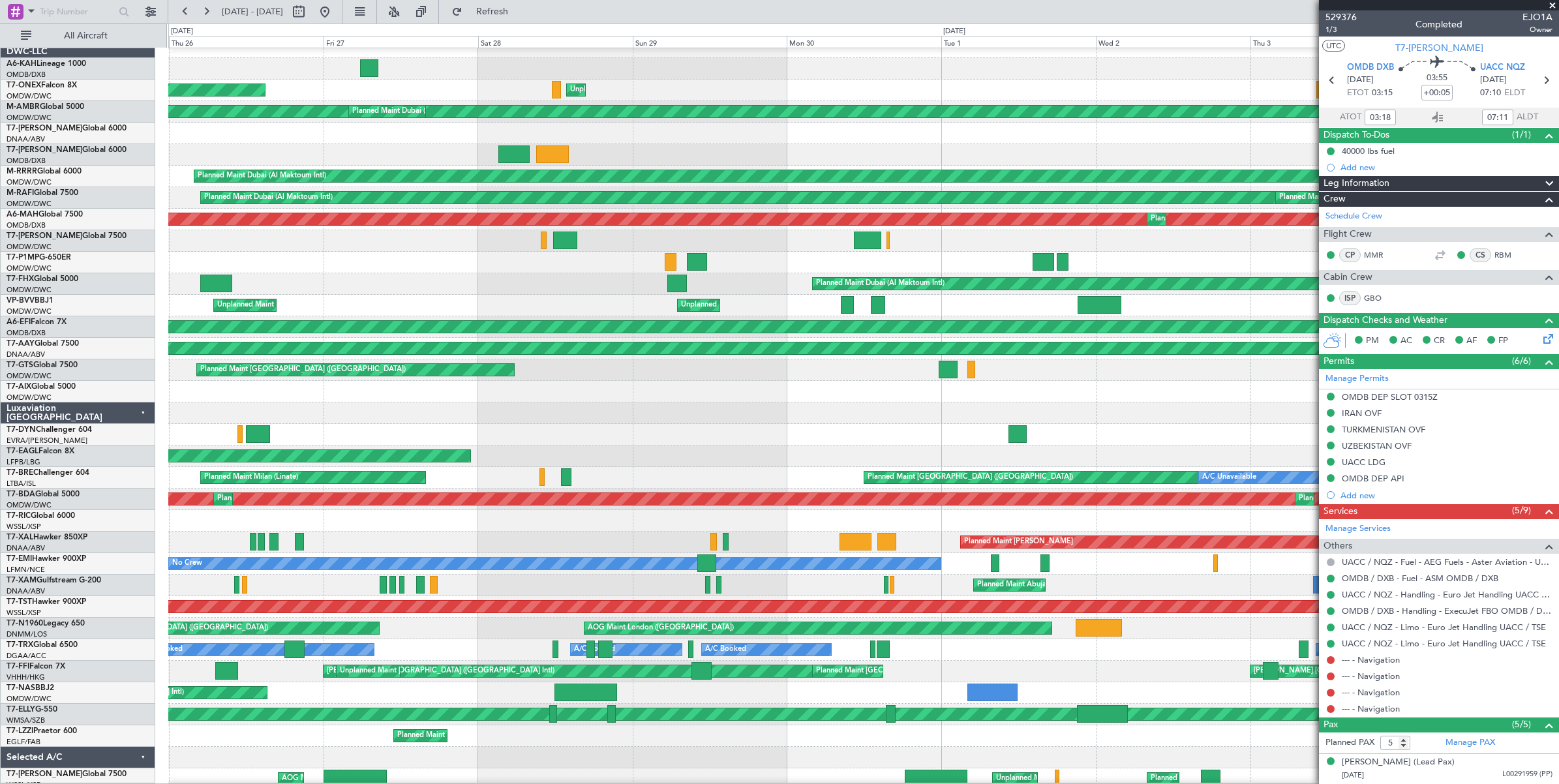
select select "7"
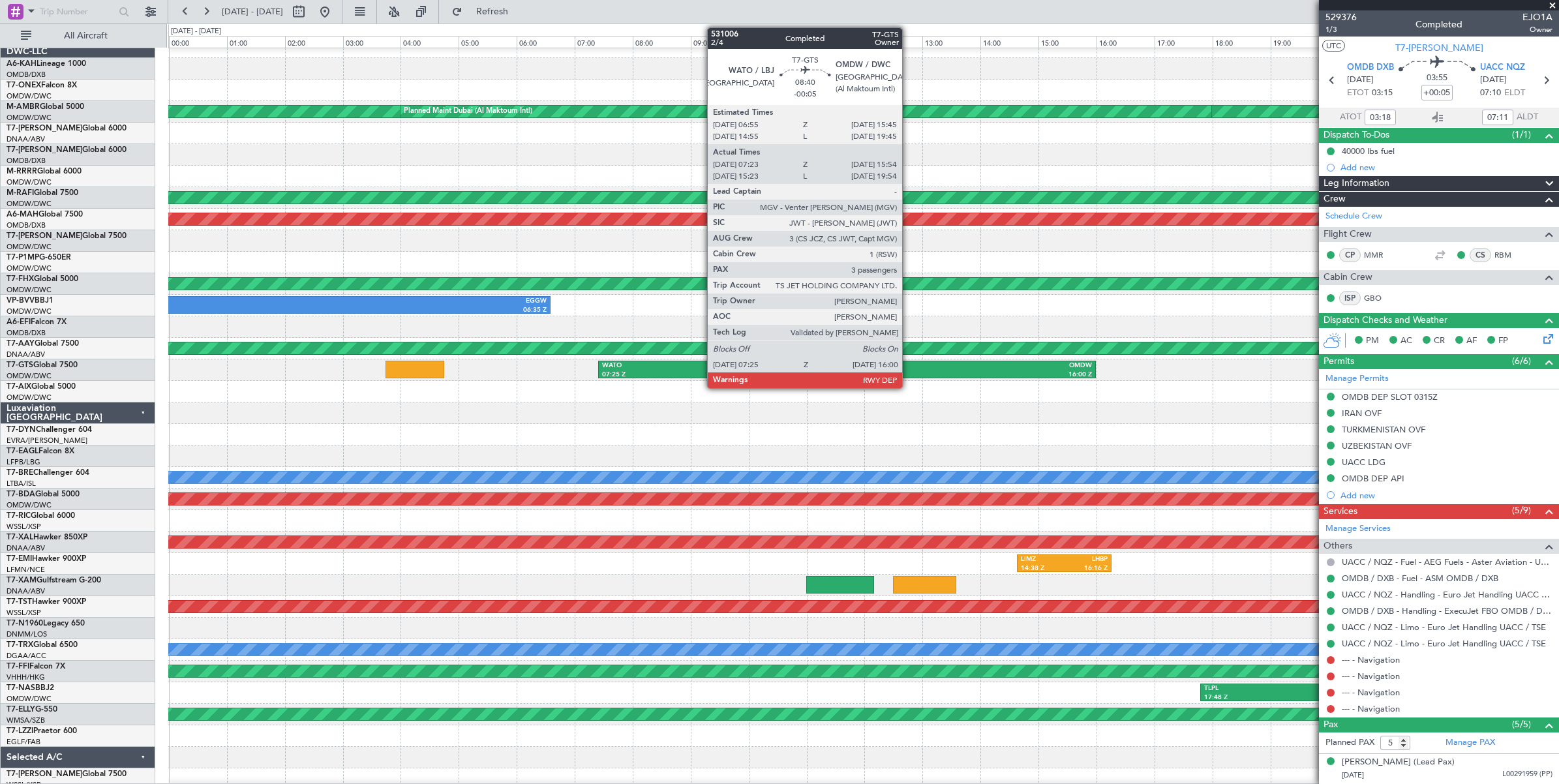
click at [909, 367] on div "OMDW" at bounding box center [969, 366] width 245 height 9
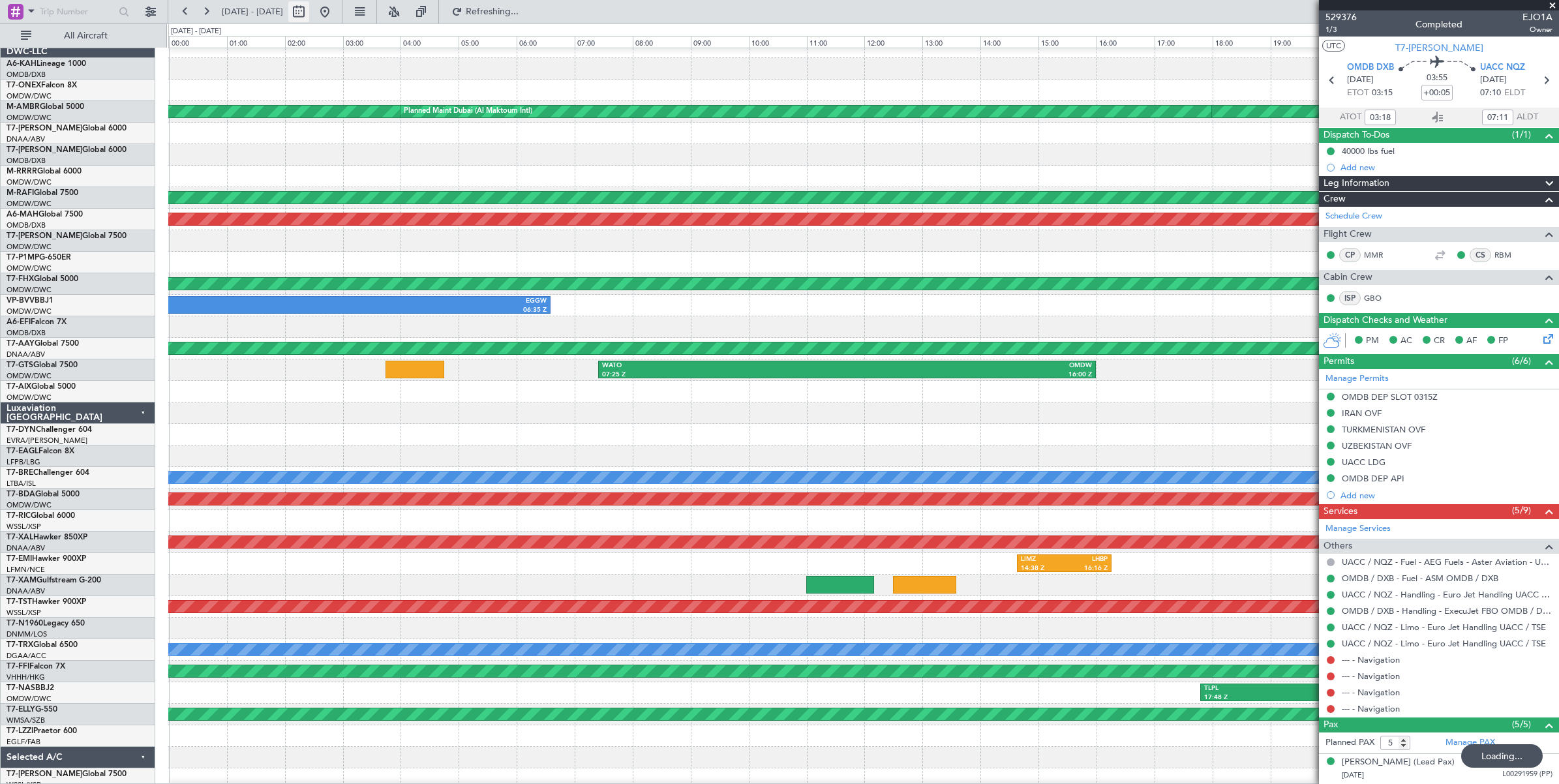
click at [309, 11] on button at bounding box center [299, 12] width 21 height 21
select select "7"
select select "2025"
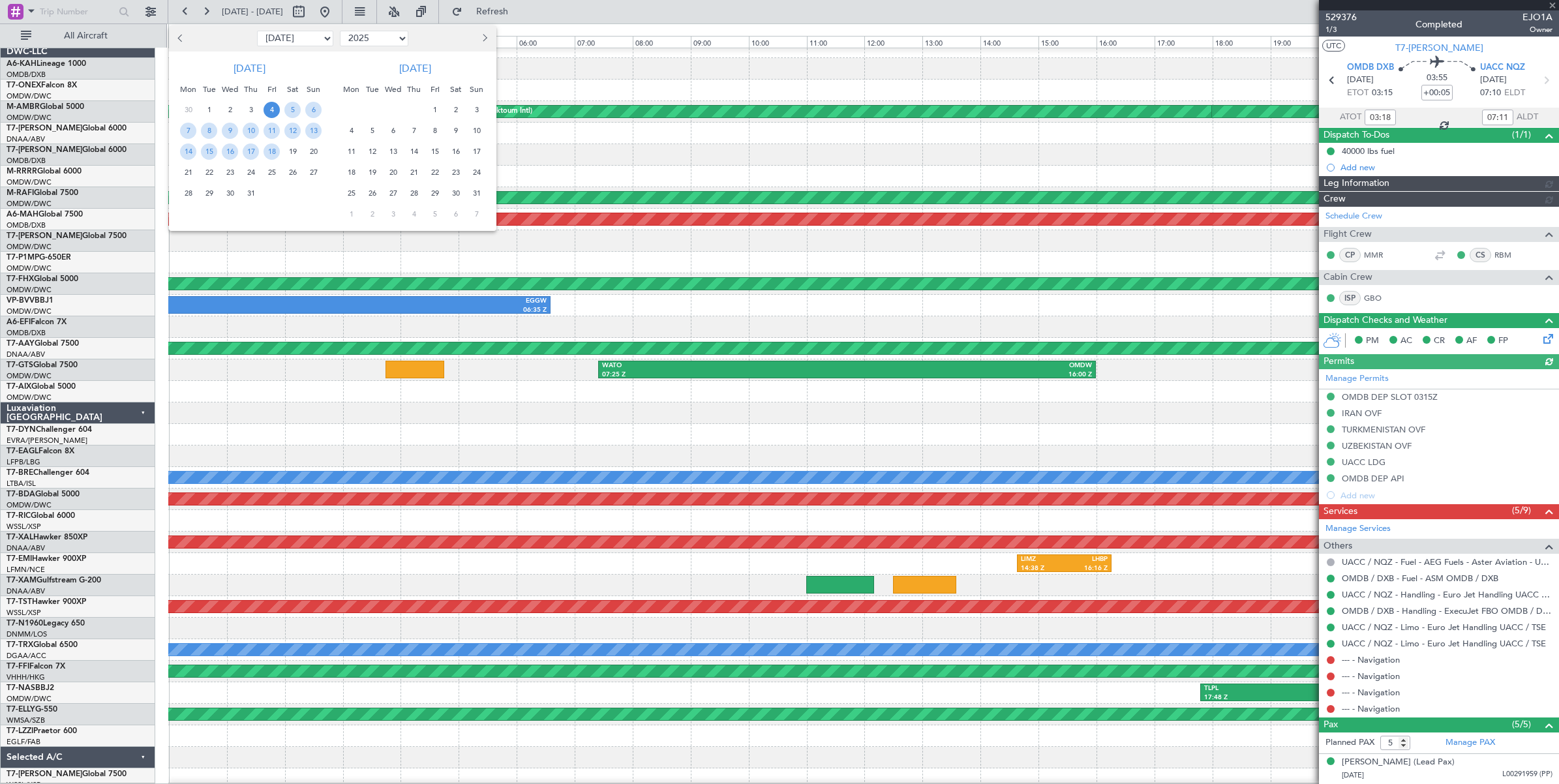
type input "[PERSON_NAME] ([PERSON_NAME])"
type input "6339"
click at [294, 150] on span "19" at bounding box center [292, 151] width 16 height 16
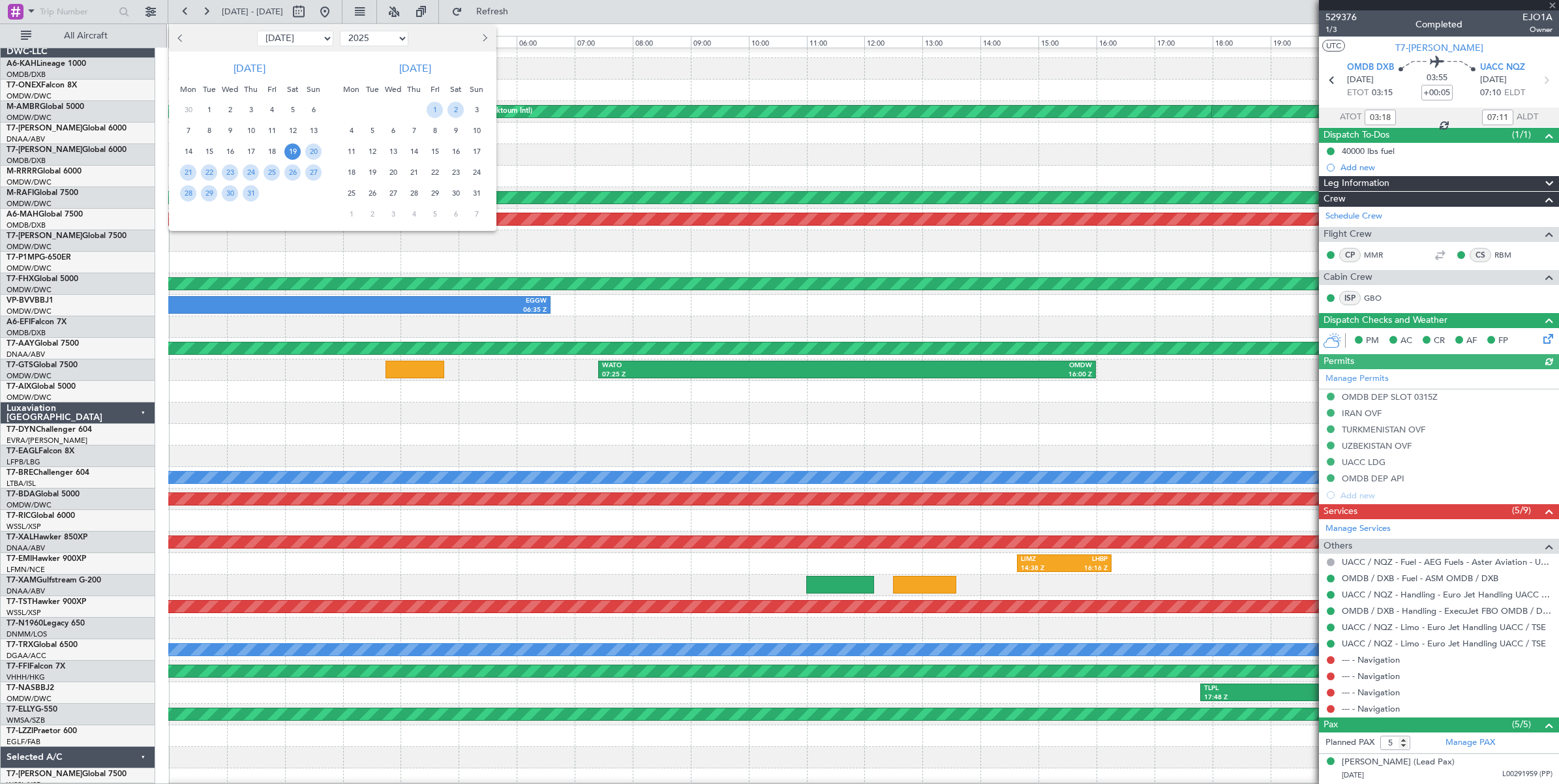
click at [294, 150] on span "19" at bounding box center [292, 151] width 16 height 16
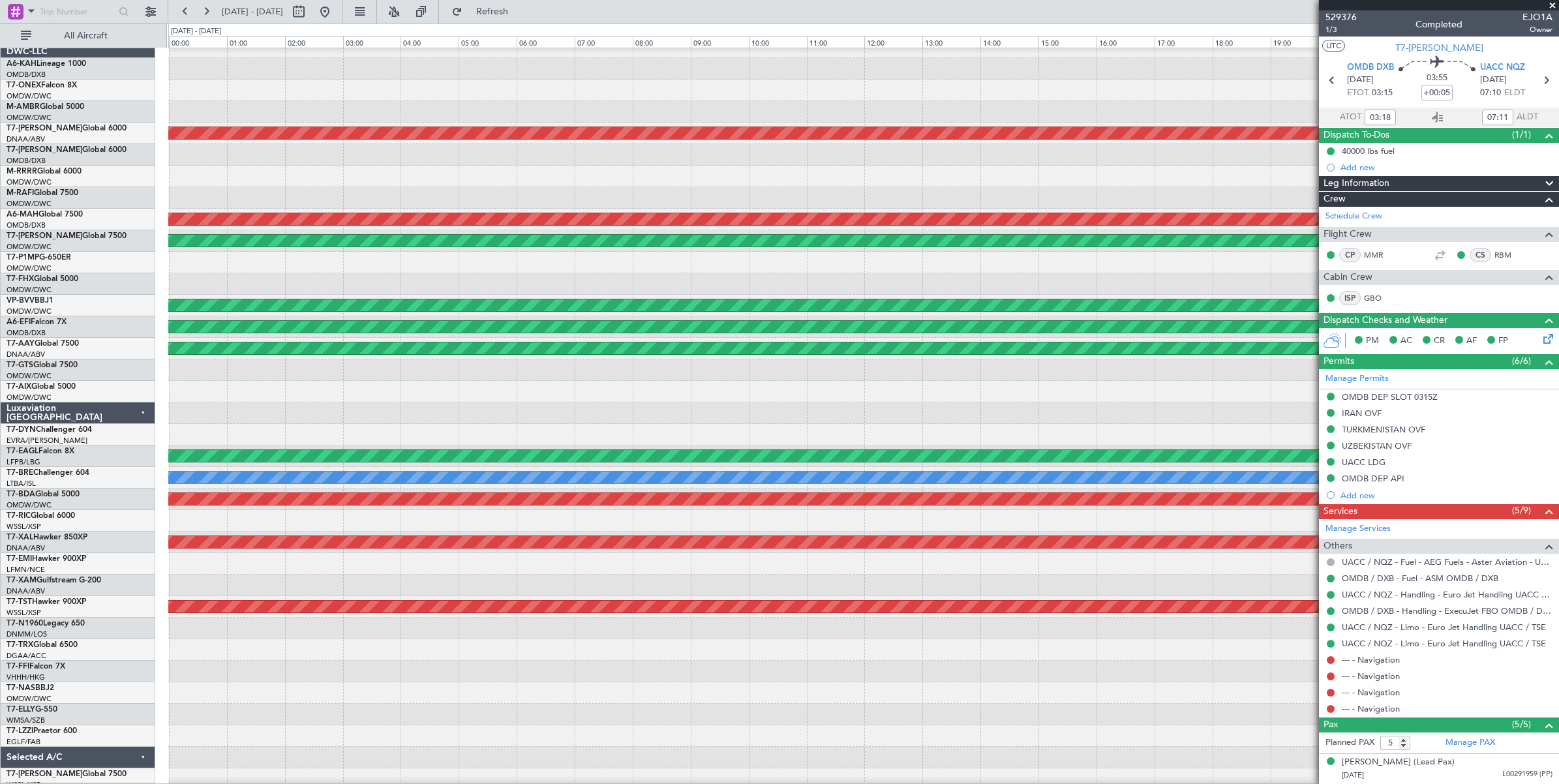
scroll to position [0, 0]
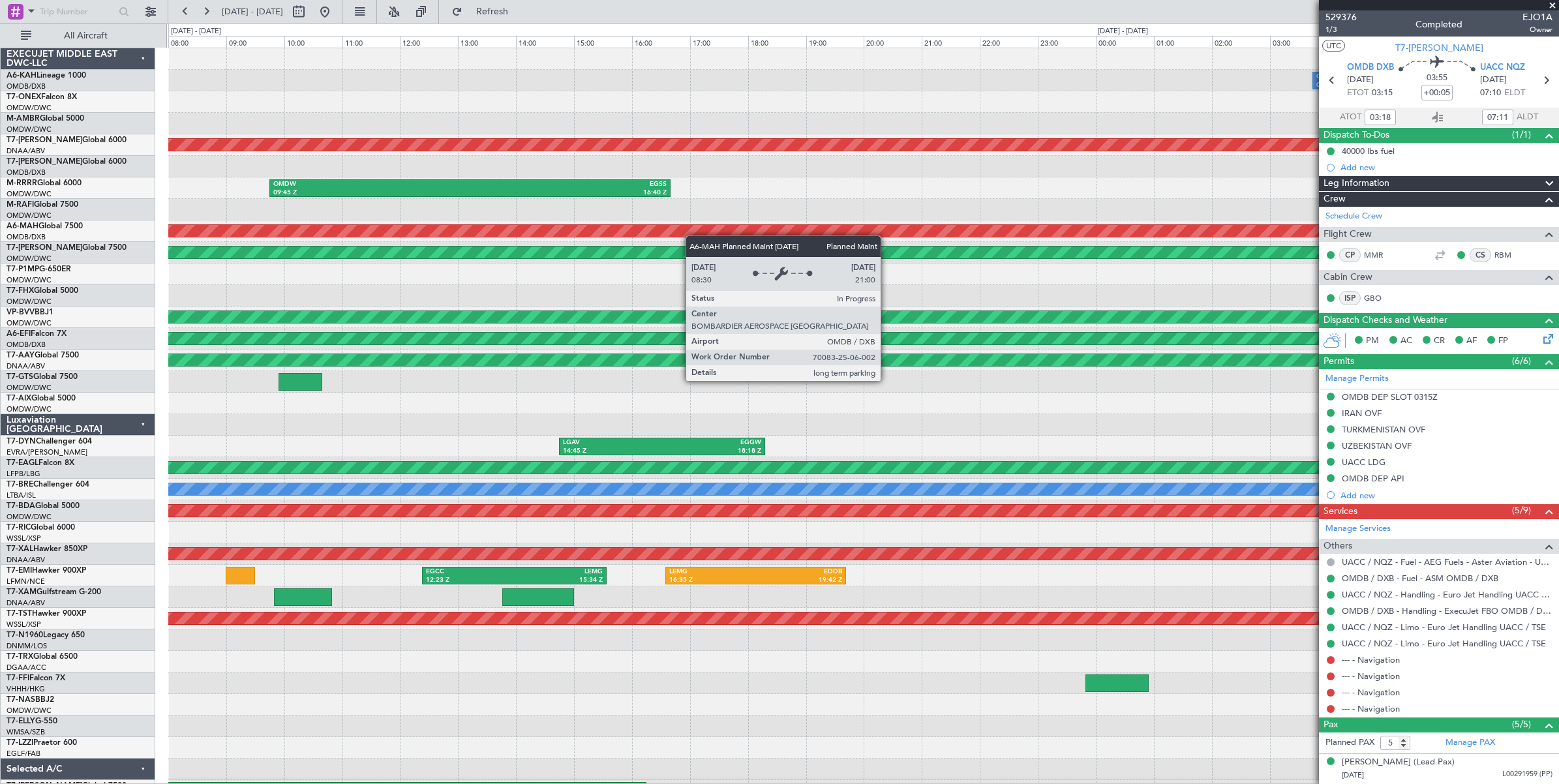
click at [728, 236] on div "OMDB 03:45 Z LHBP 09:40 Z Unplanned Maint [GEOGRAPHIC_DATA] (Al Maktoum Intl) P…" at bounding box center [863, 425] width 1390 height 753
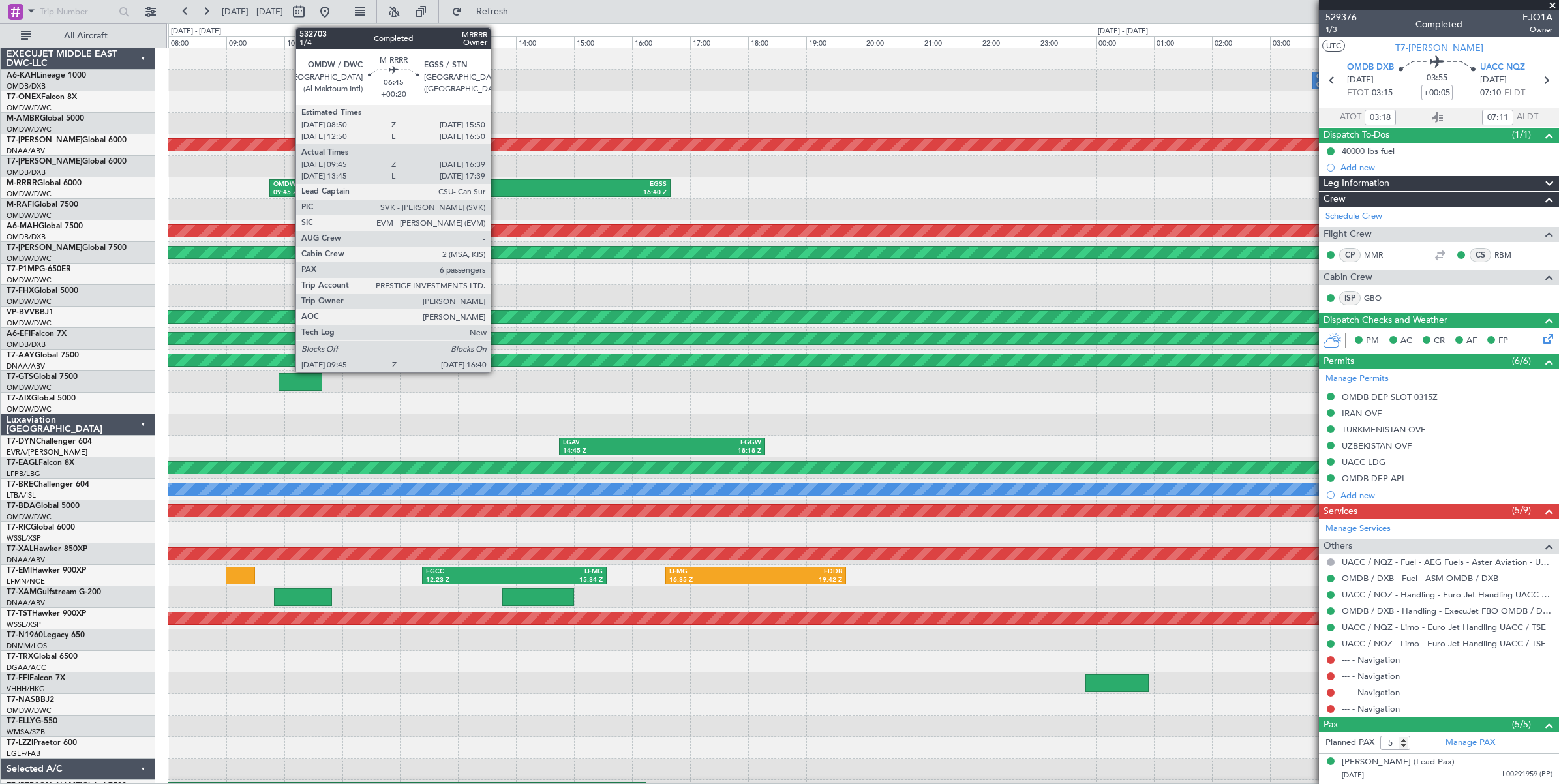
click at [497, 190] on div "16:40 Z" at bounding box center [568, 193] width 197 height 9
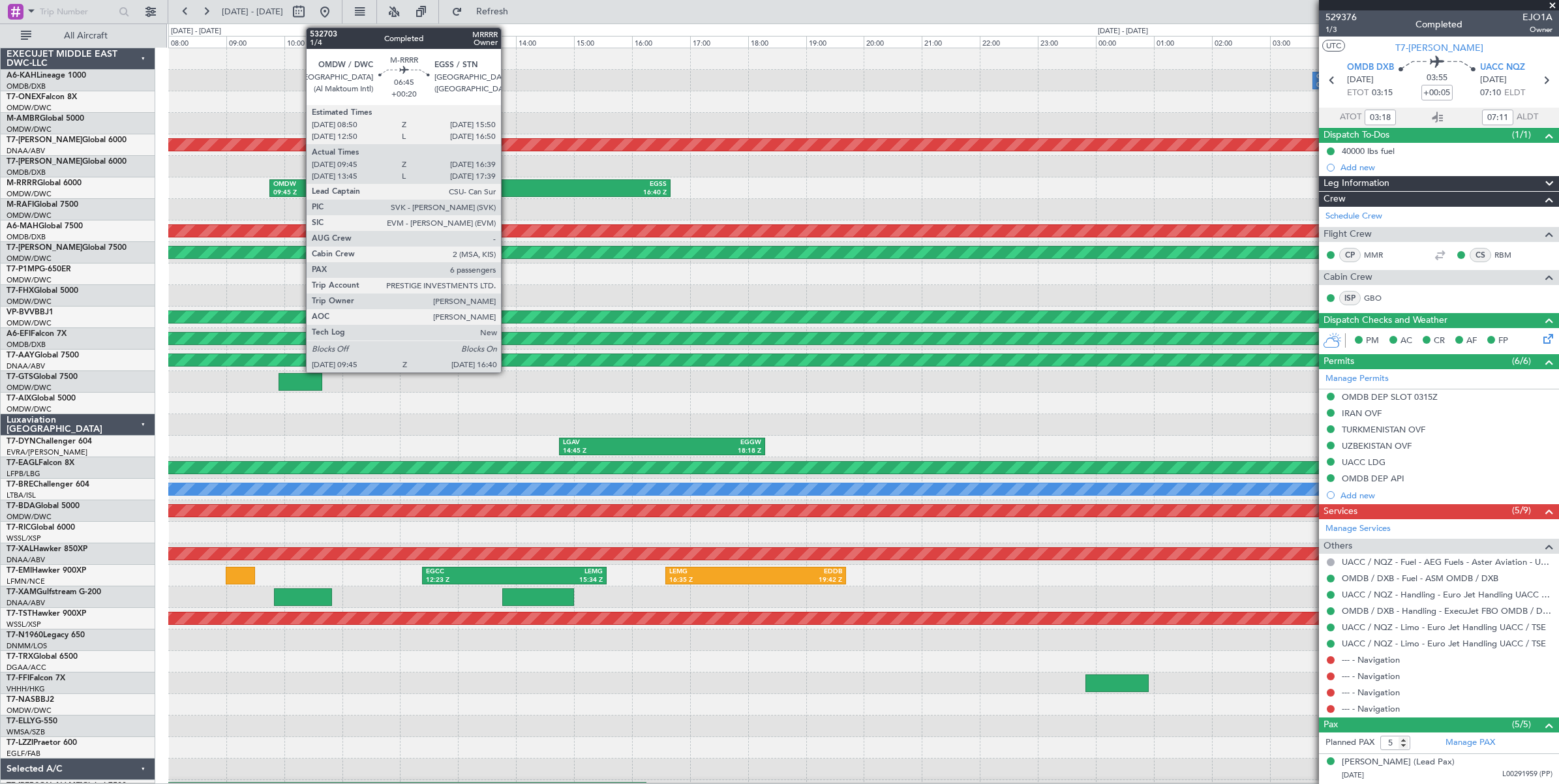
click at [508, 190] on div "16:40 Z" at bounding box center [568, 193] width 197 height 9
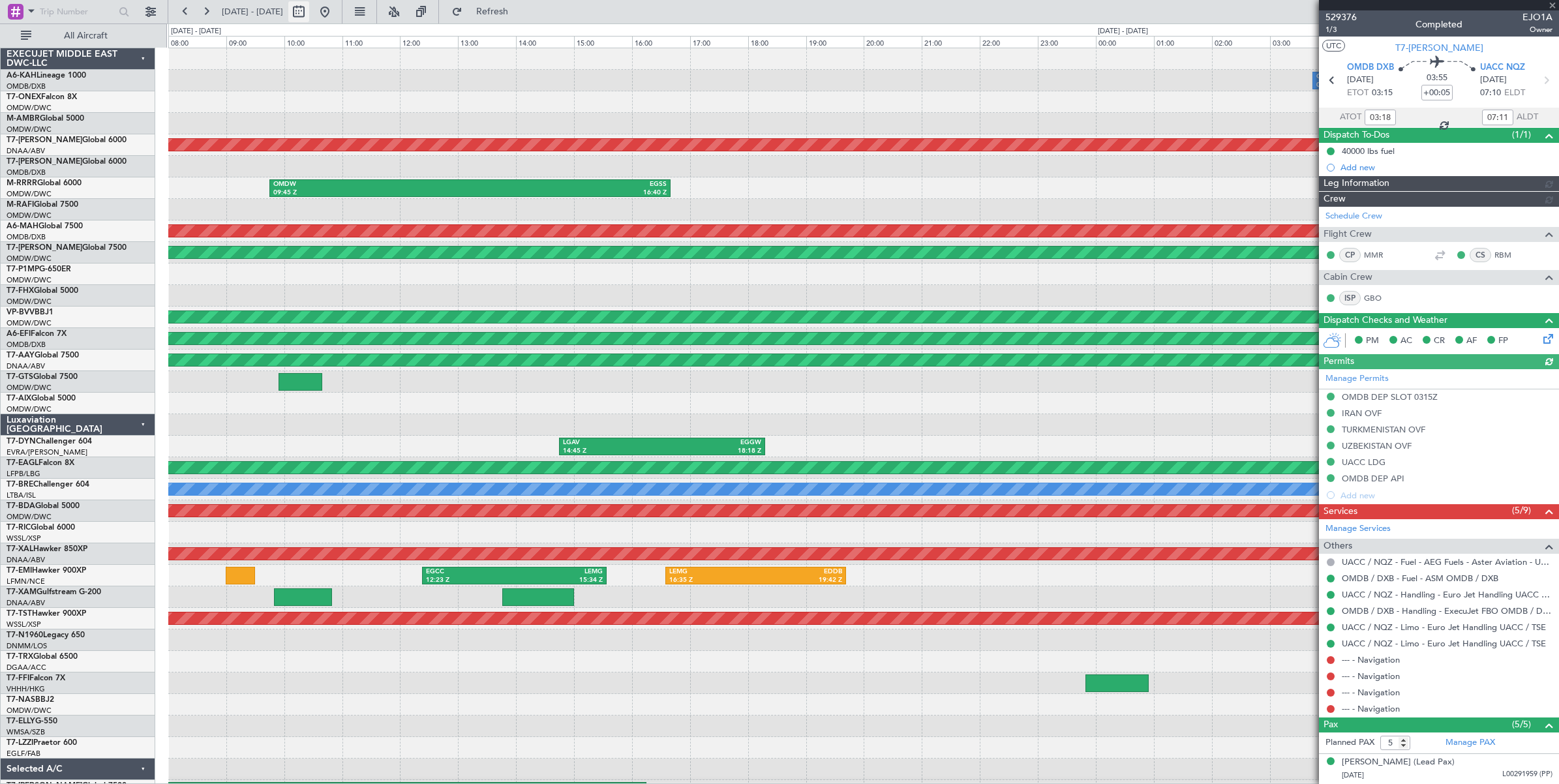
type input "[PERSON_NAME] ([PERSON_NAME])"
type input "6339"
click at [309, 17] on button at bounding box center [299, 12] width 21 height 21
select select "7"
select select "2025"
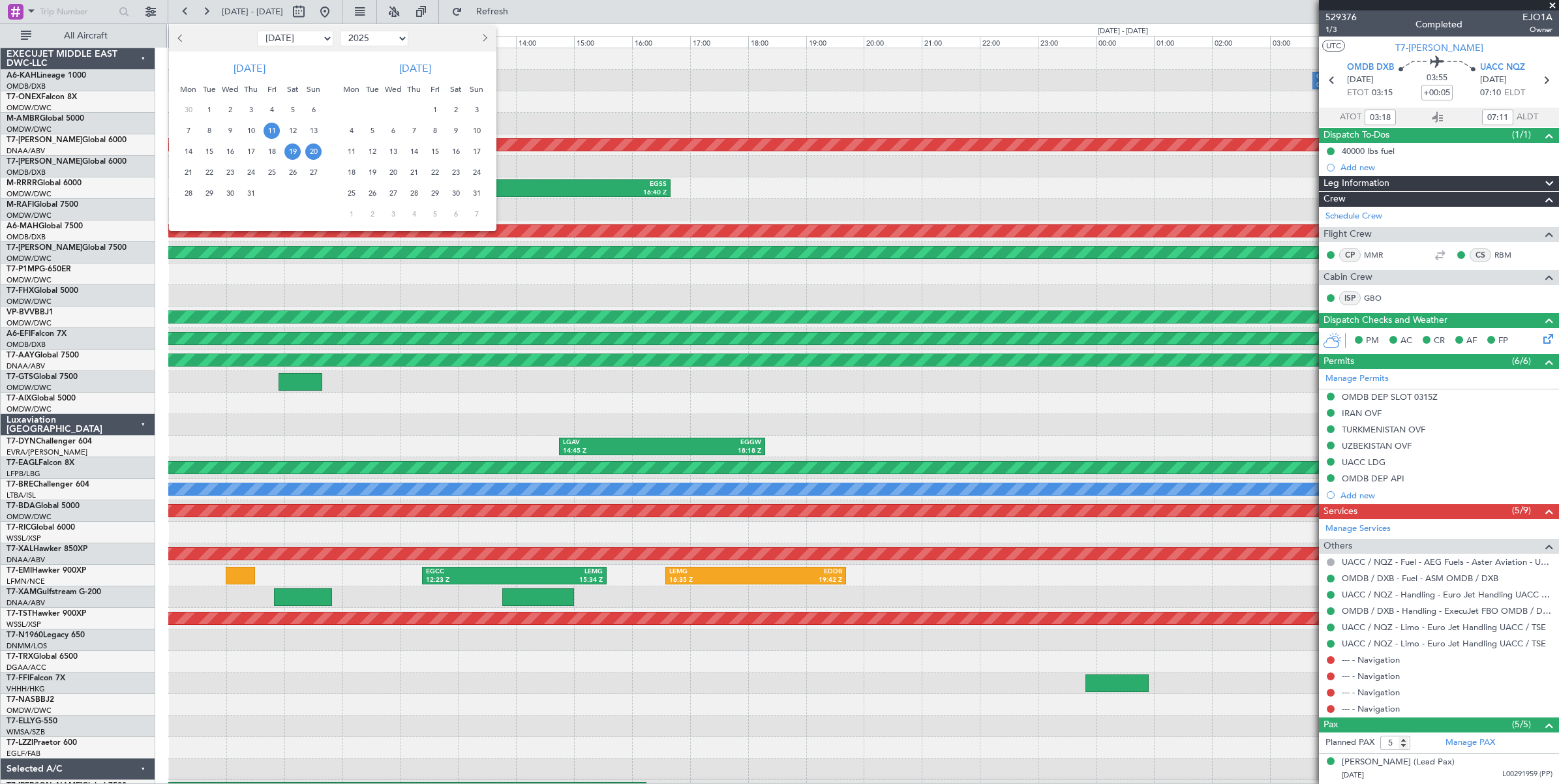
click at [271, 132] on span "11" at bounding box center [271, 130] width 16 height 16
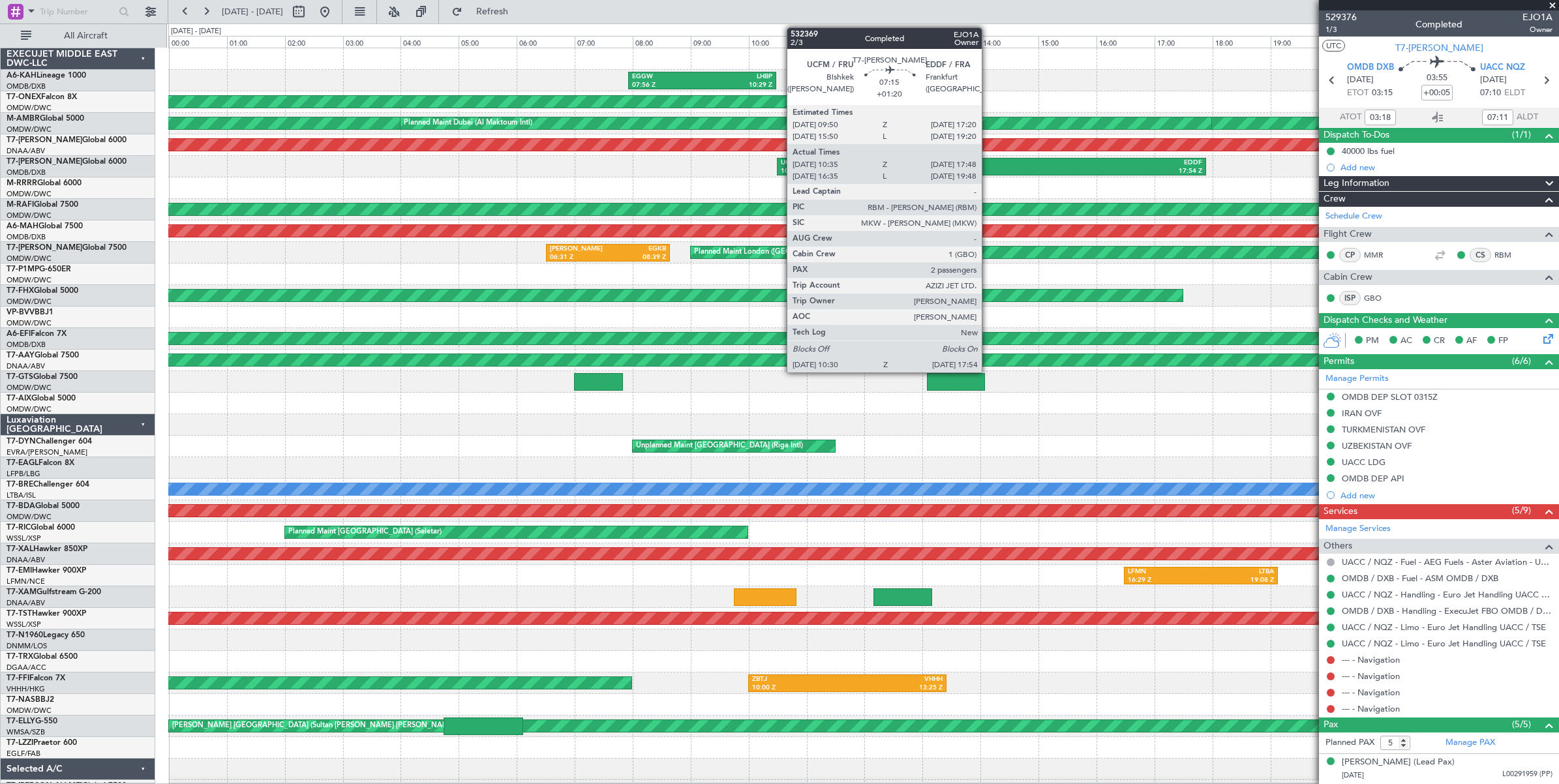
click at [988, 163] on div "UCFM" at bounding box center [885, 163] width 211 height 9
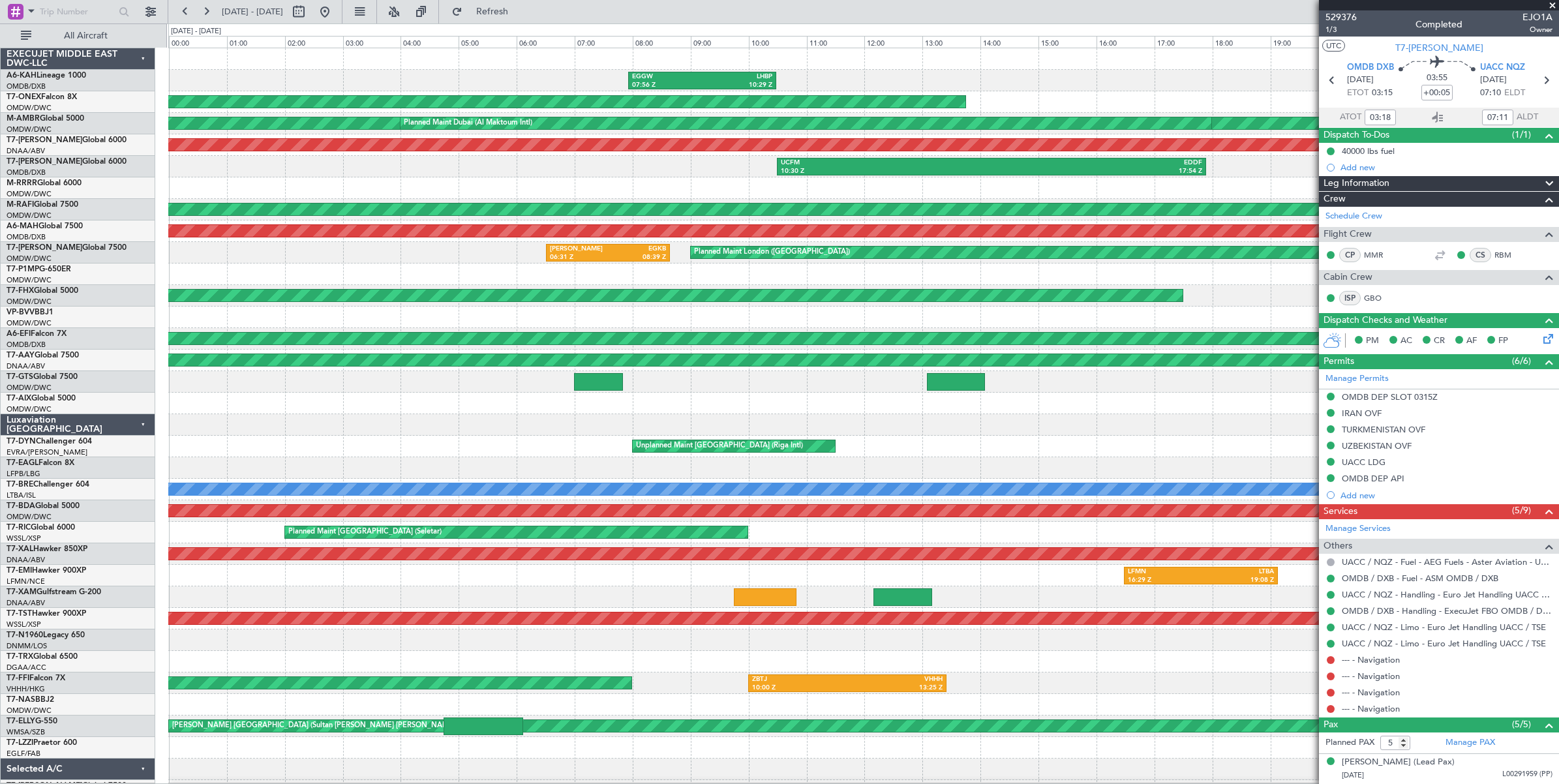
type input "[PERSON_NAME] ([PERSON_NAME])"
type input "6339"
type input "[PERSON_NAME] ([PERSON_NAME])"
type input "6339"
